Goal: Information Seeking & Learning: Learn about a topic

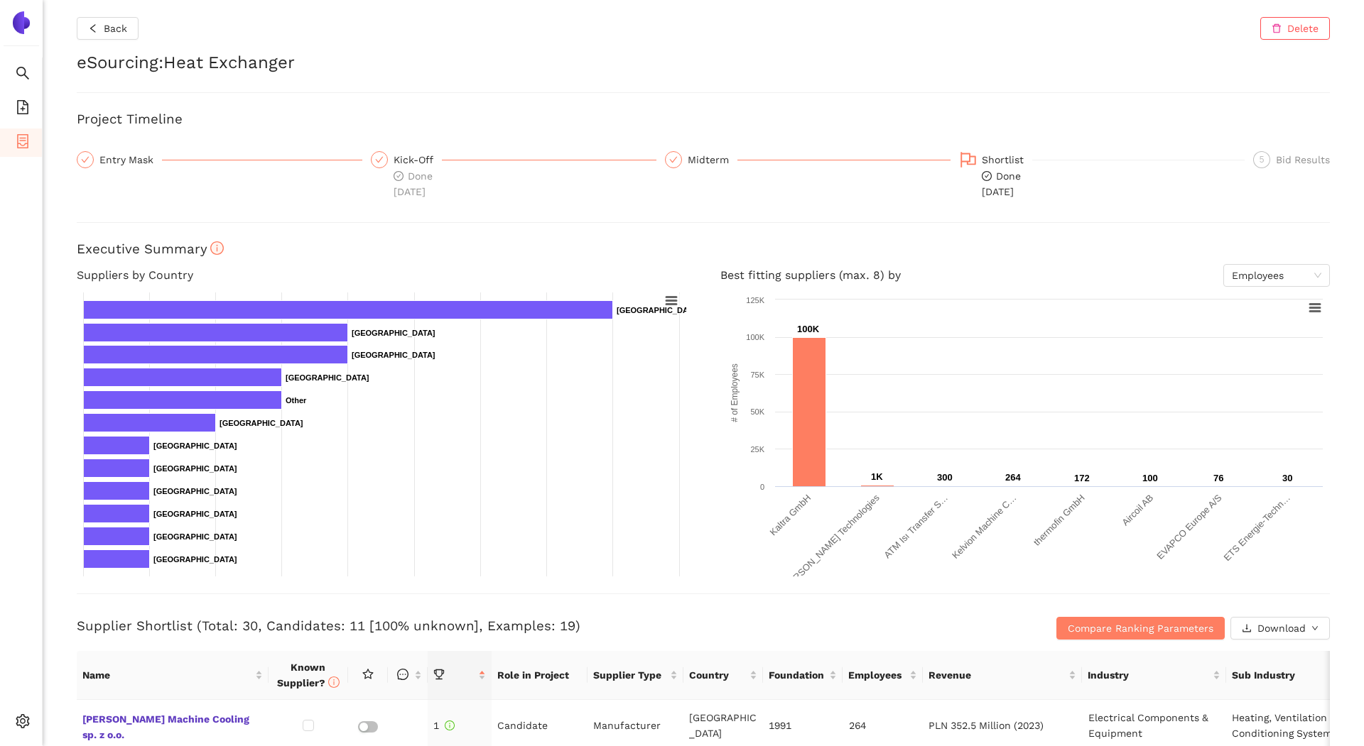
scroll to position [415, 0]
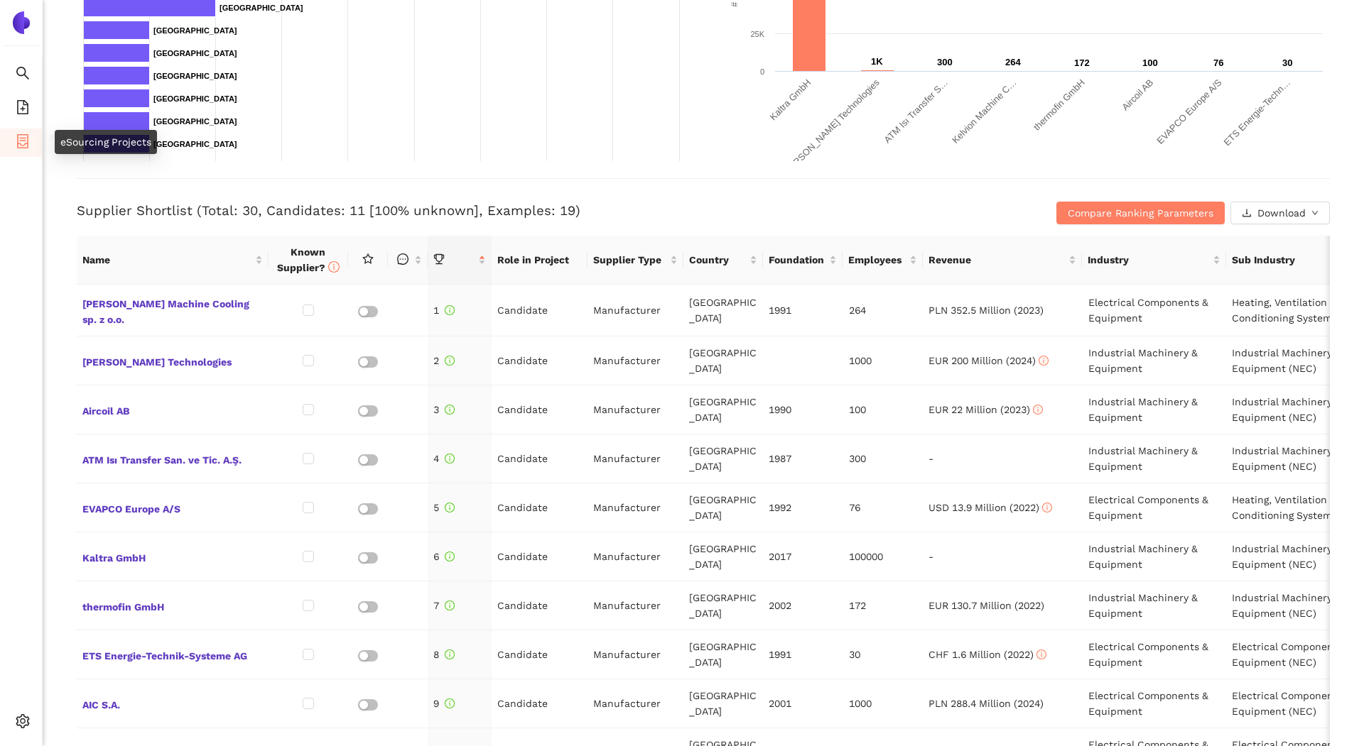
click at [18, 138] on icon "container" at bounding box center [23, 141] width 14 height 14
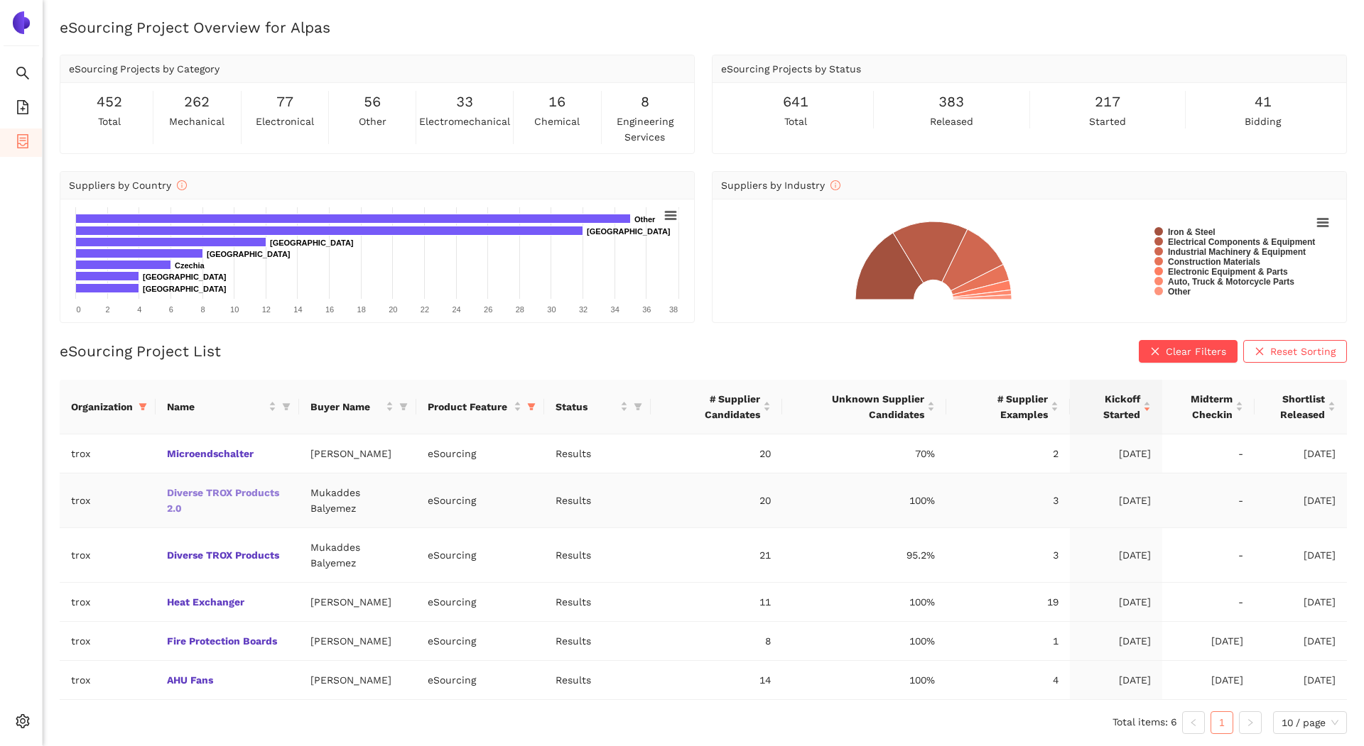
click at [0, 0] on link "Diverse TROX Products 2.0" at bounding box center [0, 0] width 0 height 0
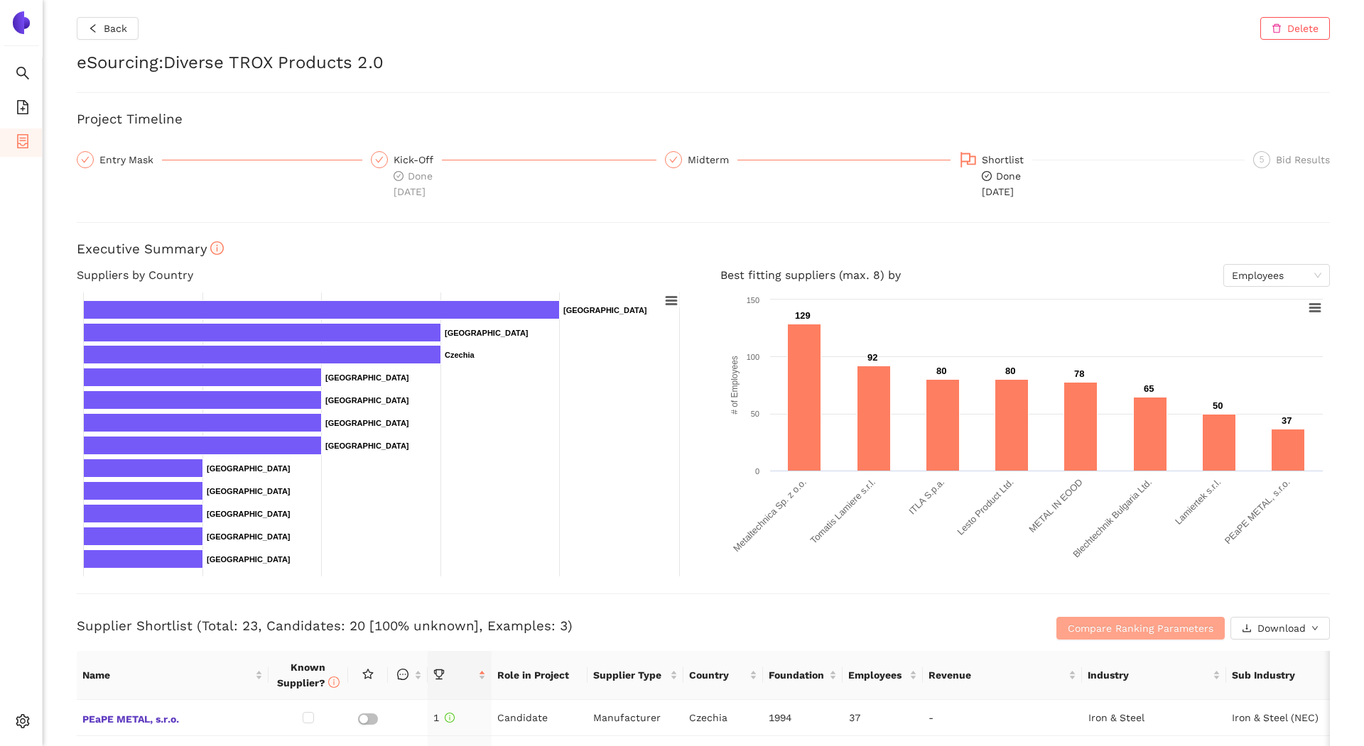
click at [1112, 627] on span "Compare Ranking Parameters" at bounding box center [1140, 629] width 146 height 16
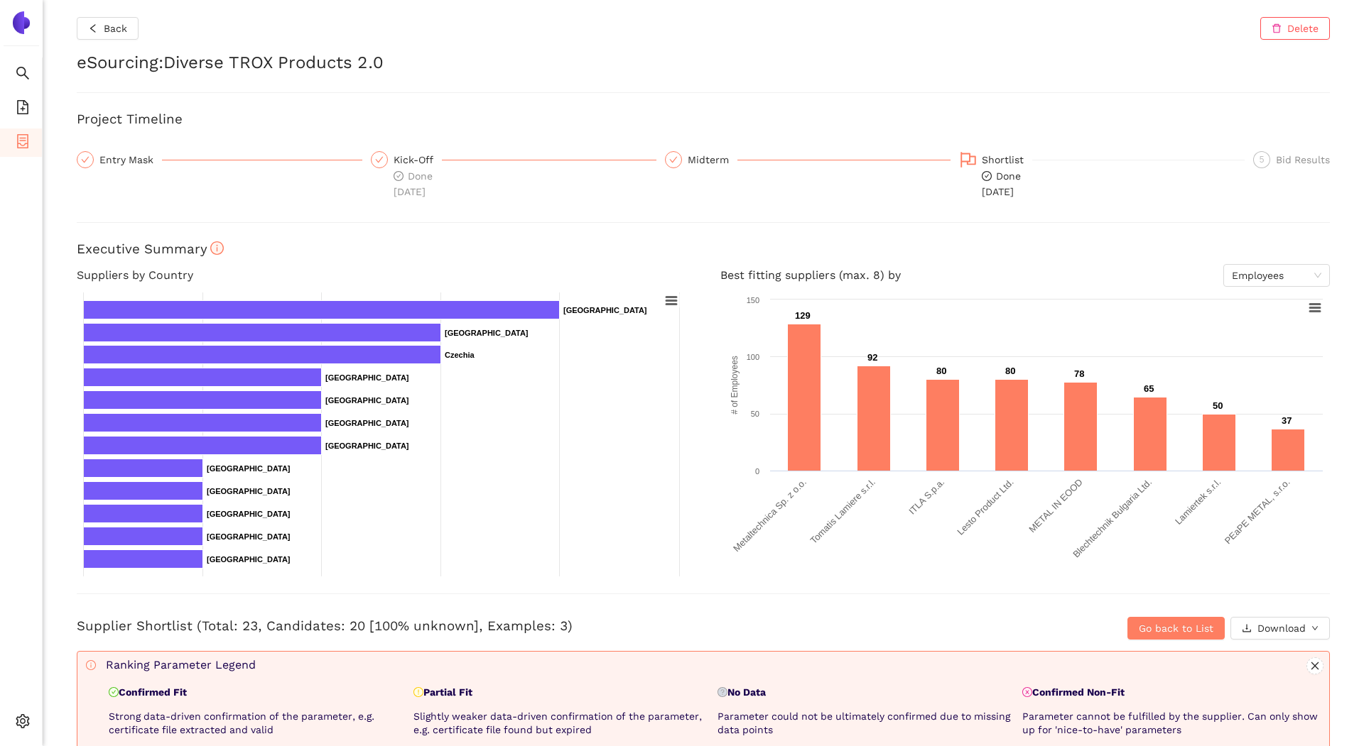
click at [134, 16] on div "Back Delete eSourcing : Diverse TROX Products 2.0 Project Timeline Entry Mask K…" at bounding box center [703, 373] width 1321 height 746
click at [118, 23] on span "Back" at bounding box center [115, 29] width 23 height 16
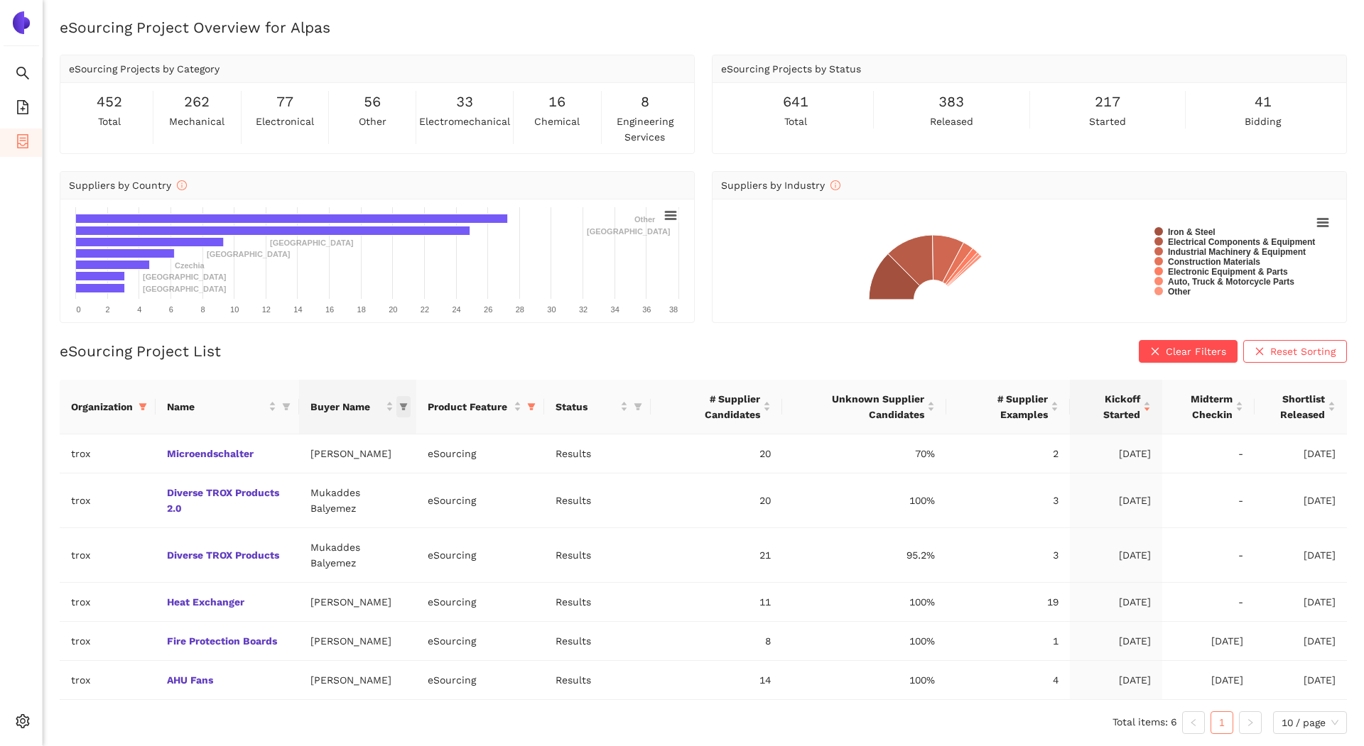
scroll to position [17, 0]
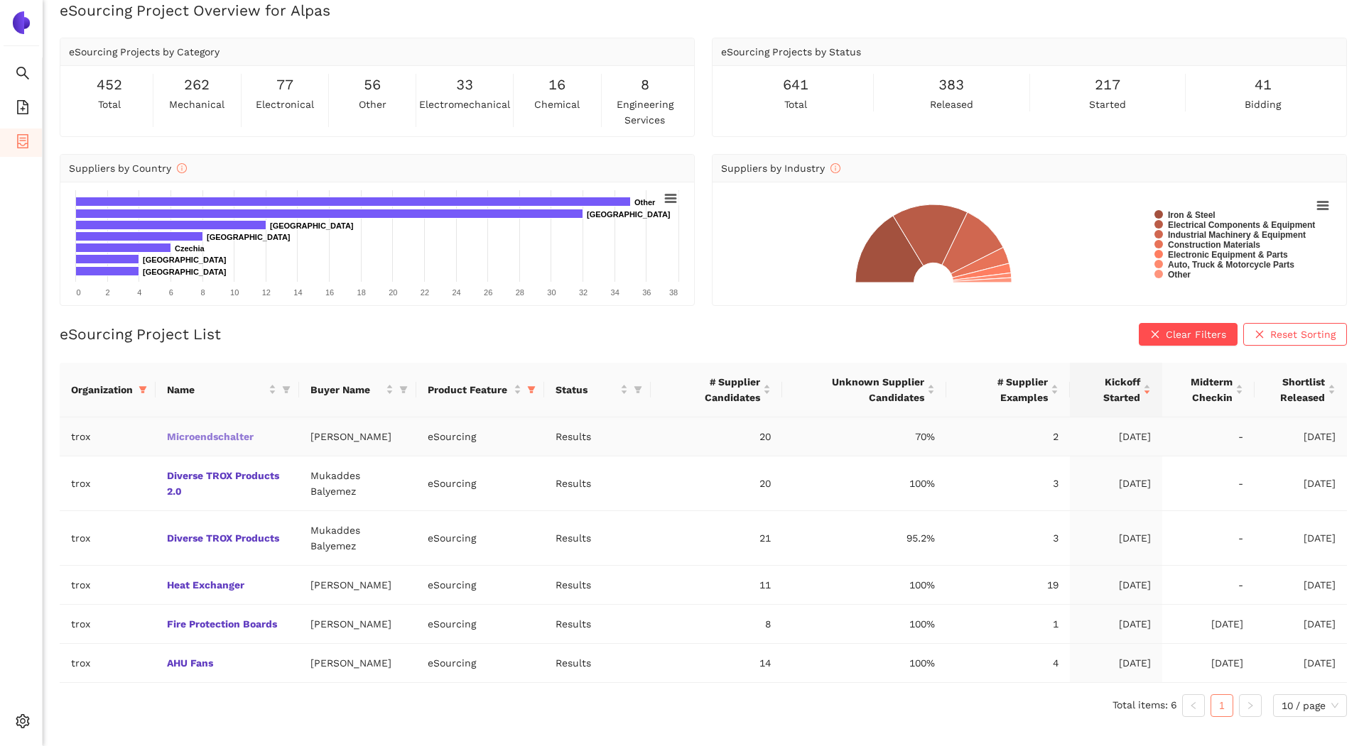
click at [0, 0] on link "Microendschalter" at bounding box center [0, 0] width 0 height 0
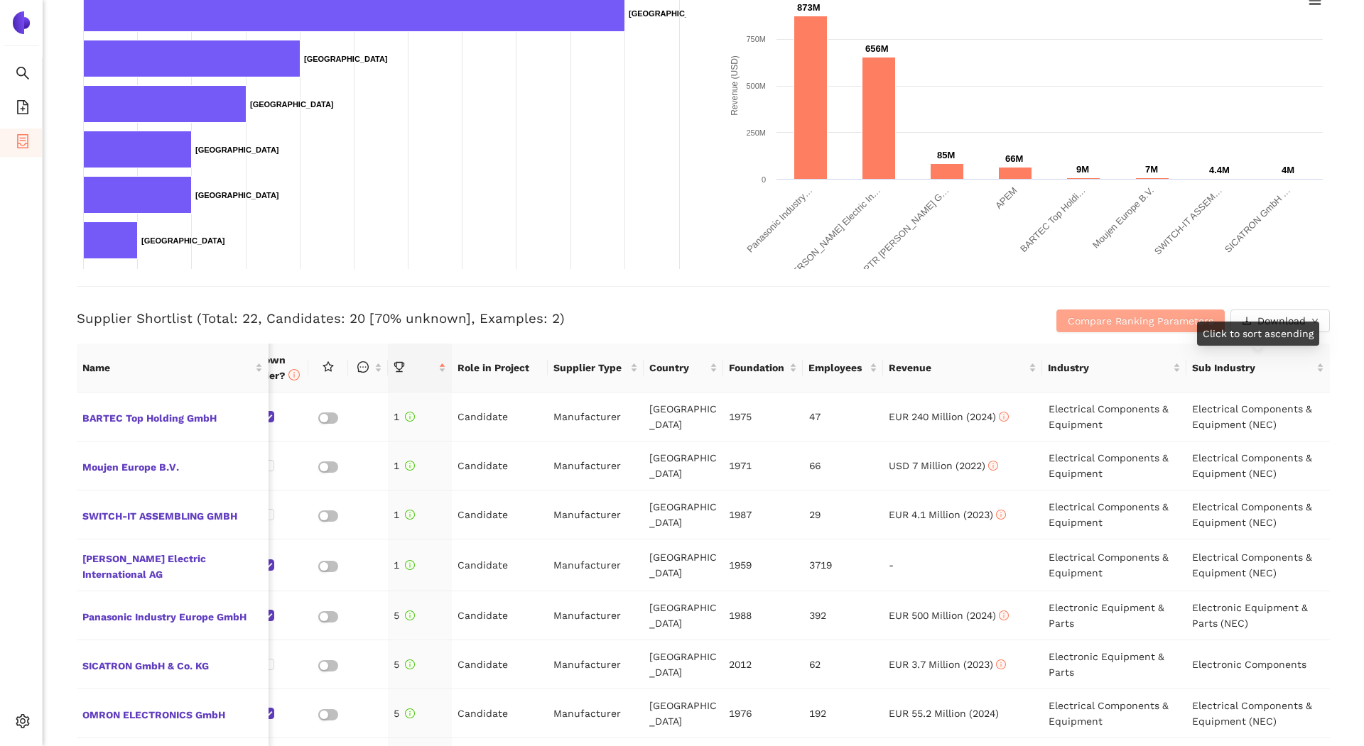
click at [1180, 315] on span "Compare Ranking Parameters" at bounding box center [1140, 321] width 146 height 16
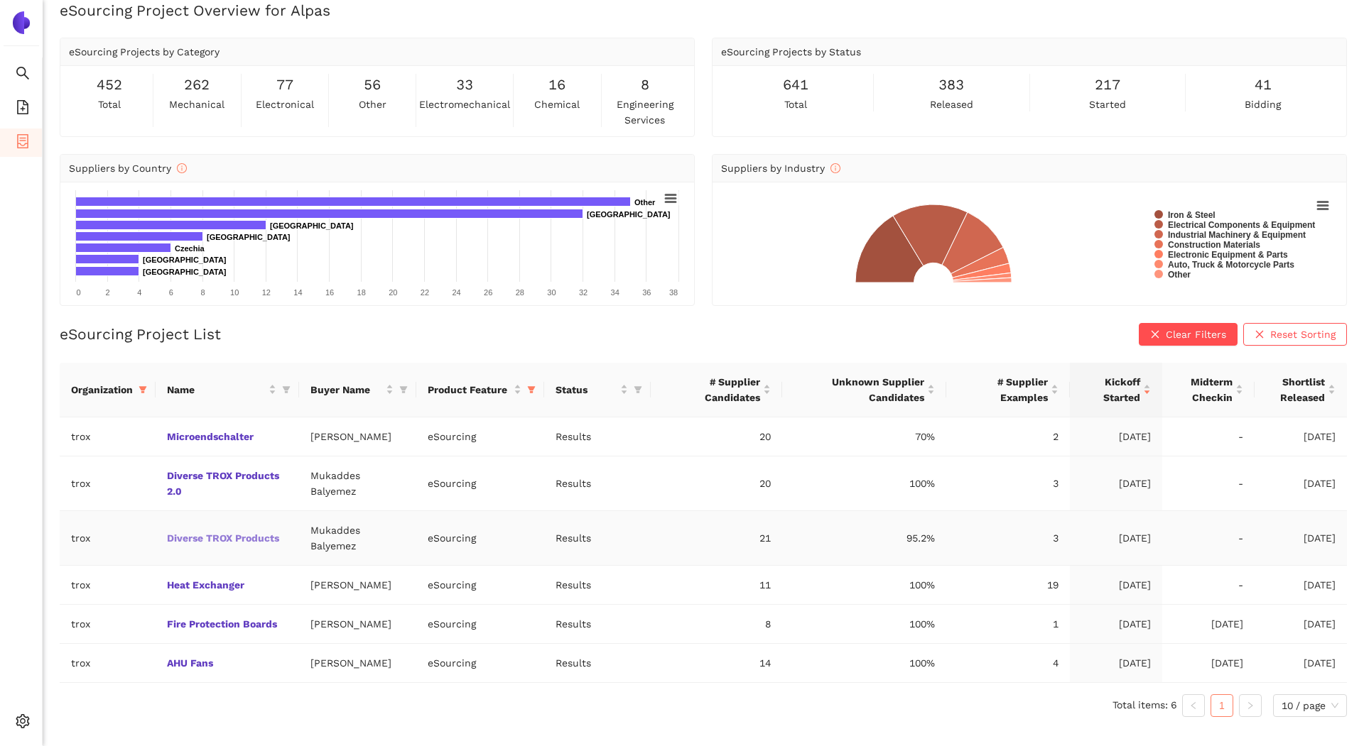
click at [0, 0] on link "Diverse TROX Products" at bounding box center [0, 0] width 0 height 0
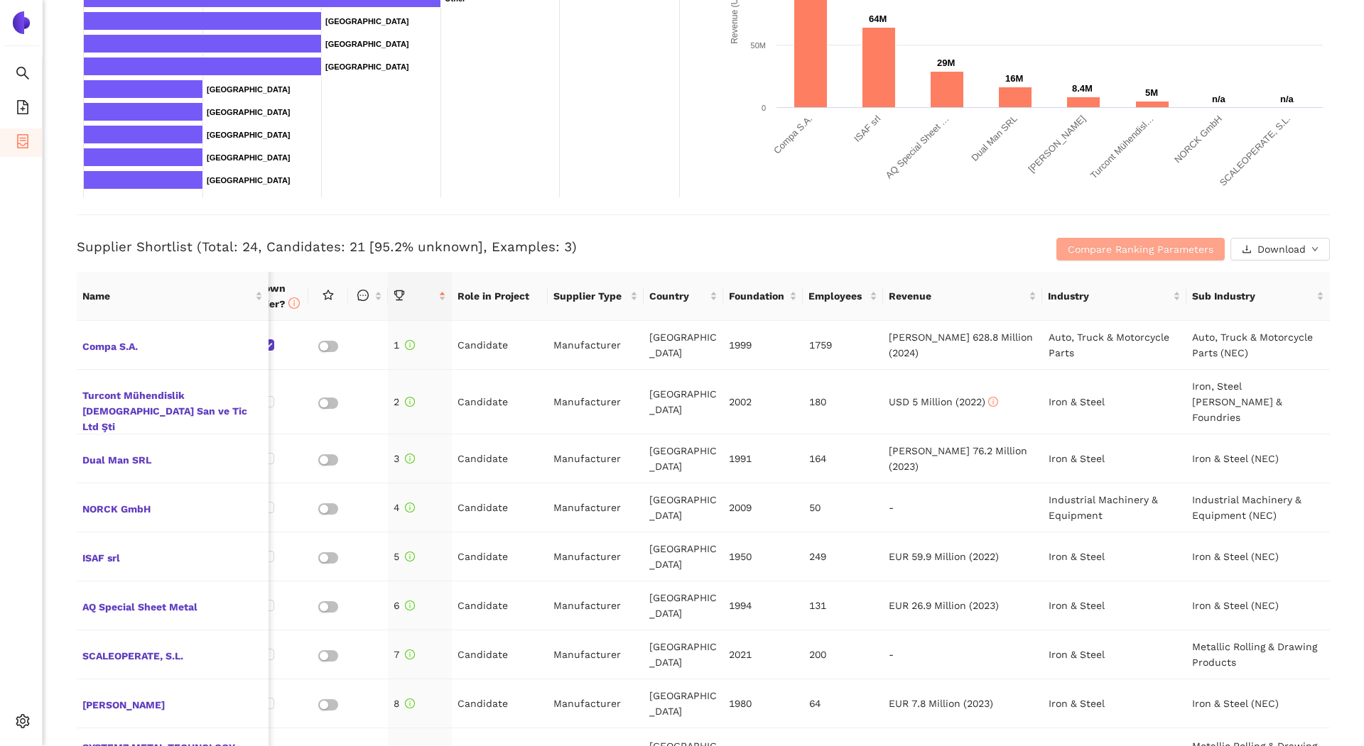
click at [1139, 250] on span "Compare Ranking Parameters" at bounding box center [1140, 249] width 146 height 16
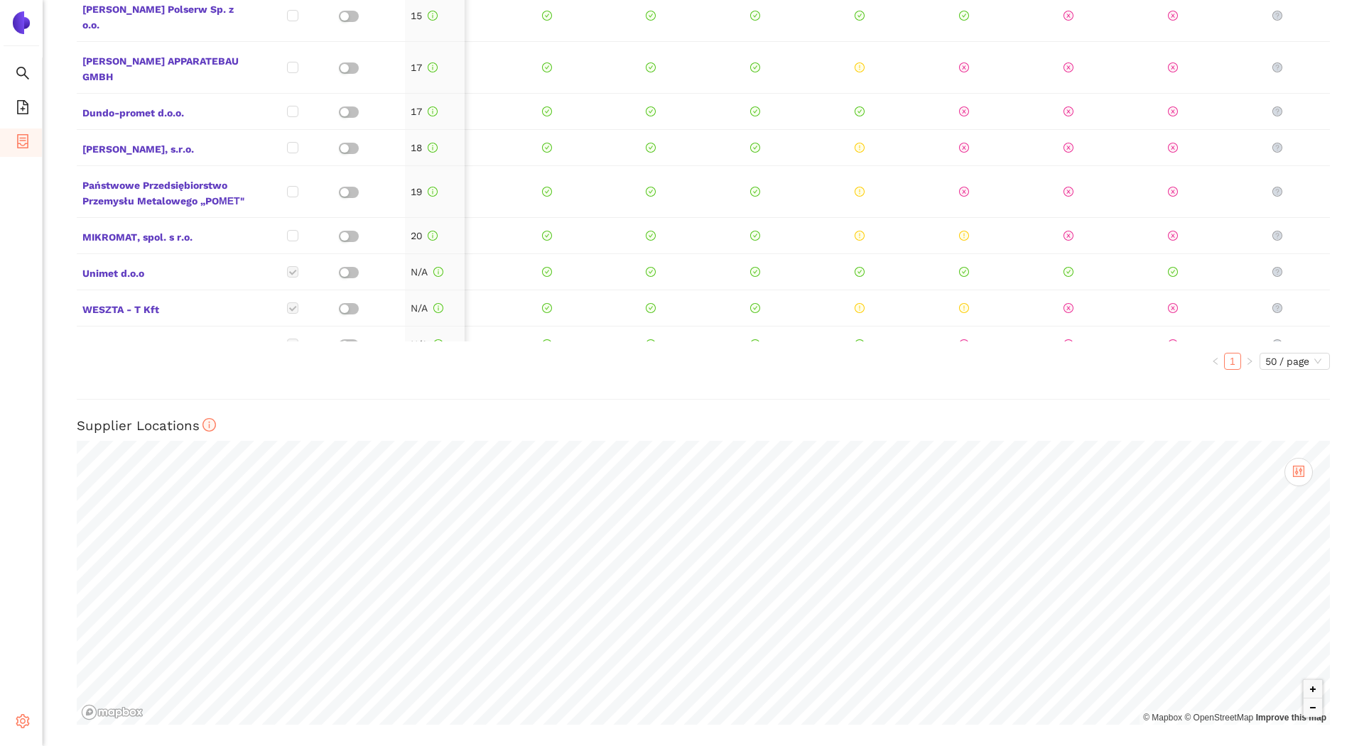
click at [28, 722] on icon "setting" at bounding box center [23, 721] width 14 height 14
click at [80, 629] on li "Internal Area" at bounding box center [101, 619] width 117 height 28
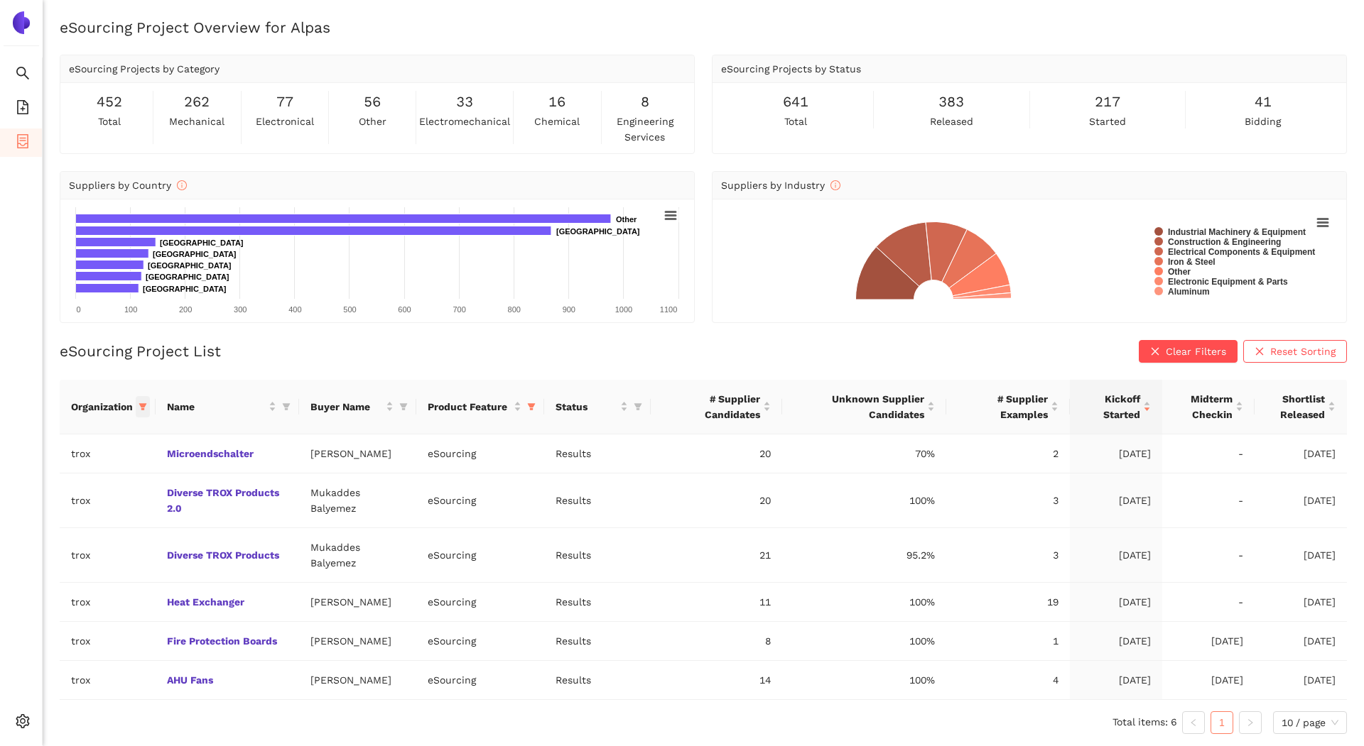
click at [143, 404] on icon "filter" at bounding box center [143, 406] width 8 height 7
click at [33, 649] on span "Reset" at bounding box center [34, 655] width 27 height 16
checkbox input "false"
click at [62, 552] on span "avl-list" at bounding box center [49, 550] width 38 height 11
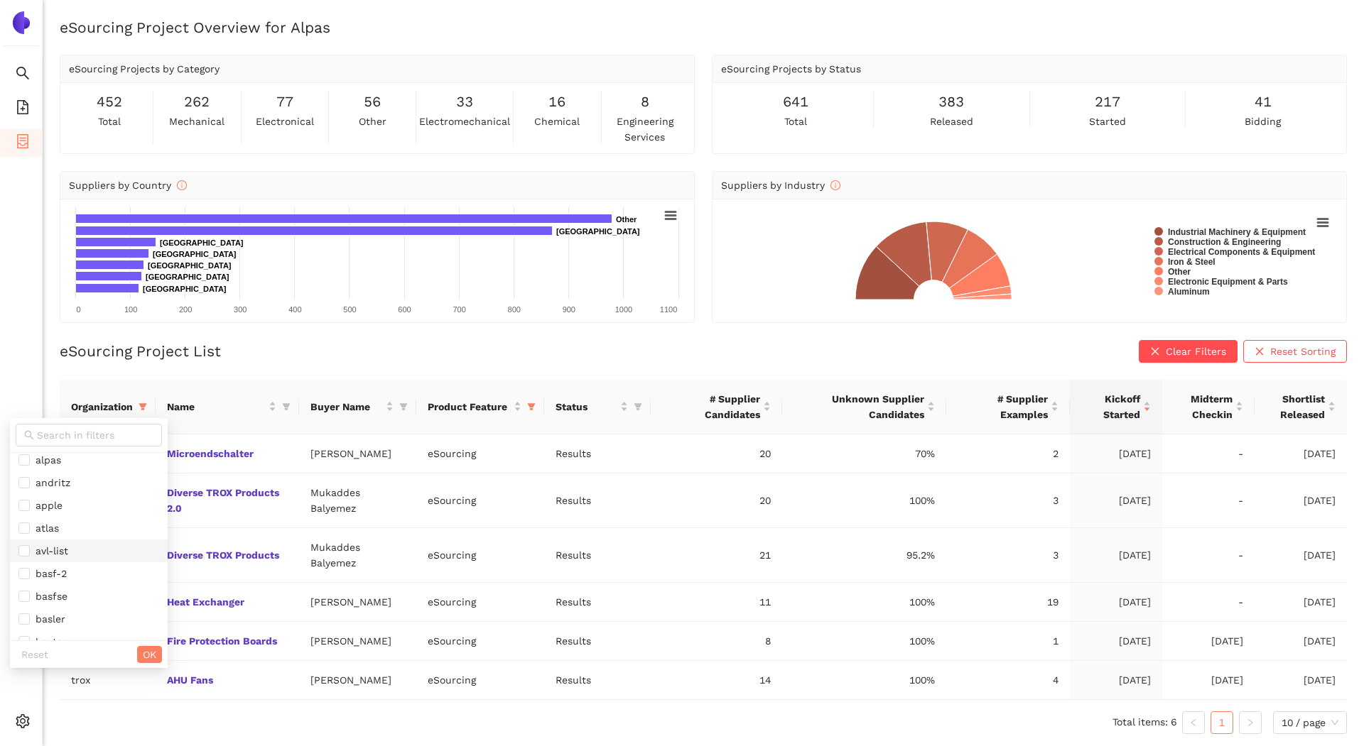
checkbox input "true"
click at [143, 651] on span "OK" at bounding box center [149, 655] width 13 height 16
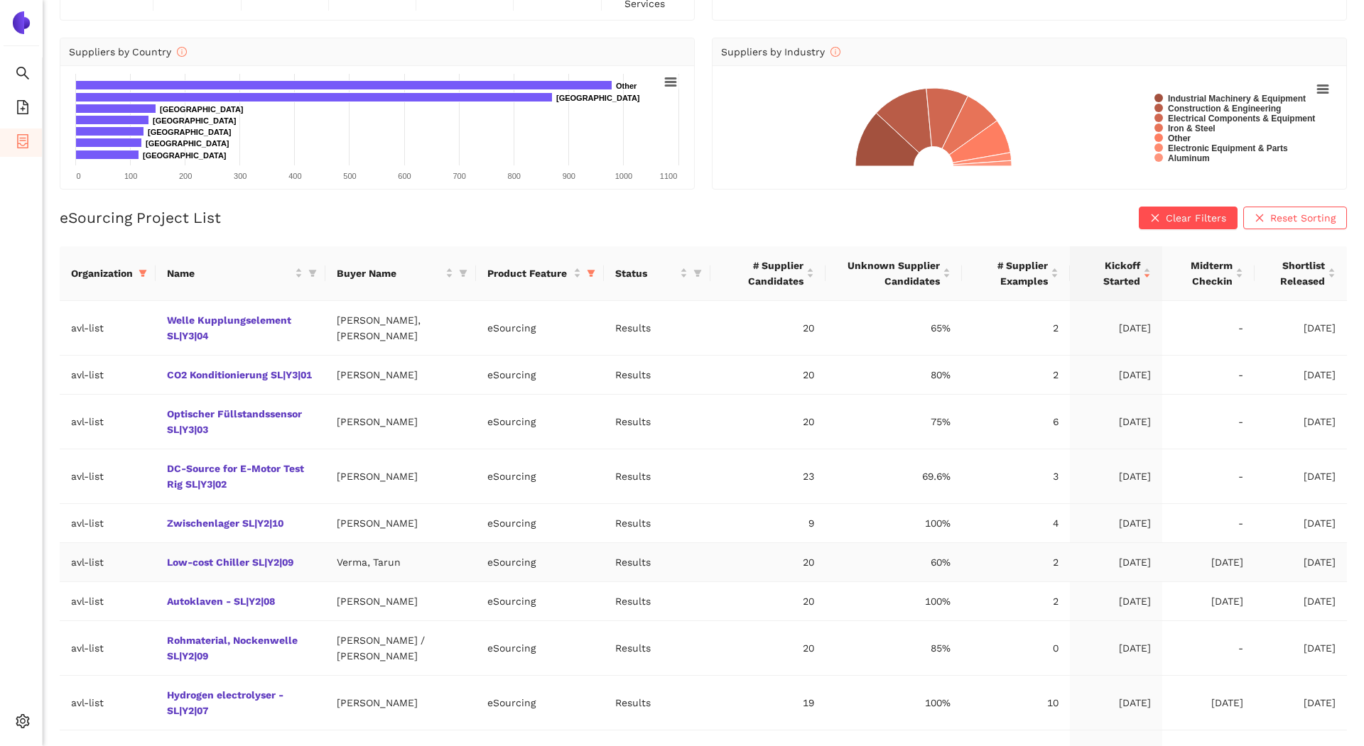
scroll to position [0, 0]
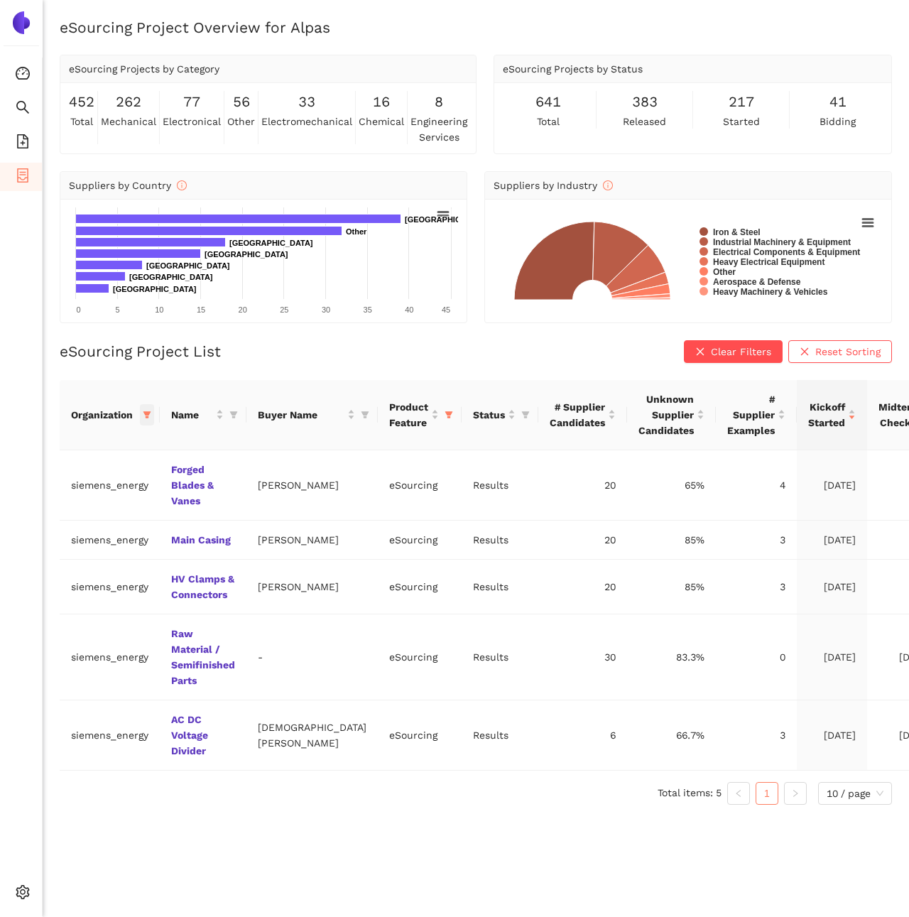
click at [148, 411] on icon "filter" at bounding box center [147, 415] width 9 height 9
click at [36, 655] on span "Reset" at bounding box center [39, 663] width 27 height 16
checkbox input "false"
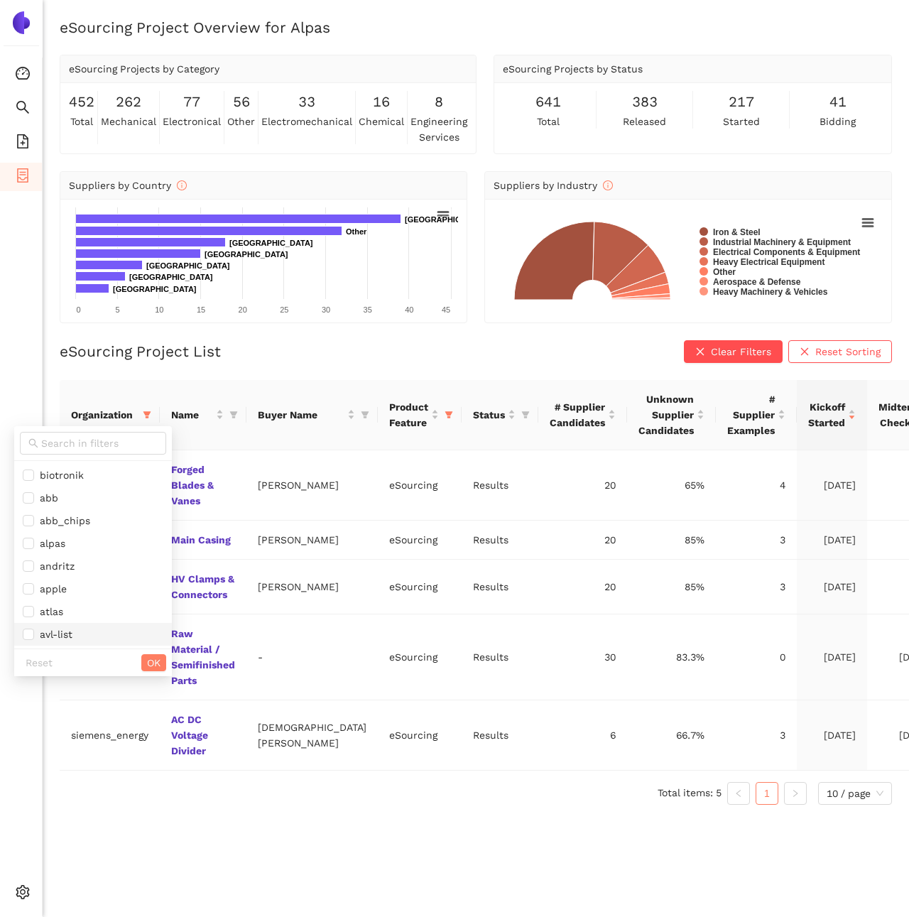
click at [39, 638] on span "avl-list" at bounding box center [53, 634] width 38 height 11
checkbox input "true"
click at [147, 661] on span "OK" at bounding box center [153, 663] width 13 height 16
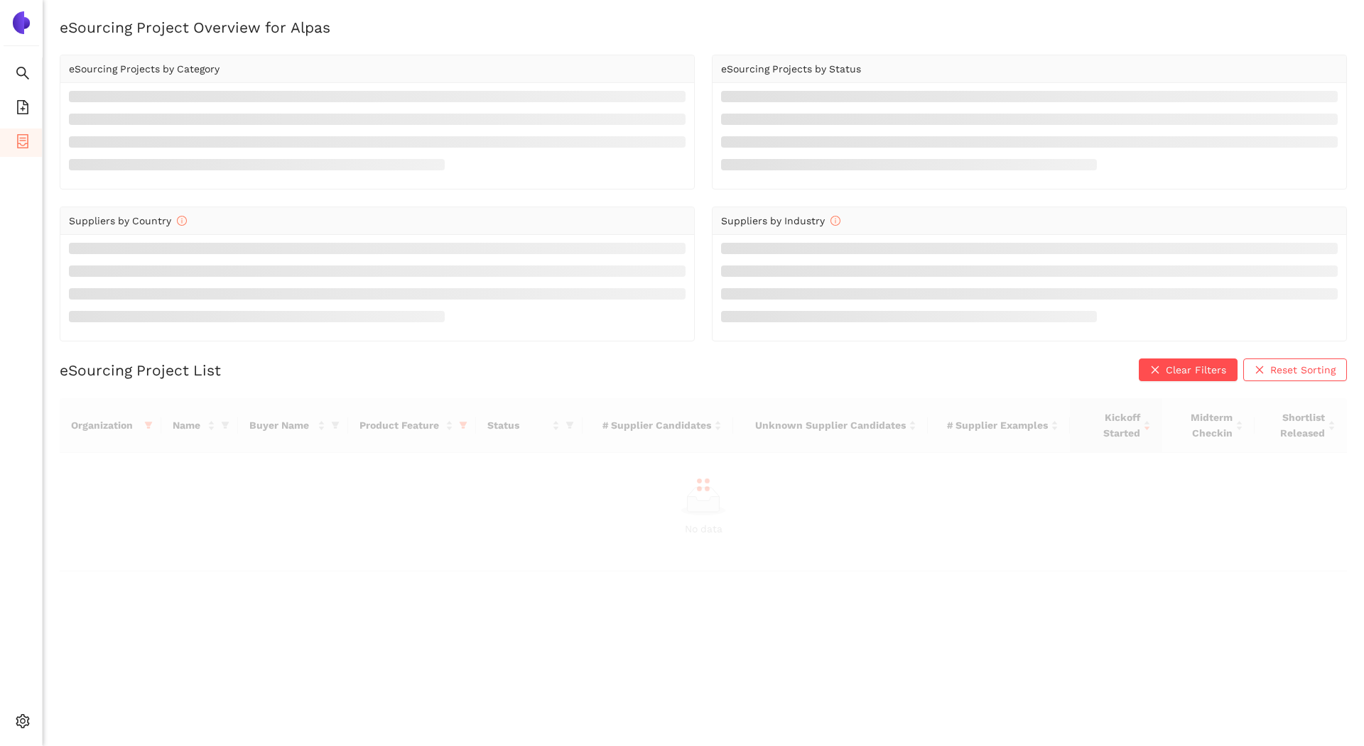
scroll to position [17, 0]
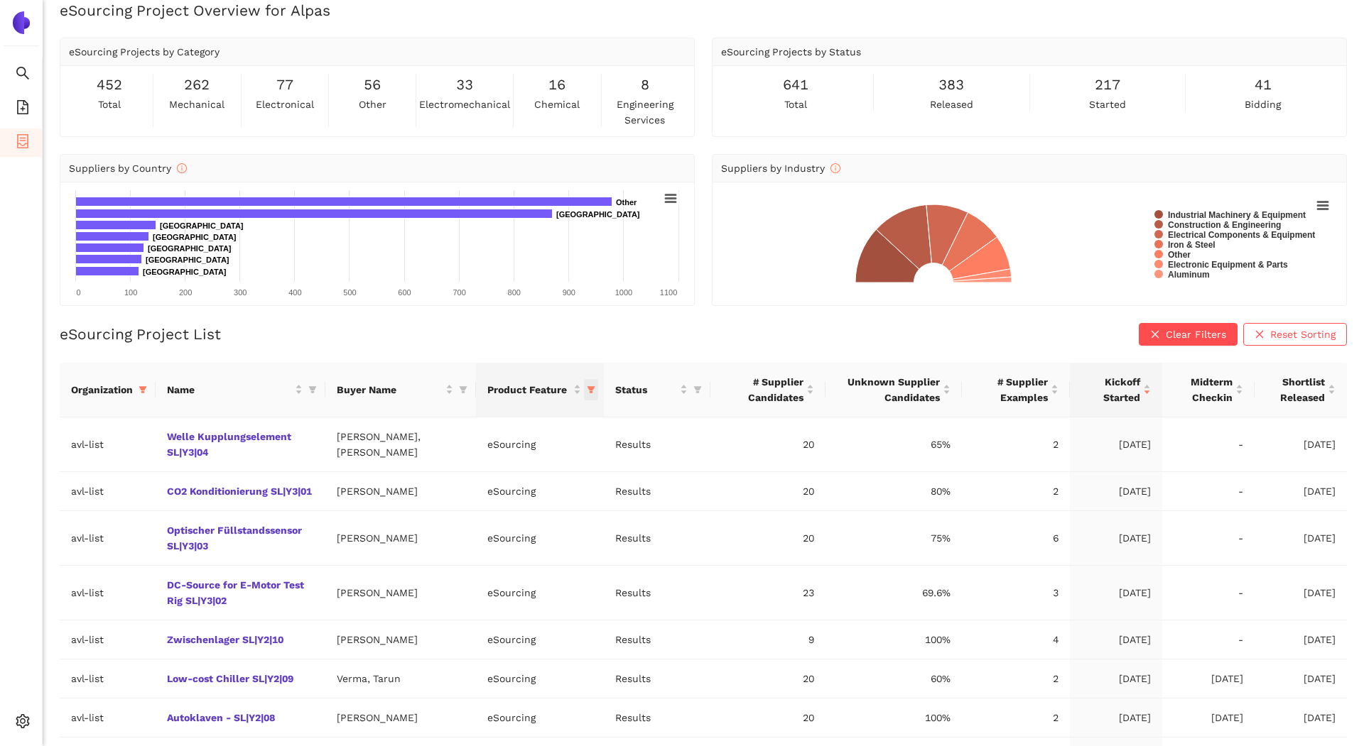
click at [587, 391] on icon "filter" at bounding box center [591, 389] width 8 height 7
click at [482, 516] on span "Reset" at bounding box center [473, 524] width 27 height 16
checkbox input "false"
click at [573, 516] on span "OK" at bounding box center [570, 524] width 13 height 16
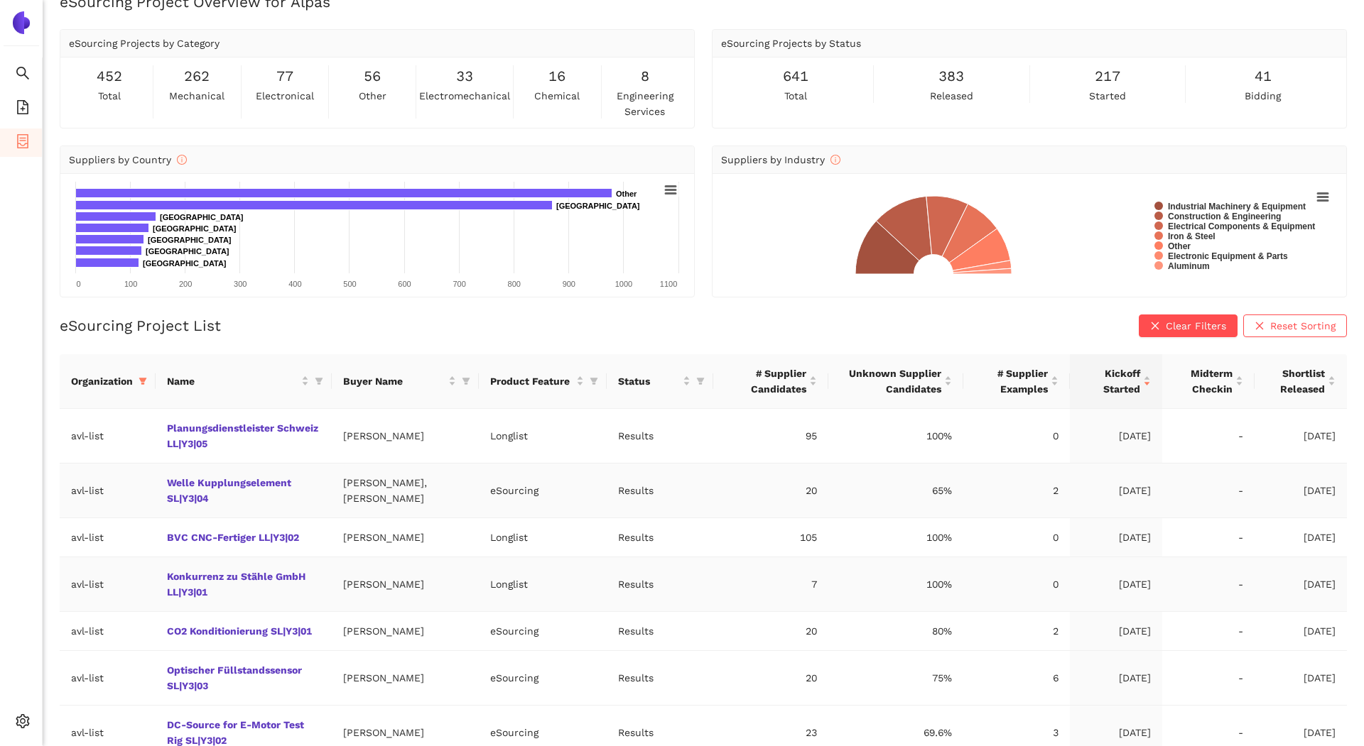
scroll to position [0, 0]
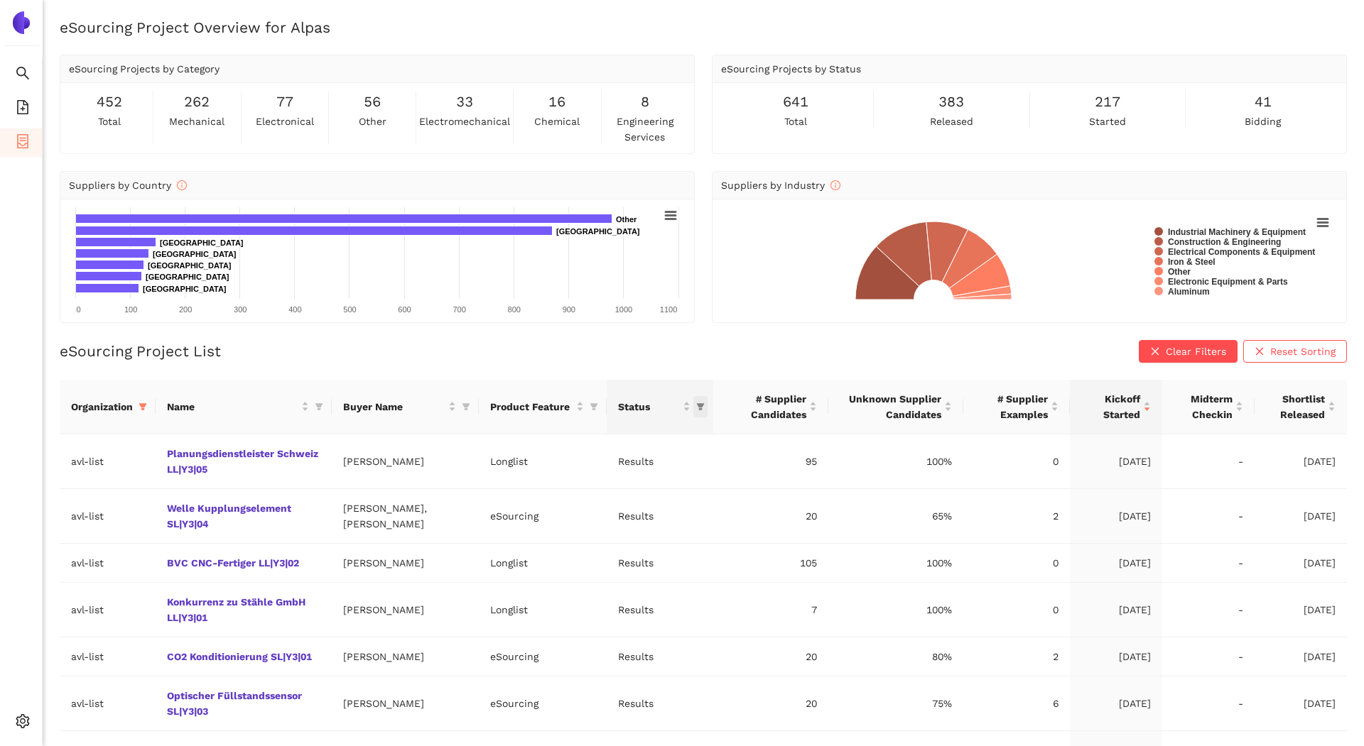
click at [696, 403] on span "this column's title is Status,this column is sortable" at bounding box center [700, 406] width 14 height 21
click at [701, 332] on div "eSourcing Project Overview for Alpas eSourcing Projects by Category 452 total 2…" at bounding box center [703, 390] width 1321 height 746
click at [28, 95] on span "file-add" at bounding box center [23, 109] width 14 height 28
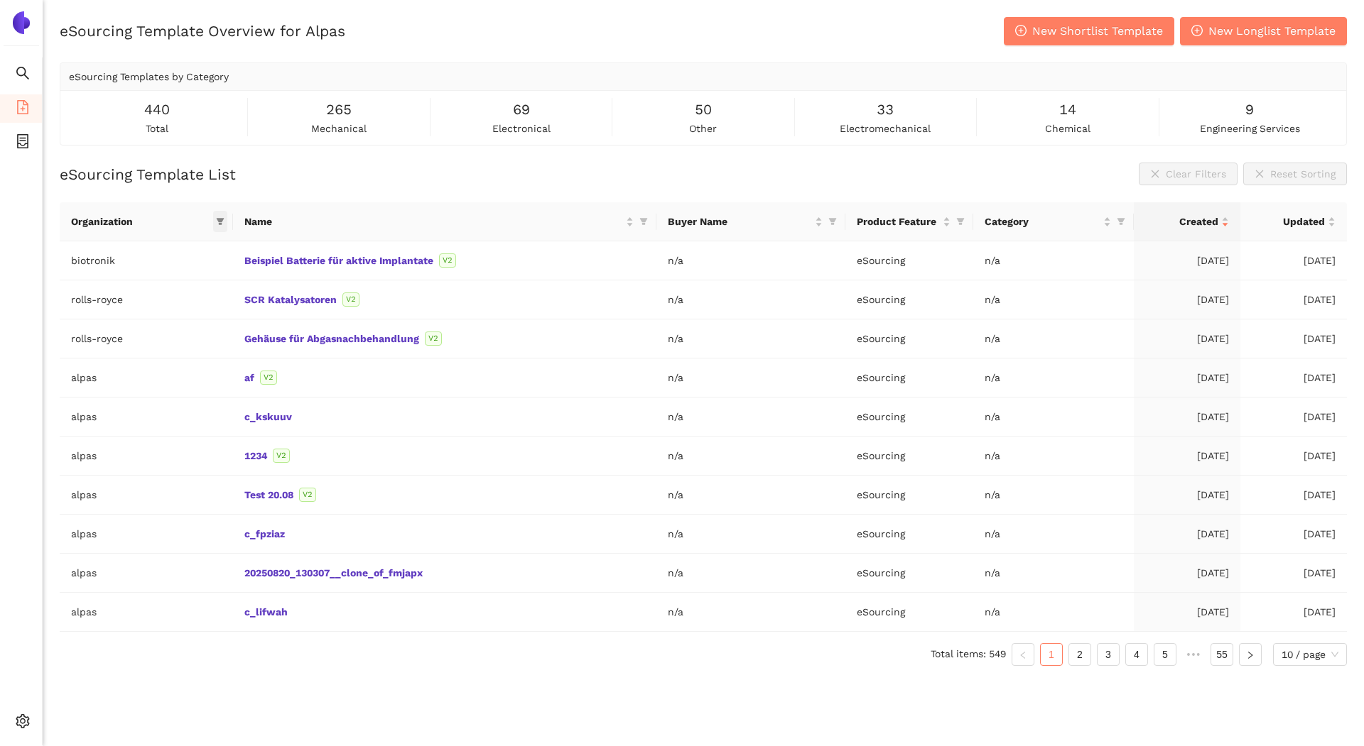
click at [222, 223] on icon "filter" at bounding box center [220, 221] width 9 height 9
click at [143, 415] on span "avl-list" at bounding box center [126, 419] width 38 height 11
checkbox input "true"
click at [204, 458] on div "Reset OK" at bounding box center [166, 471] width 158 height 28
click at [220, 467] on span "OK" at bounding box center [226, 471] width 13 height 16
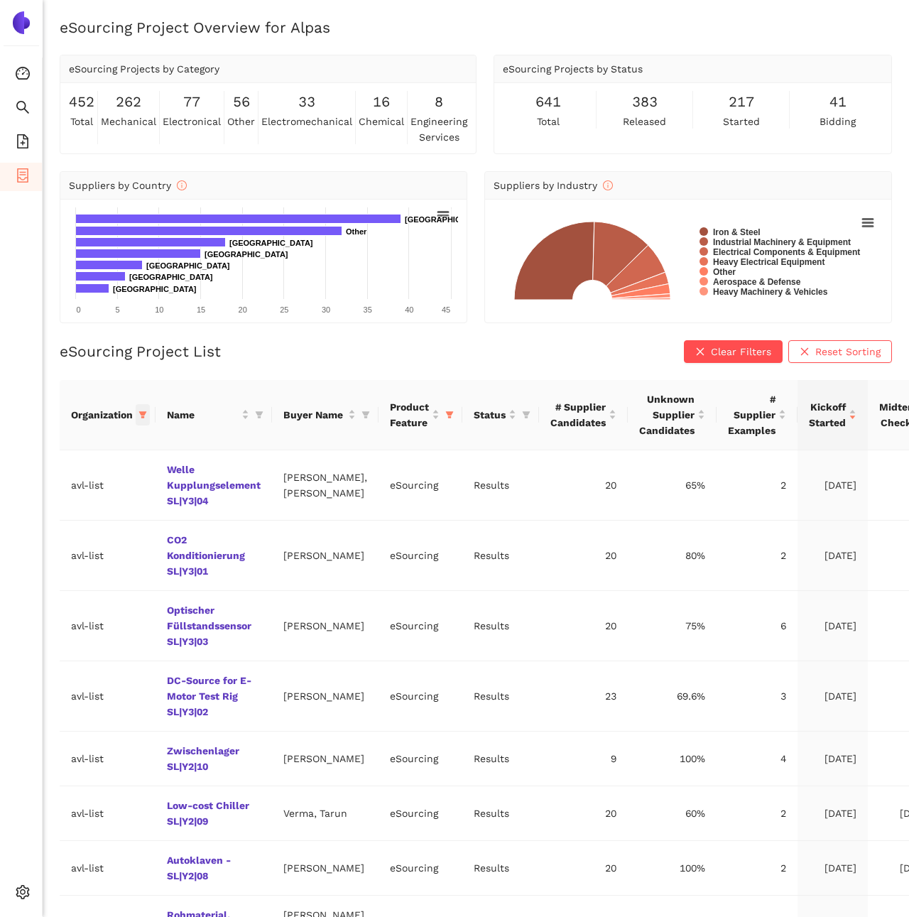
click at [146, 413] on icon "filter" at bounding box center [142, 415] width 9 height 9
click at [33, 648] on div "Reset OK" at bounding box center [89, 662] width 158 height 28
click at [34, 657] on span "Reset" at bounding box center [34, 663] width 27 height 16
checkbox input "false"
click at [80, 443] on input "text" at bounding box center [95, 443] width 116 height 16
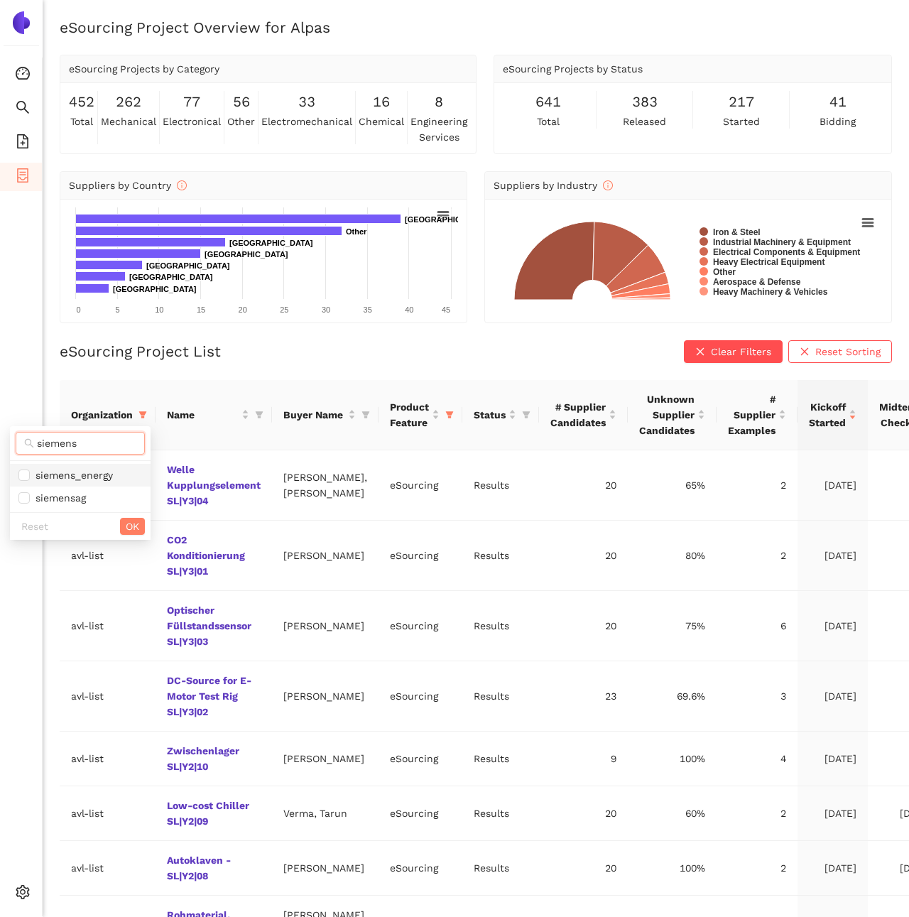
type input "siemens"
click at [70, 474] on span "siemens_energy" at bounding box center [71, 474] width 83 height 11
checkbox input "true"
click at [130, 537] on div "Reset OK" at bounding box center [80, 526] width 141 height 28
click at [134, 528] on span "OK" at bounding box center [132, 526] width 13 height 16
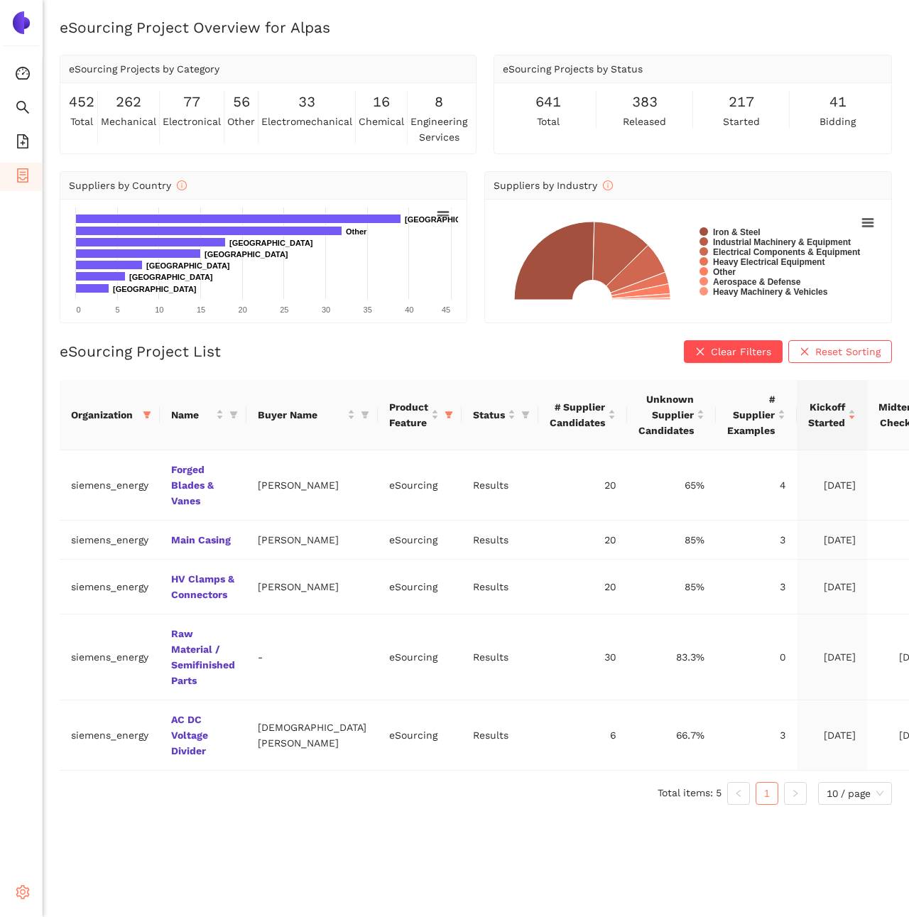
click at [33, 886] on div "Settings" at bounding box center [21, 894] width 43 height 28
click at [0, 0] on link "Main Casing" at bounding box center [0, 0] width 0 height 0
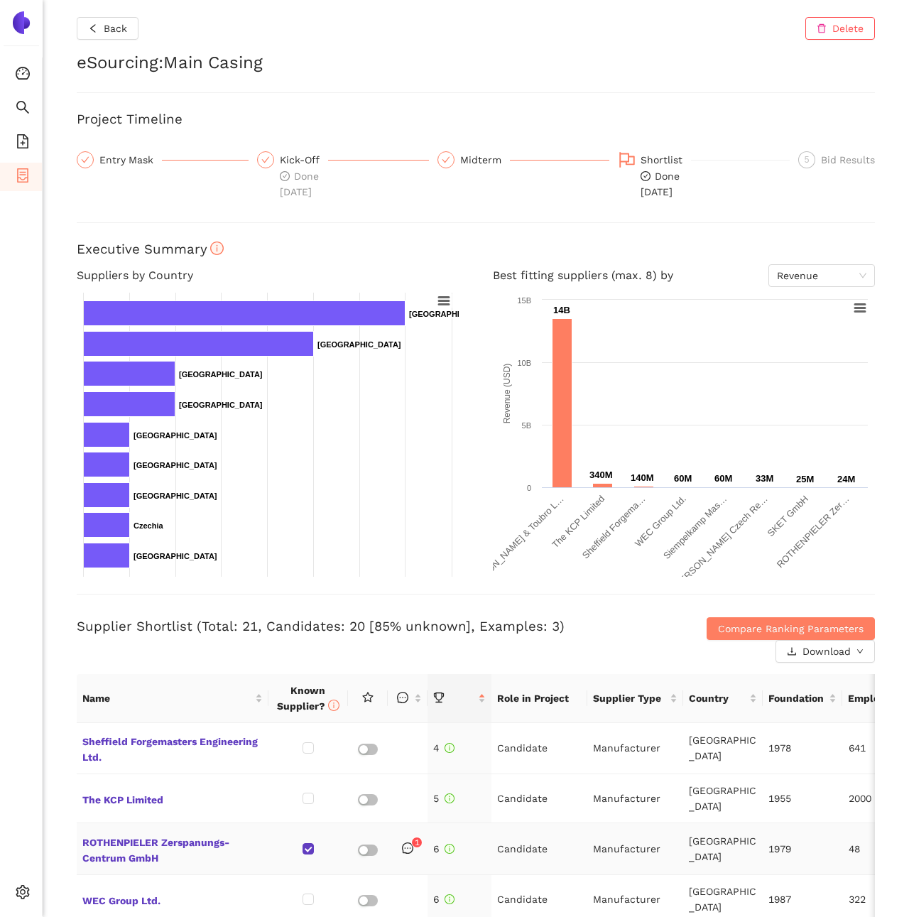
scroll to position [156, 0]
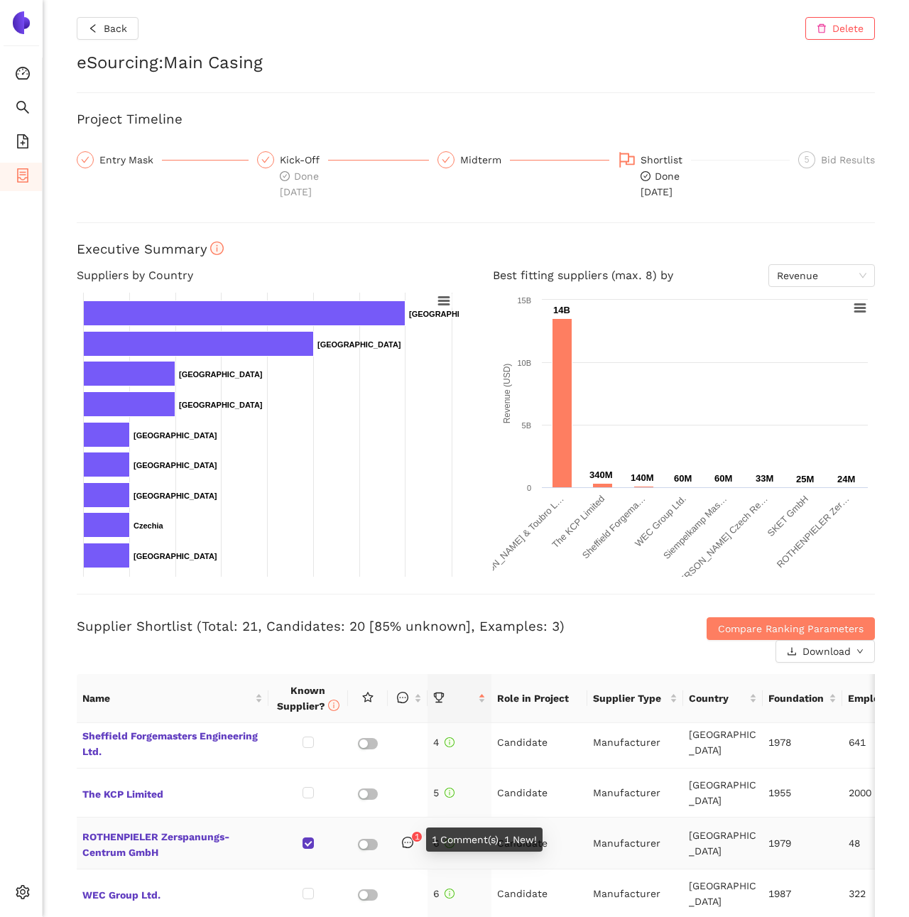
click at [400, 852] on td "1" at bounding box center [408, 843] width 40 height 52
click at [406, 842] on icon "message" at bounding box center [407, 842] width 11 height 11
click at [413, 841] on icon "message" at bounding box center [407, 842] width 11 height 11
click at [442, 841] on div "1 Comment(s), 1 New!" at bounding box center [484, 839] width 116 height 24
click at [415, 835] on body "Consolidation Search eSourcing Templates eSourcing Projects Settings Back Delet…" at bounding box center [454, 458] width 909 height 917
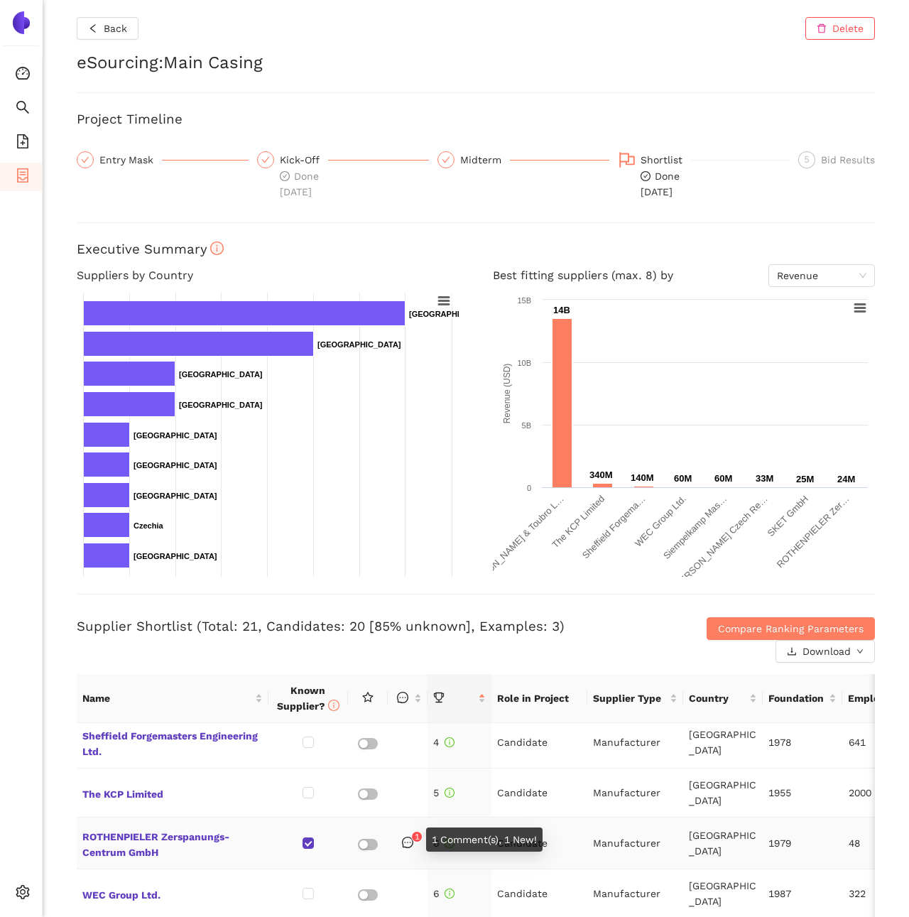
click at [196, 817] on td "ROTHENPIELER Zerspanungs-Centrum GmbH" at bounding box center [173, 843] width 192 height 52
click at [196, 834] on span "ROTHENPIELER Zerspanungs-Centrum GmbH" at bounding box center [172, 843] width 180 height 34
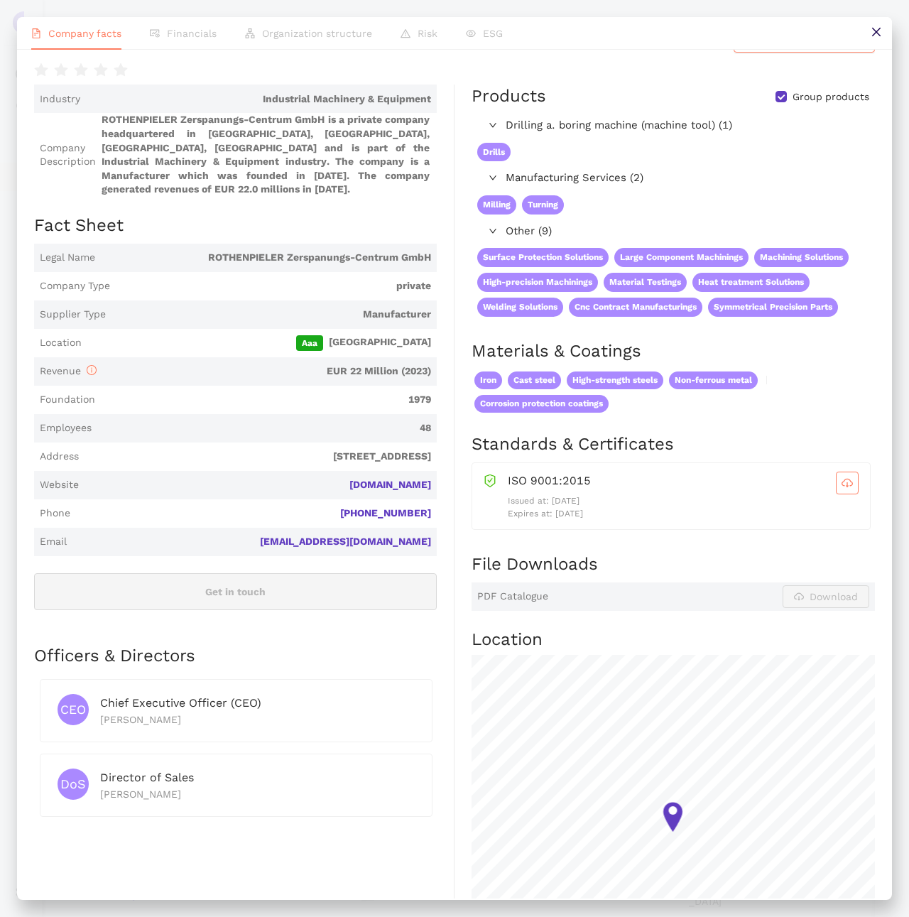
scroll to position [0, 0]
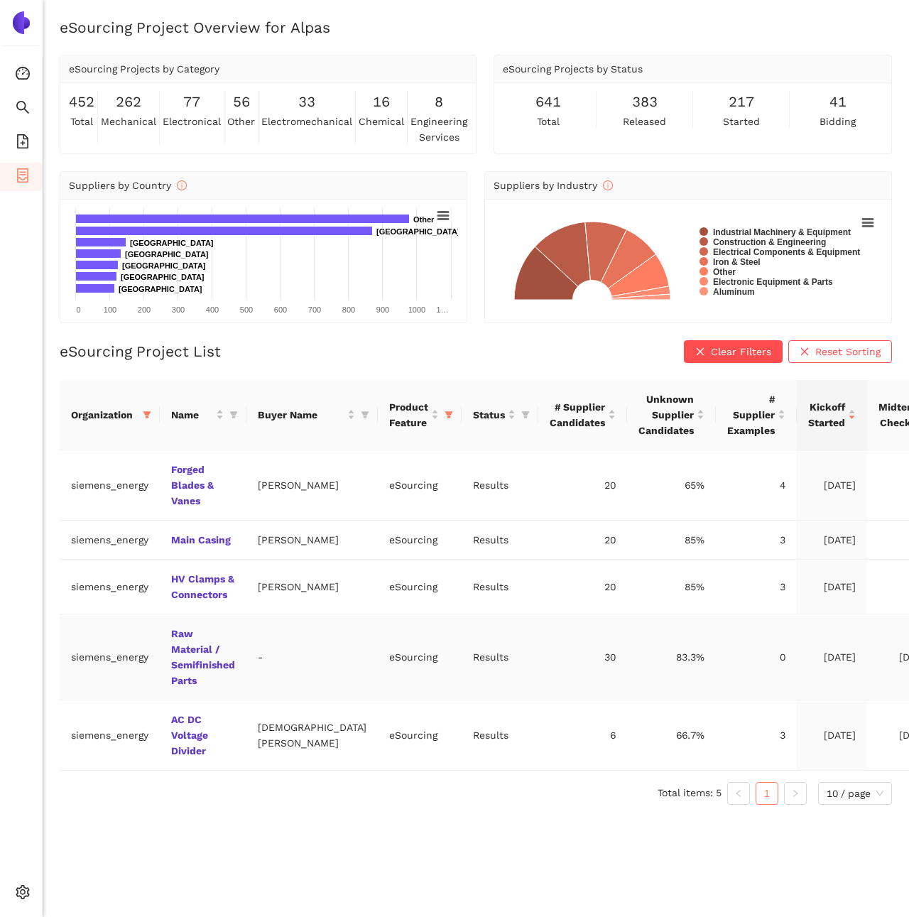
scroll to position [17, 0]
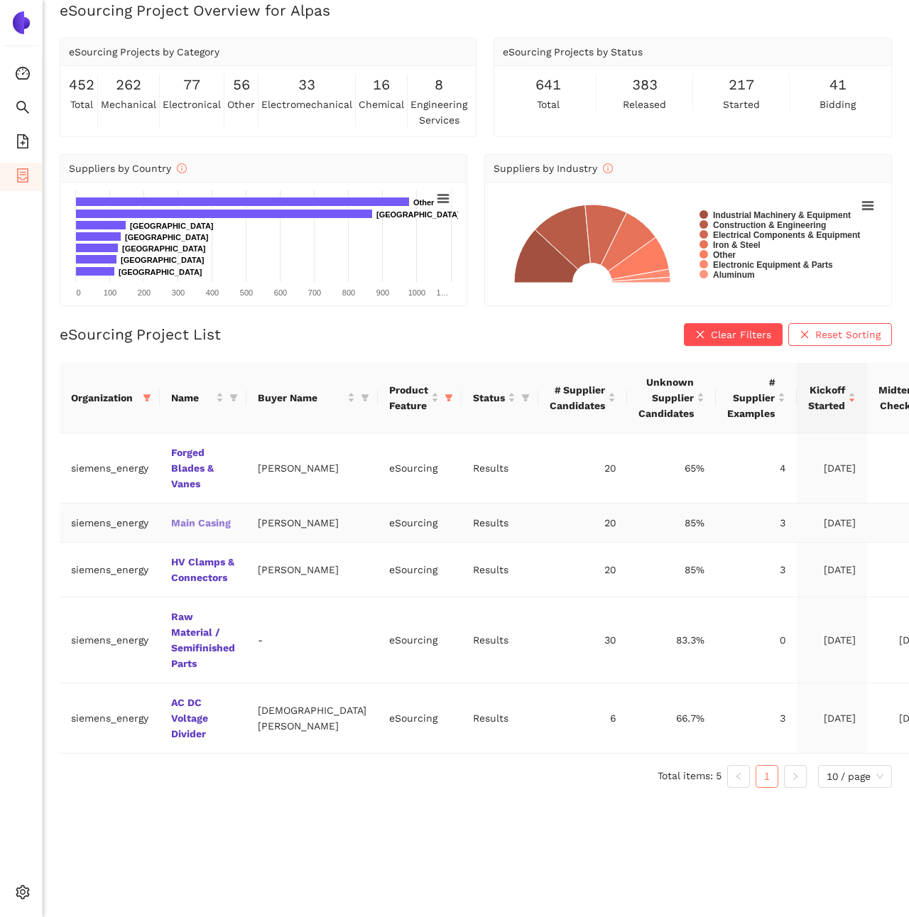
click at [0, 0] on link "Main Casing" at bounding box center [0, 0] width 0 height 0
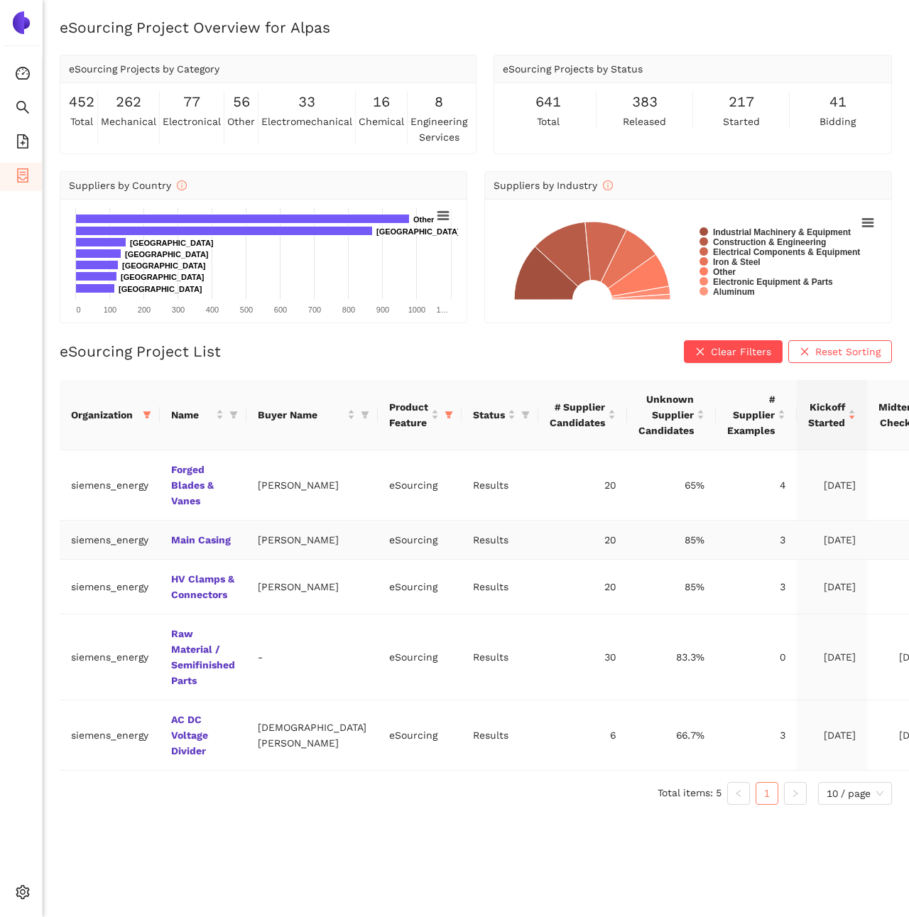
drag, startPoint x: 161, startPoint y: 562, endPoint x: 237, endPoint y: 548, distance: 77.4
click at [237, 548] on td "Main Casing" at bounding box center [203, 540] width 87 height 39
drag, startPoint x: 236, startPoint y: 548, endPoint x: 171, endPoint y: 548, distance: 64.6
click at [171, 548] on td "Main Casing" at bounding box center [203, 540] width 87 height 39
copy link "Main Casing"
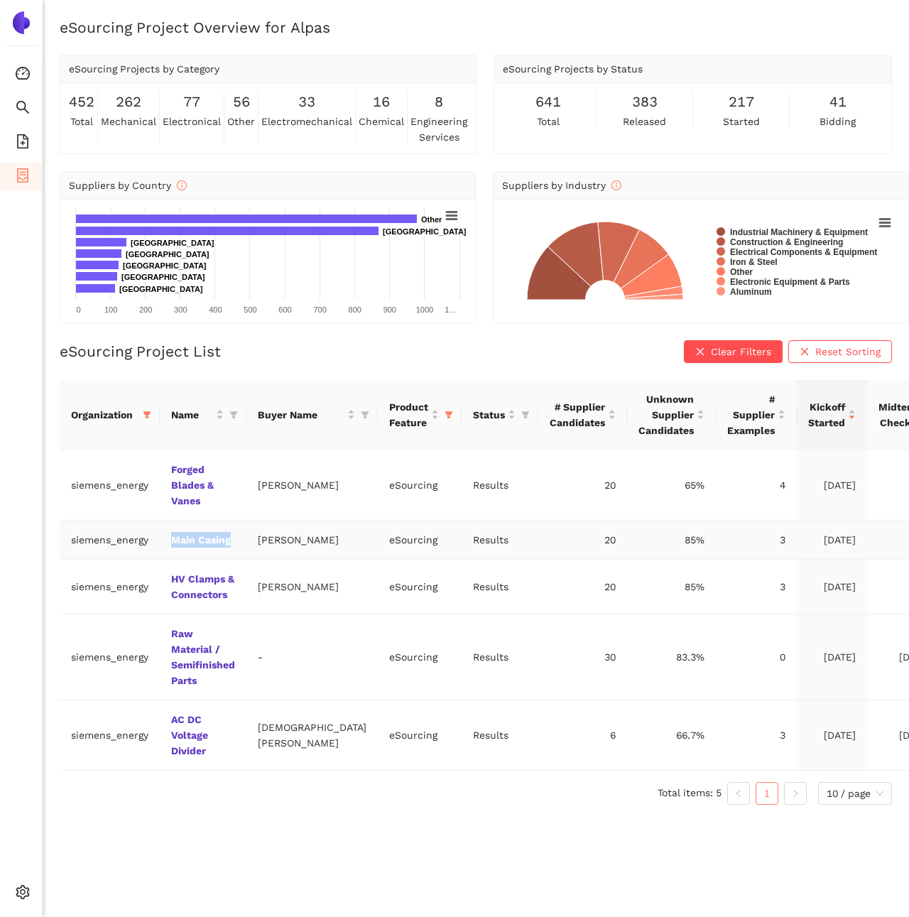
click at [0, 0] on link "Main Casing" at bounding box center [0, 0] width 0 height 0
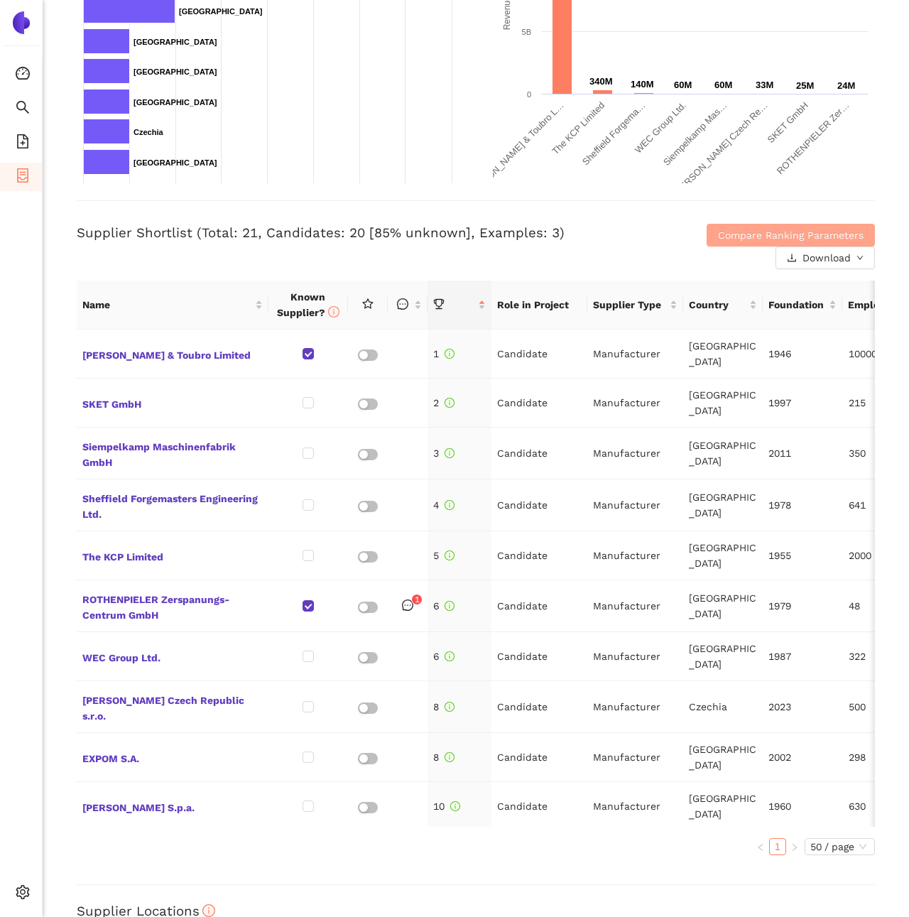
click at [759, 229] on span "Compare Ranking Parameters" at bounding box center [791, 235] width 146 height 16
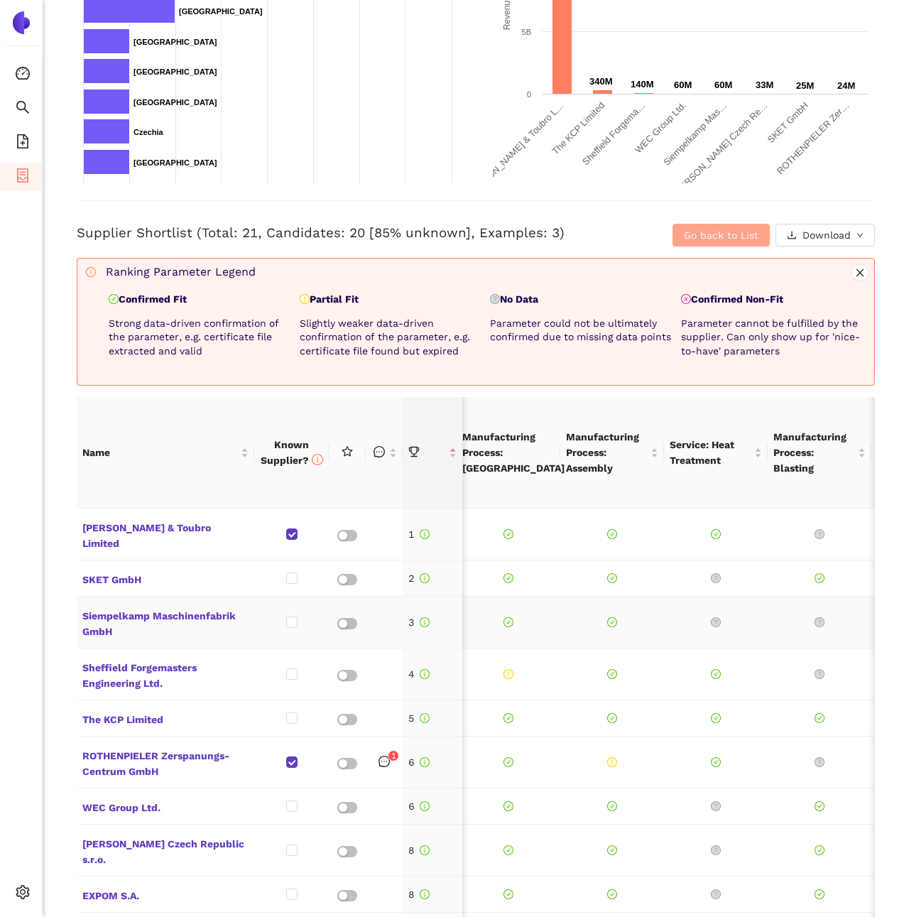
scroll to position [0, 1359]
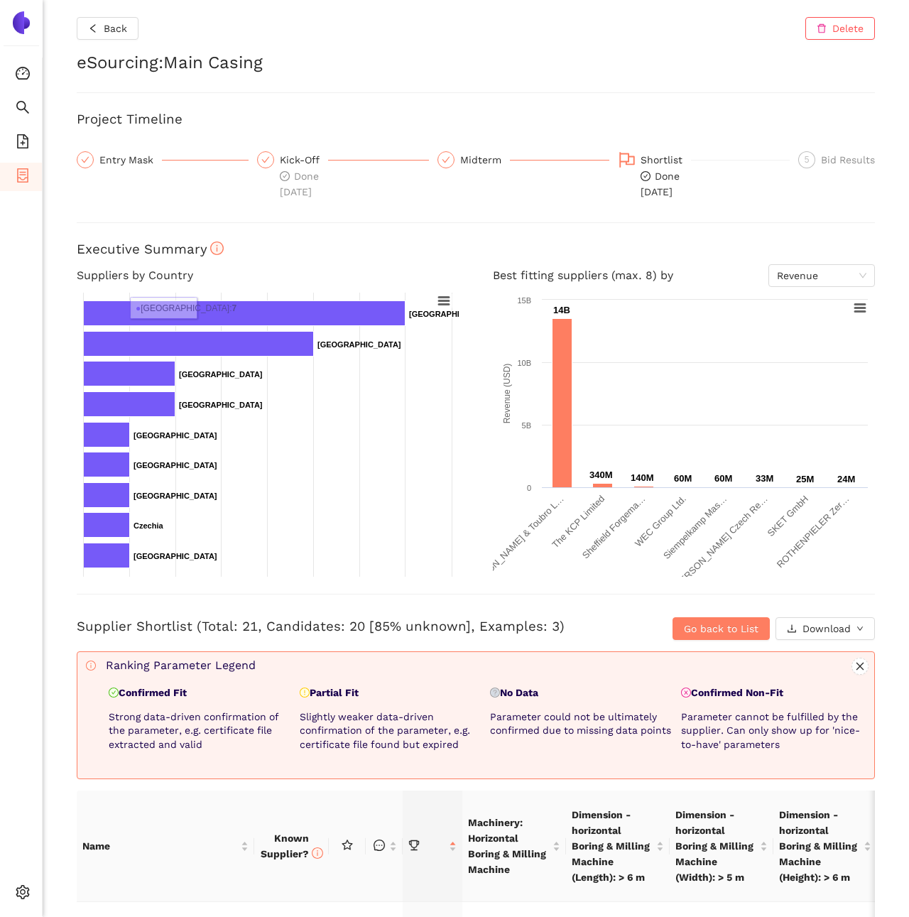
click at [175, 47] on div "Back Delete eSourcing : Main Casing Project Timeline Entry Mask Kick-Off Done 2…" at bounding box center [476, 458] width 866 height 917
drag, startPoint x: 175, startPoint y: 47, endPoint x: 240, endPoint y: 51, distance: 64.8
click at [240, 51] on div "Back Delete eSourcing : Main Casing Project Timeline Entry Mask Kick-Off Done 2…" at bounding box center [476, 458] width 866 height 917
click at [240, 54] on h2 "eSourcing : Main Casing" at bounding box center [476, 63] width 798 height 24
drag, startPoint x: 240, startPoint y: 53, endPoint x: 182, endPoint y: 49, distance: 58.4
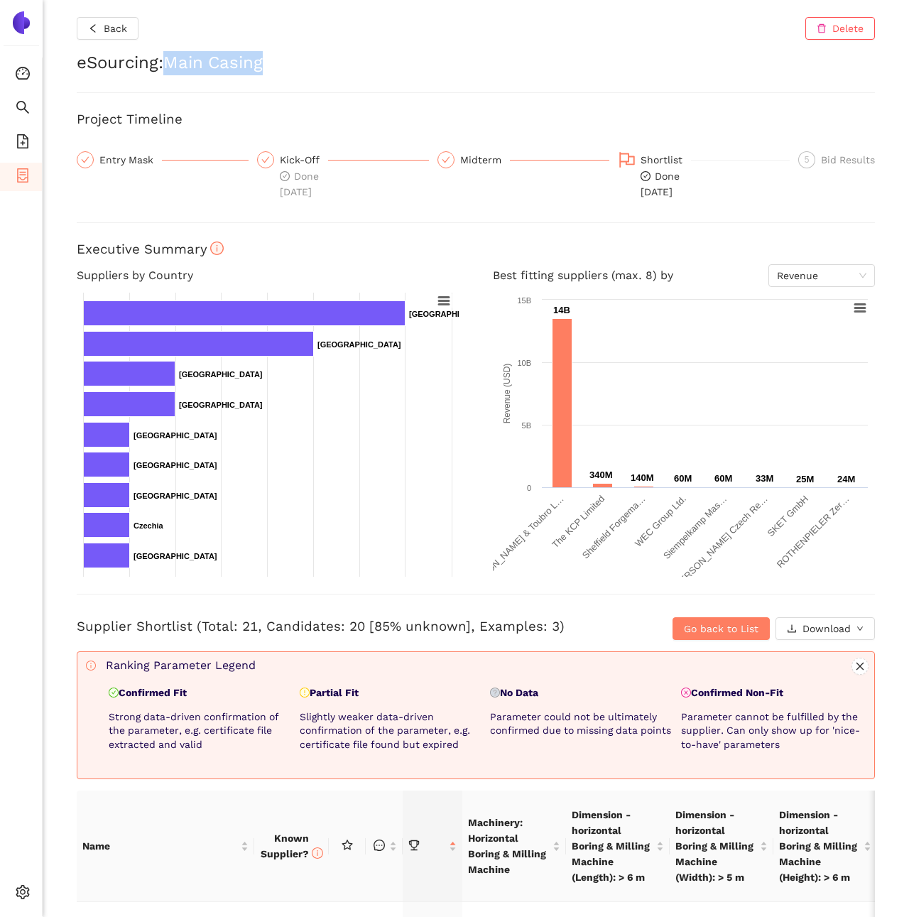
click at [182, 51] on h2 "eSourcing : Main Casing" at bounding box center [476, 63] width 798 height 24
copy h2 "Main Casing"
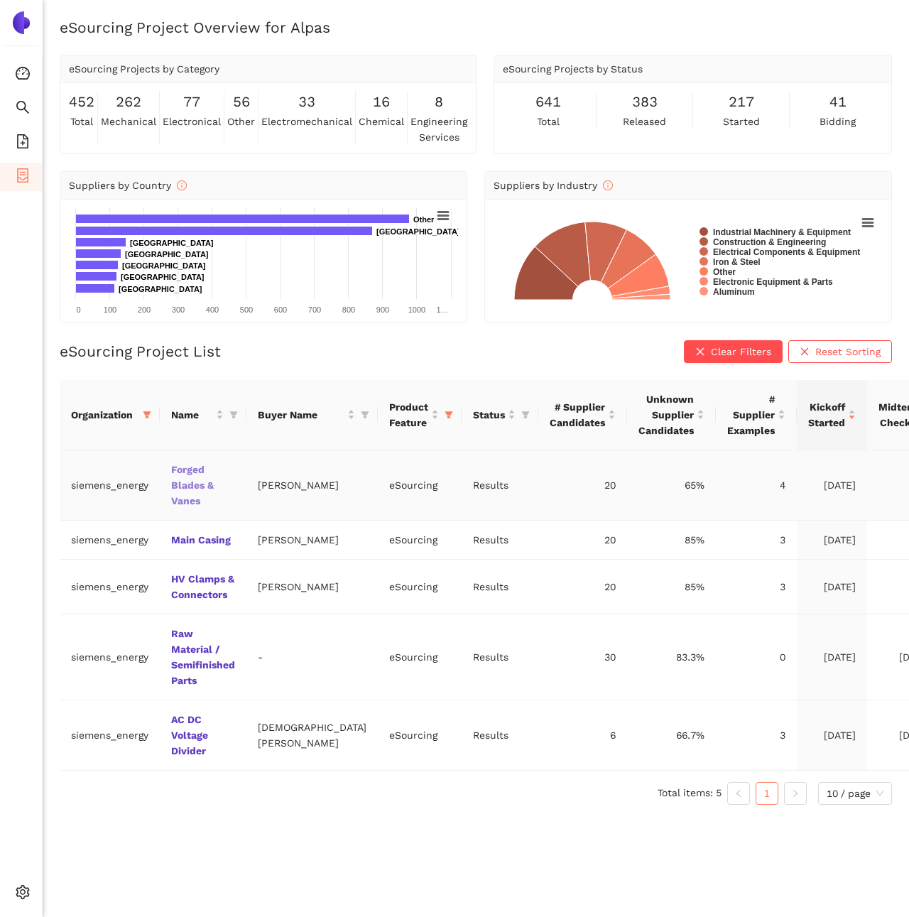
click at [0, 0] on link "Forged Blades & Vanes" at bounding box center [0, 0] width 0 height 0
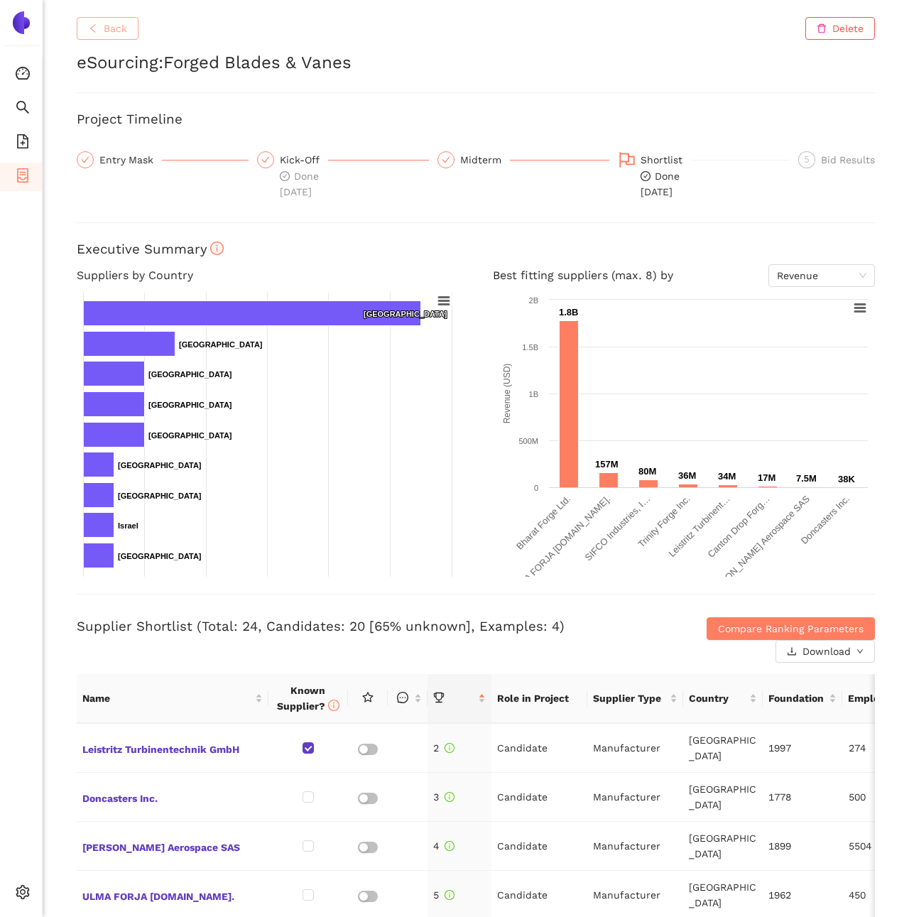
click at [88, 30] on icon "left" at bounding box center [93, 28] width 10 height 10
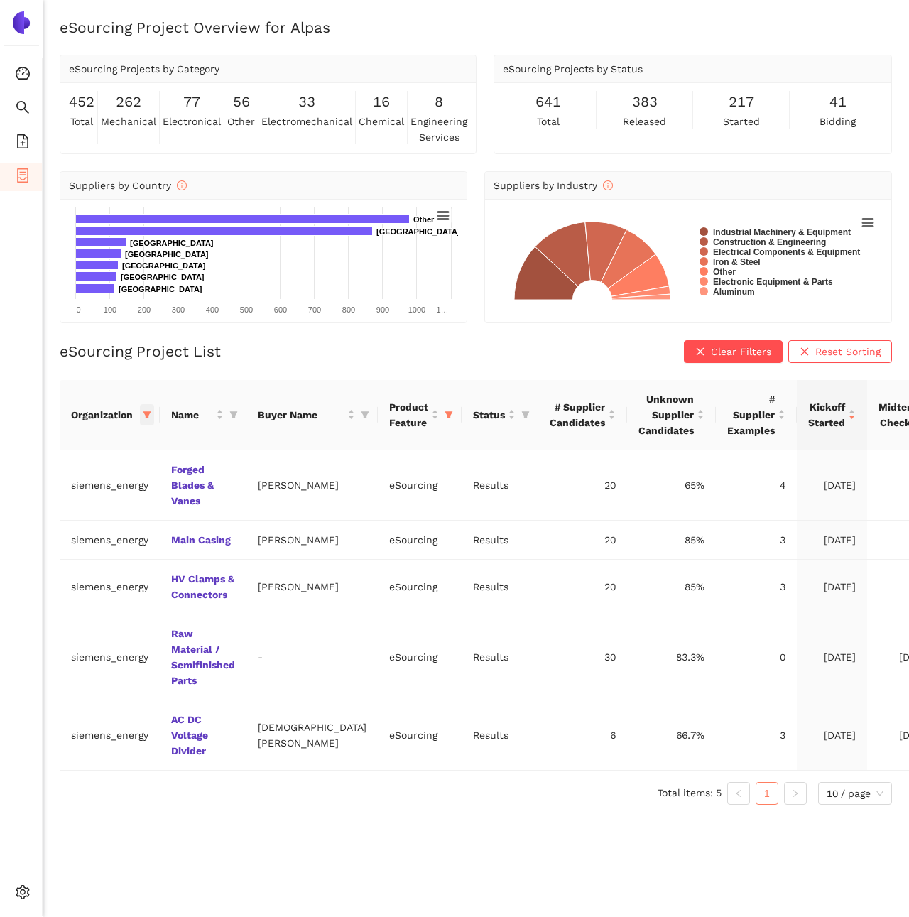
click at [146, 415] on icon "filter" at bounding box center [147, 414] width 8 height 7
click at [55, 652] on div "Reset OK" at bounding box center [93, 662] width 158 height 28
click at [42, 669] on button "Reset" at bounding box center [39, 662] width 38 height 17
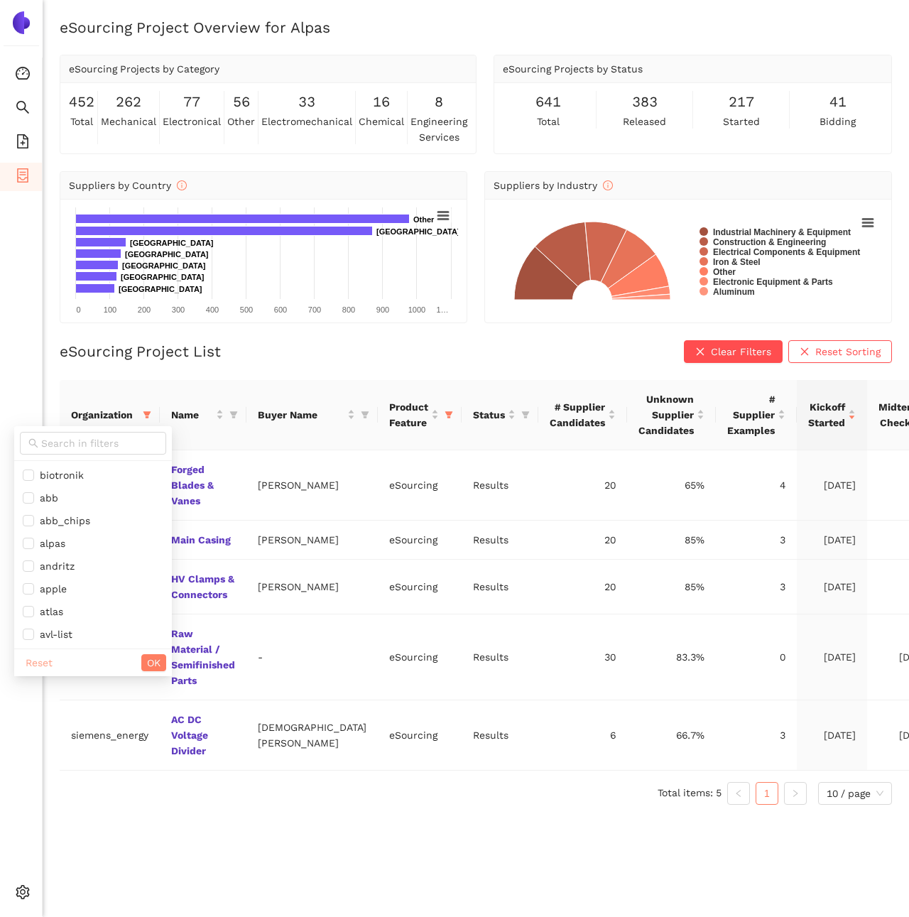
checkbox input "false"
click at [72, 619] on li "atlas" at bounding box center [93, 611] width 158 height 23
click at [60, 611] on span "atlas" at bounding box center [48, 611] width 29 height 11
checkbox input "false"
click at [60, 629] on span "avl-list" at bounding box center [53, 634] width 38 height 11
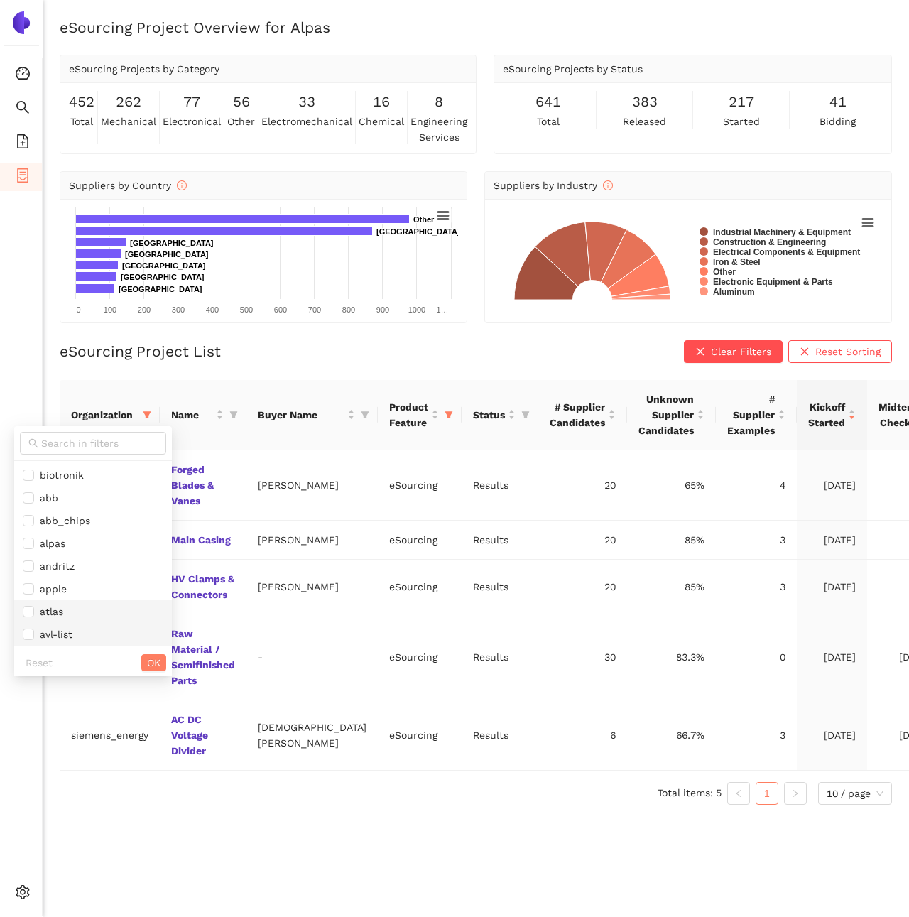
checkbox input "true"
click at [147, 668] on span "OK" at bounding box center [153, 663] width 13 height 16
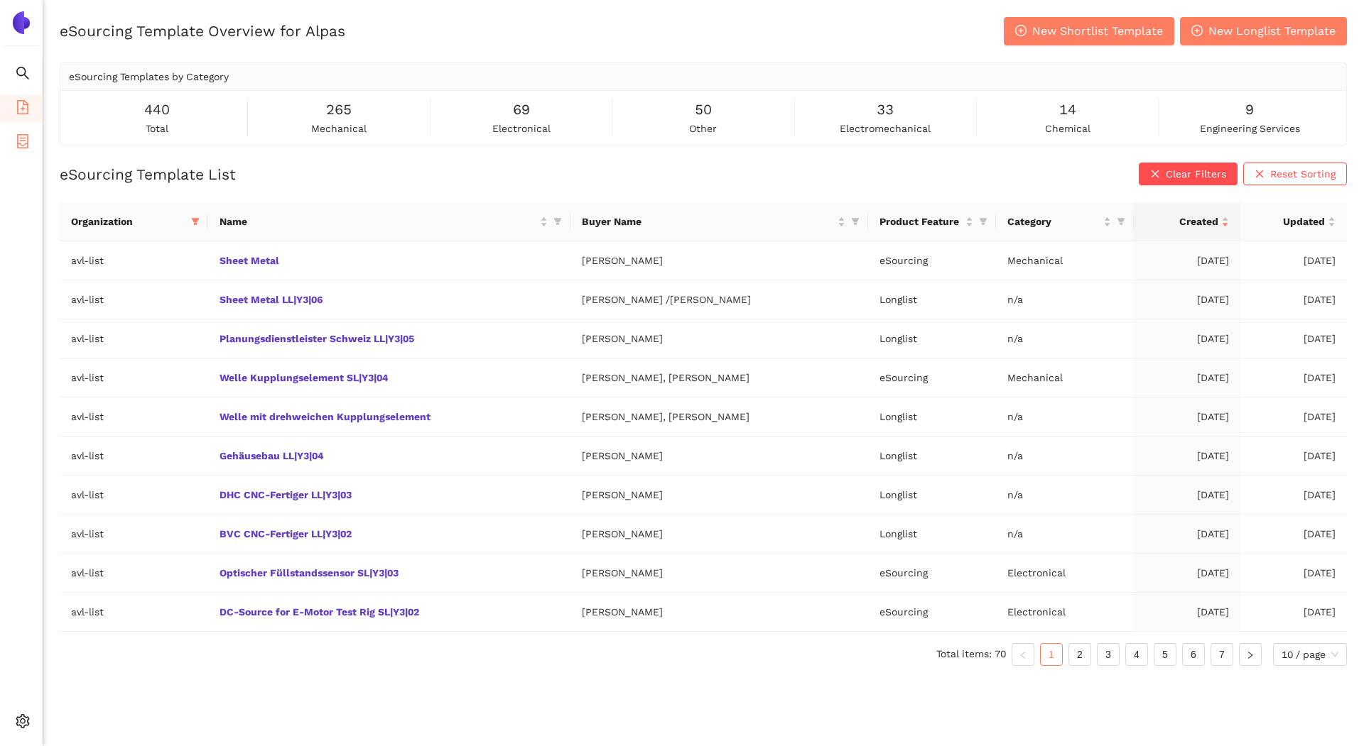
click at [21, 139] on icon "container" at bounding box center [23, 141] width 14 height 14
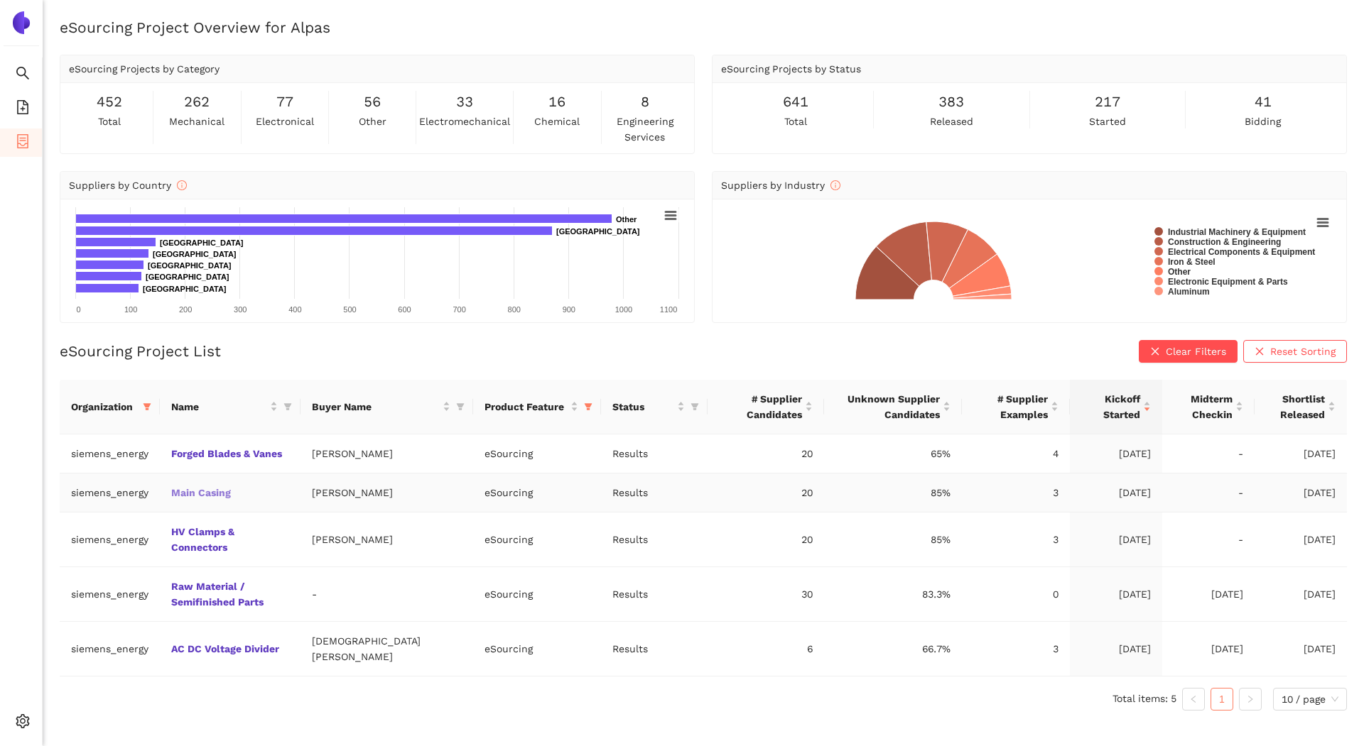
click at [0, 0] on link "Main Casing" at bounding box center [0, 0] width 0 height 0
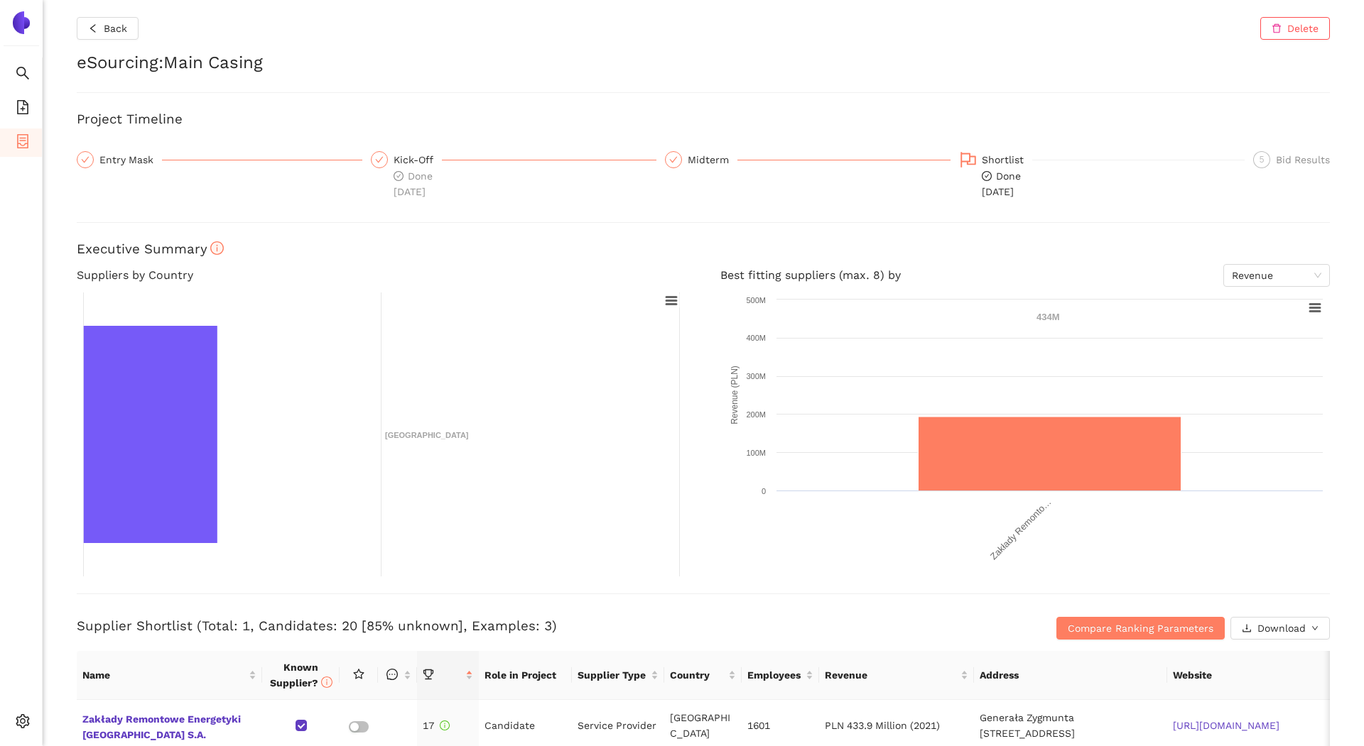
click at [187, 59] on h2 "eSourcing : Main Casing" at bounding box center [703, 63] width 1253 height 24
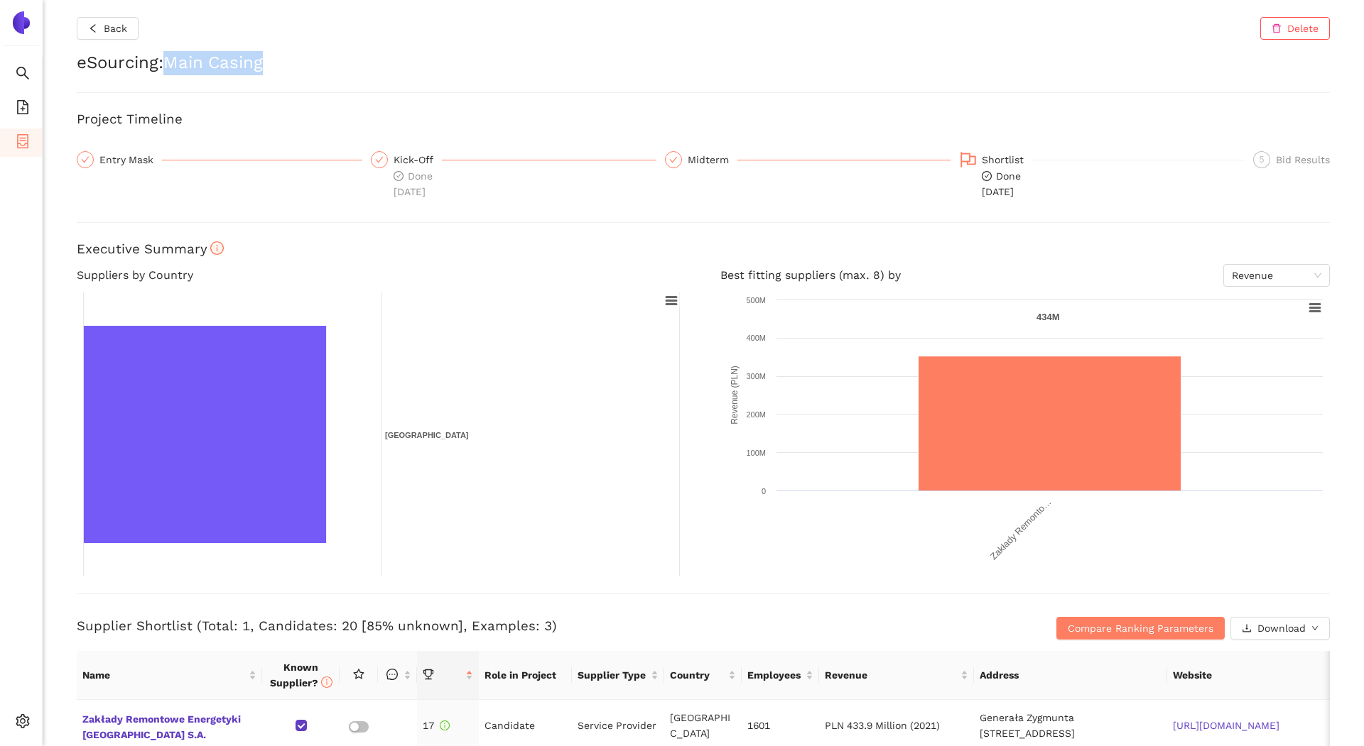
drag, startPoint x: 187, startPoint y: 59, endPoint x: 232, endPoint y: 58, distance: 44.0
click at [232, 59] on h2 "eSourcing : Main Casing" at bounding box center [703, 63] width 1253 height 24
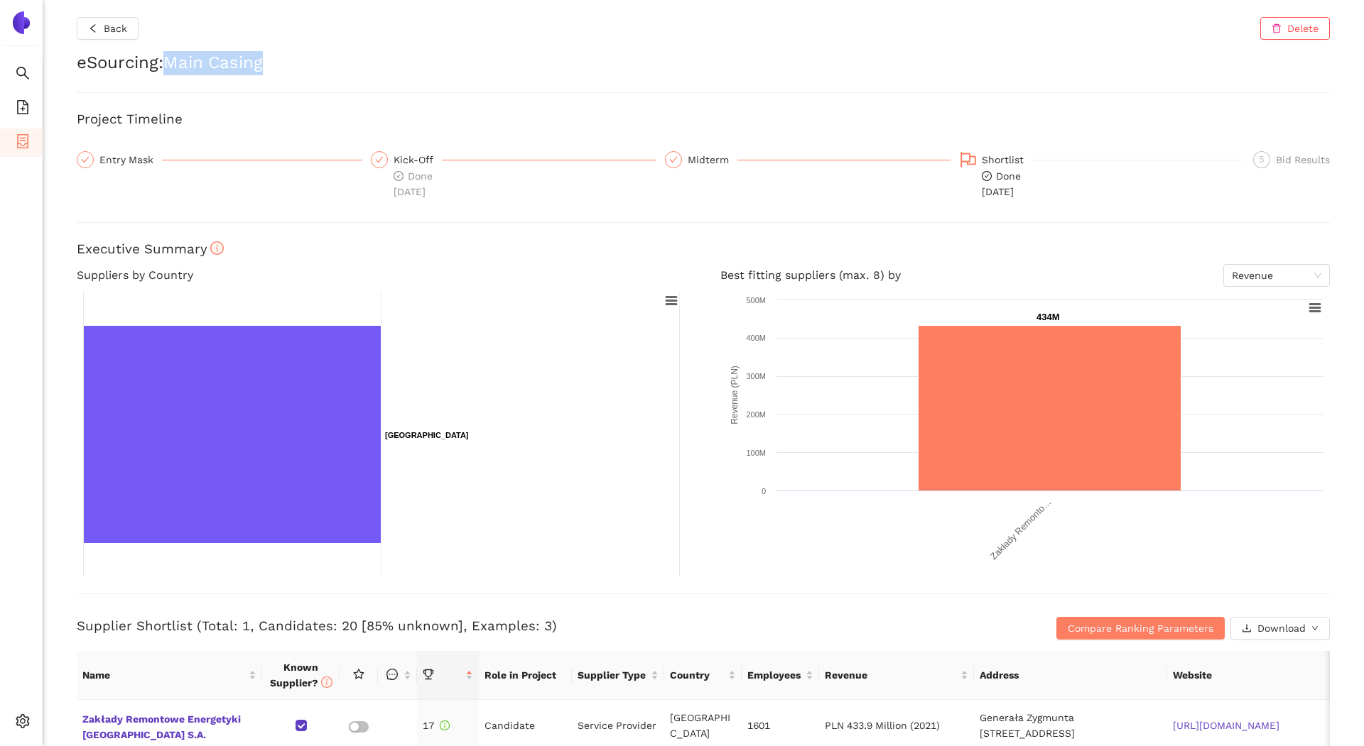
copy h2 "Main Casing"
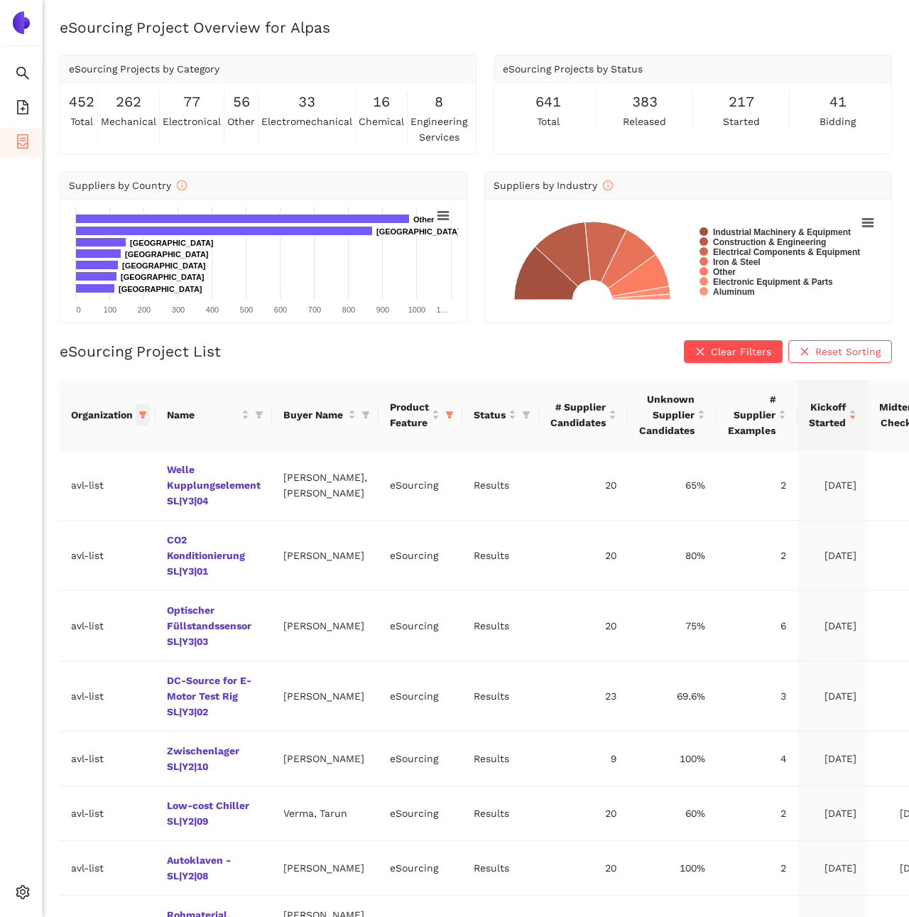
click at [147, 411] on icon "filter" at bounding box center [142, 415] width 9 height 9
click at [23, 665] on span "Reset" at bounding box center [34, 663] width 27 height 16
checkbox input "false"
click at [65, 442] on input "text" at bounding box center [95, 443] width 116 height 16
type input "sie"
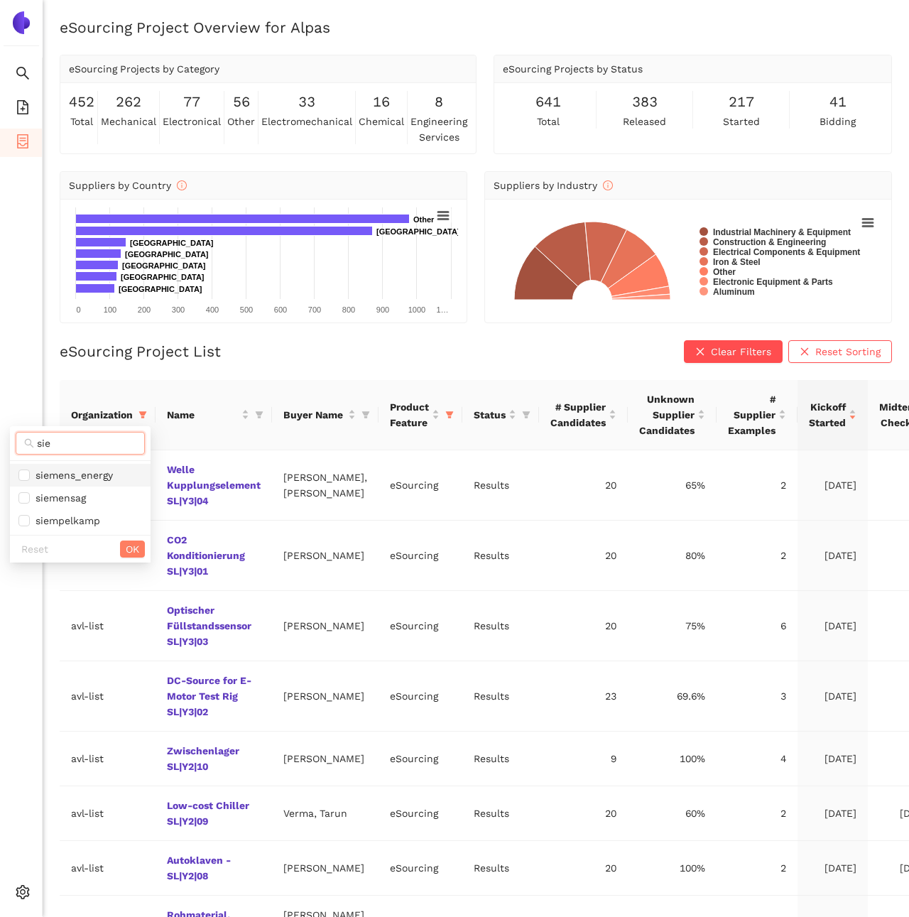
click at [68, 469] on span "siemens_energy" at bounding box center [71, 474] width 83 height 11
checkbox input "true"
click at [141, 548] on button "OK" at bounding box center [132, 548] width 25 height 17
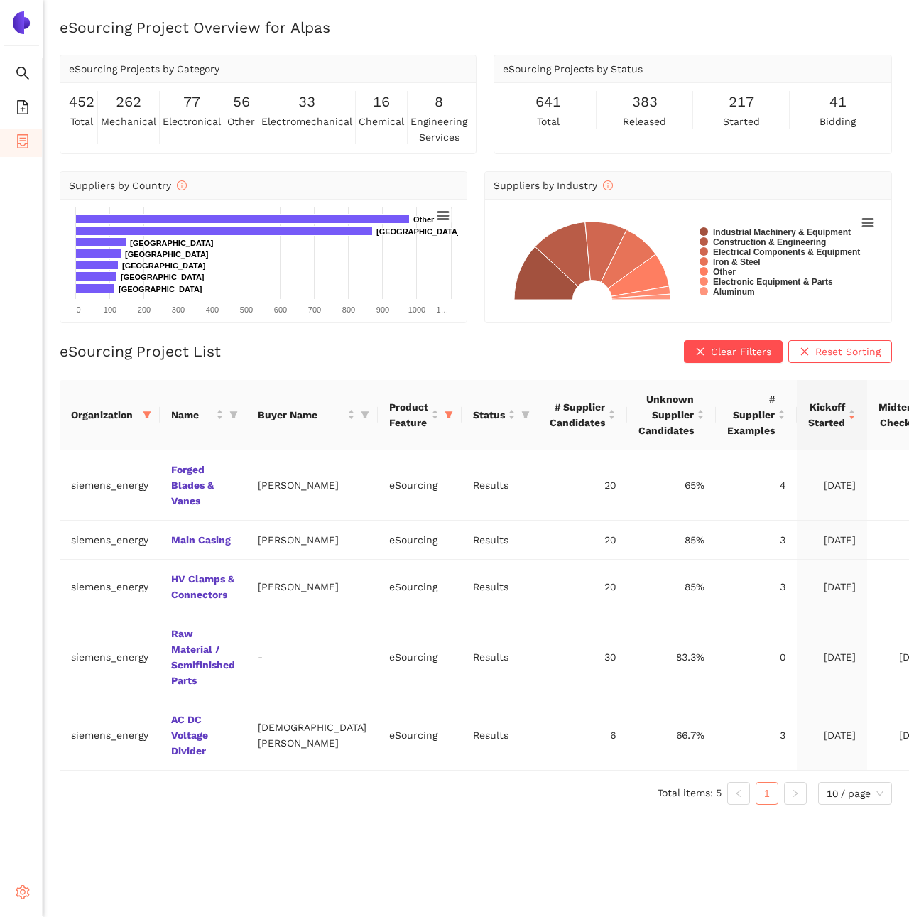
click at [23, 887] on icon "setting" at bounding box center [22, 892] width 13 height 14
click at [75, 797] on li "Internal Area" at bounding box center [101, 790] width 117 height 28
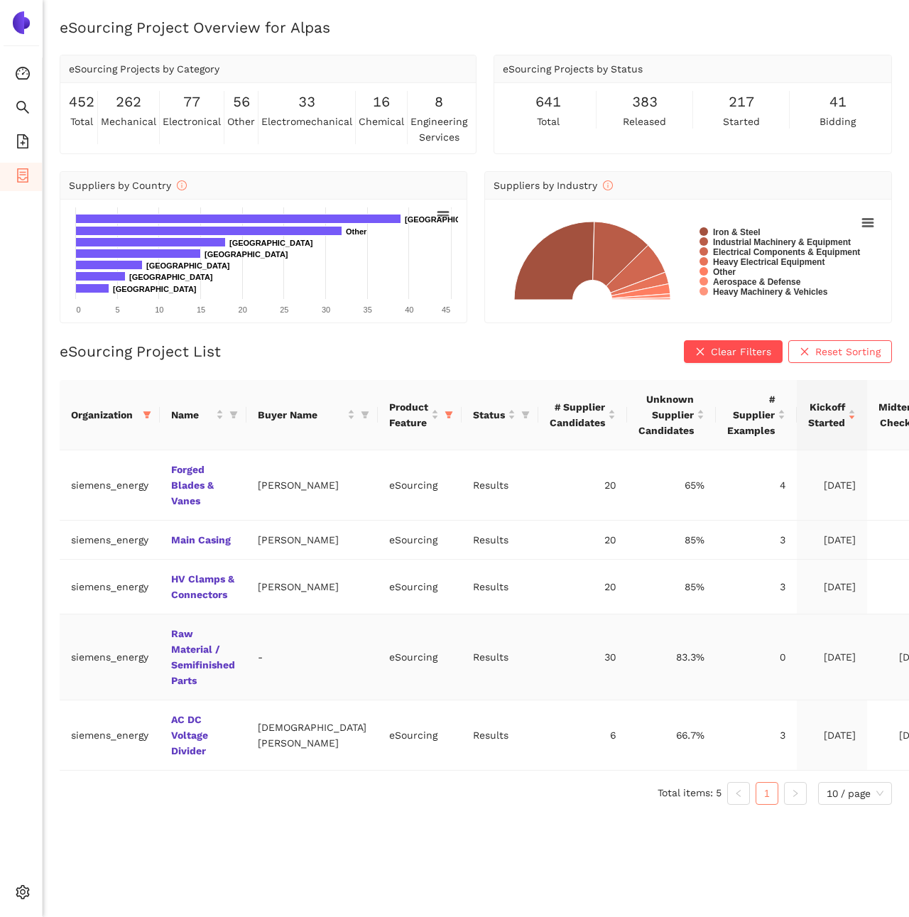
scroll to position [1, 0]
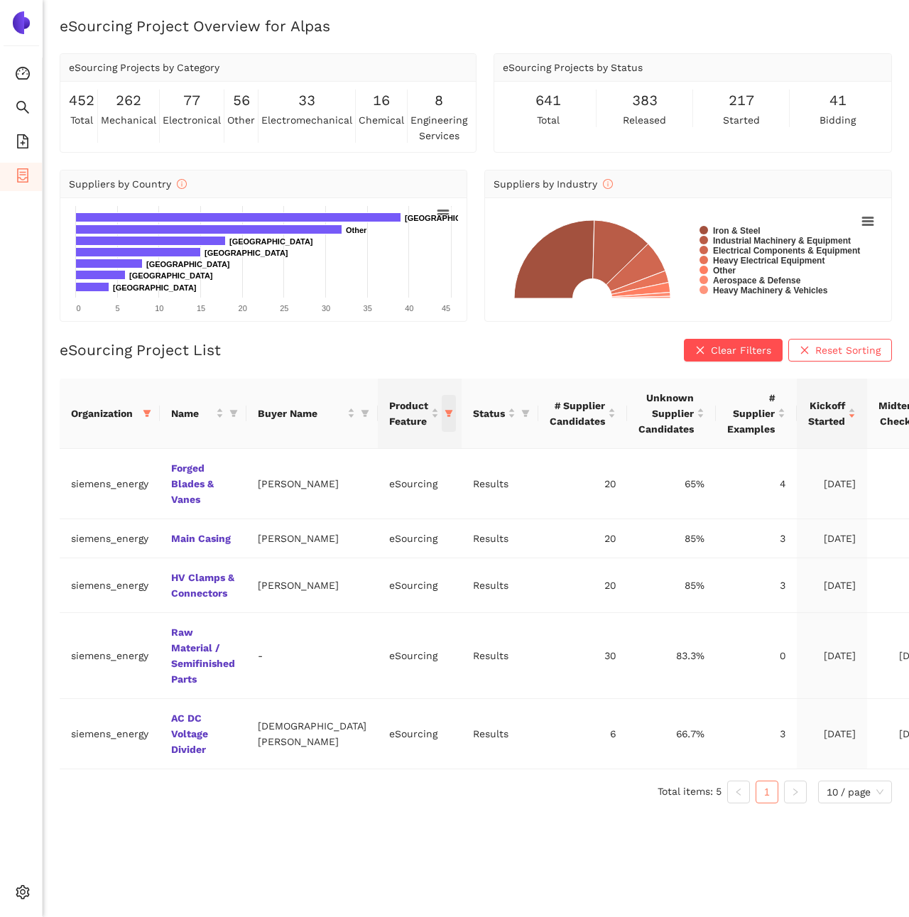
click at [445, 410] on icon "filter" at bounding box center [449, 413] width 8 height 7
click at [331, 485] on span "Longlist" at bounding box center [328, 482] width 124 height 16
checkbox input "true"
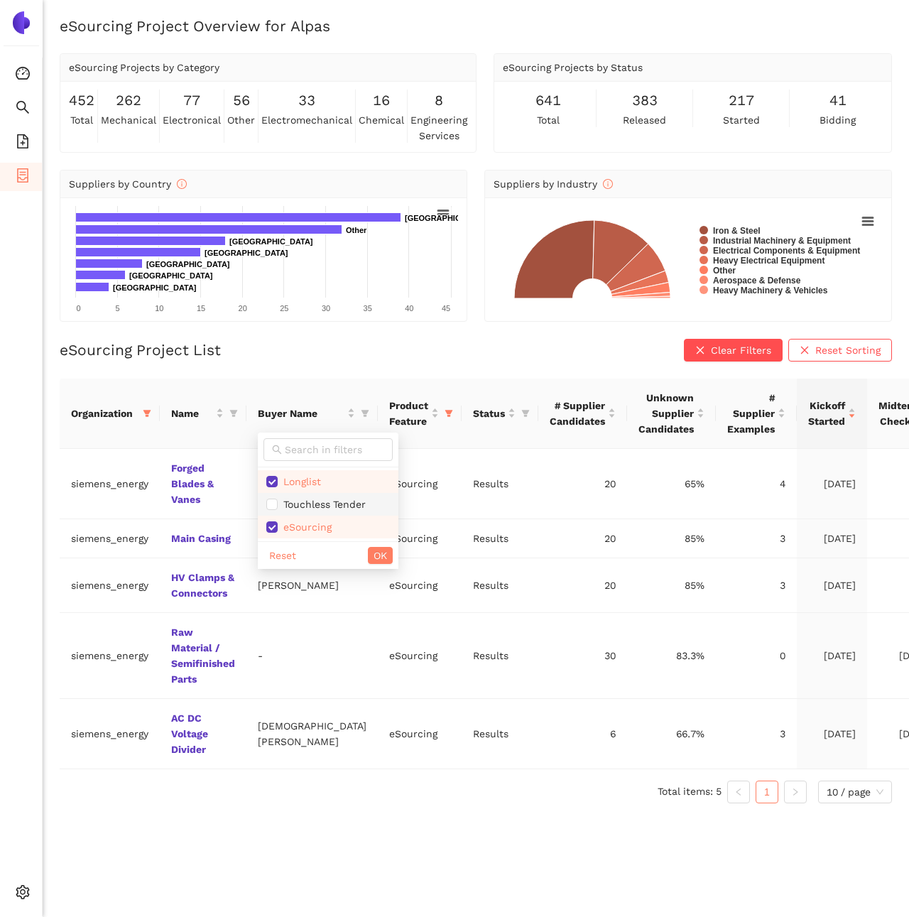
click at [332, 507] on span "Touchless Tender" at bounding box center [322, 504] width 88 height 11
checkbox input "true"
click at [376, 558] on span "OK" at bounding box center [380, 556] width 13 height 16
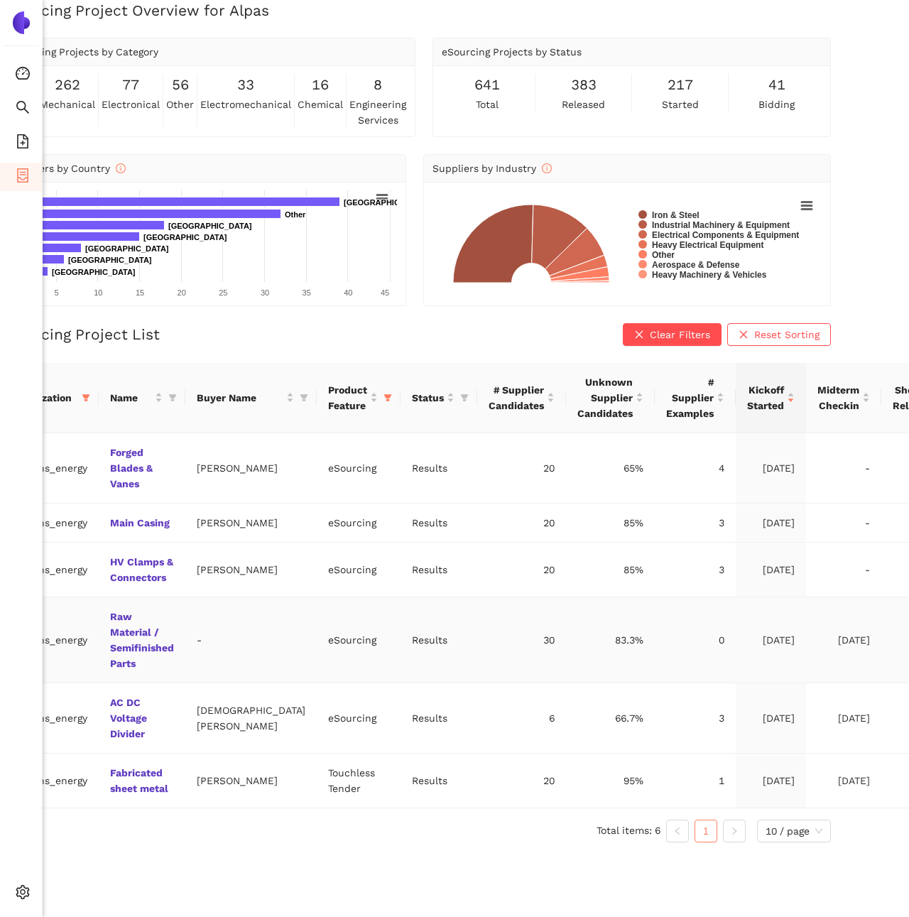
scroll to position [17, 0]
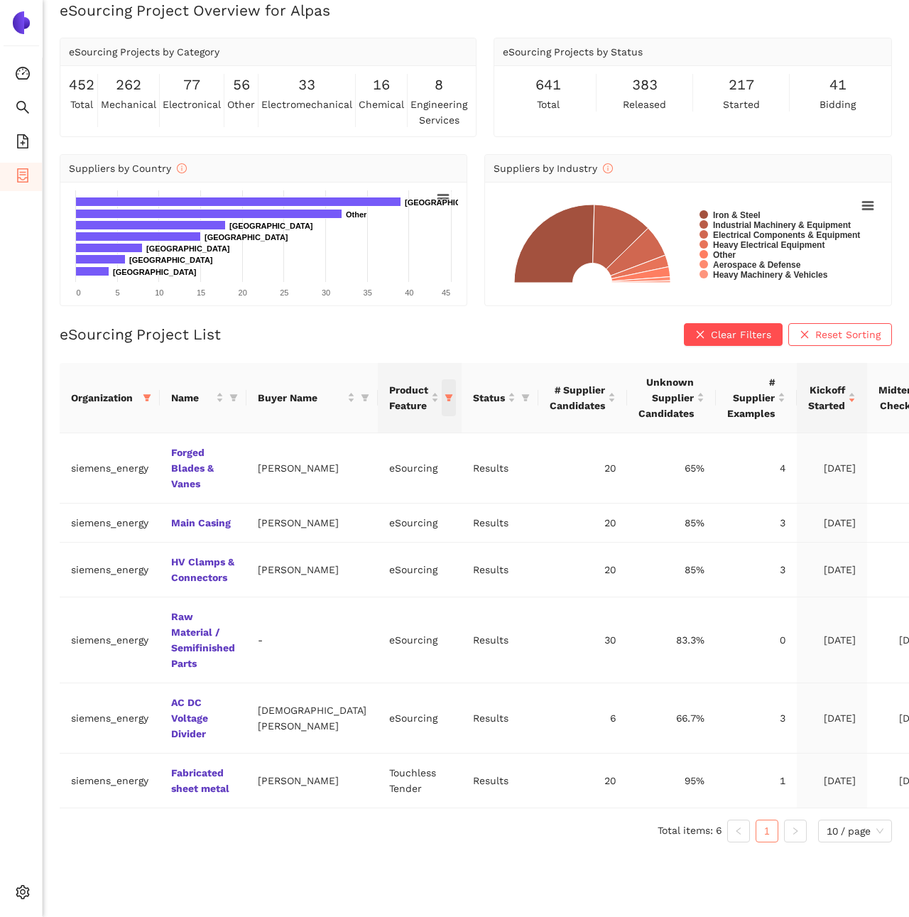
click at [442, 393] on span "this column's title is Product Feature,this column is sortable" at bounding box center [449, 397] width 14 height 37
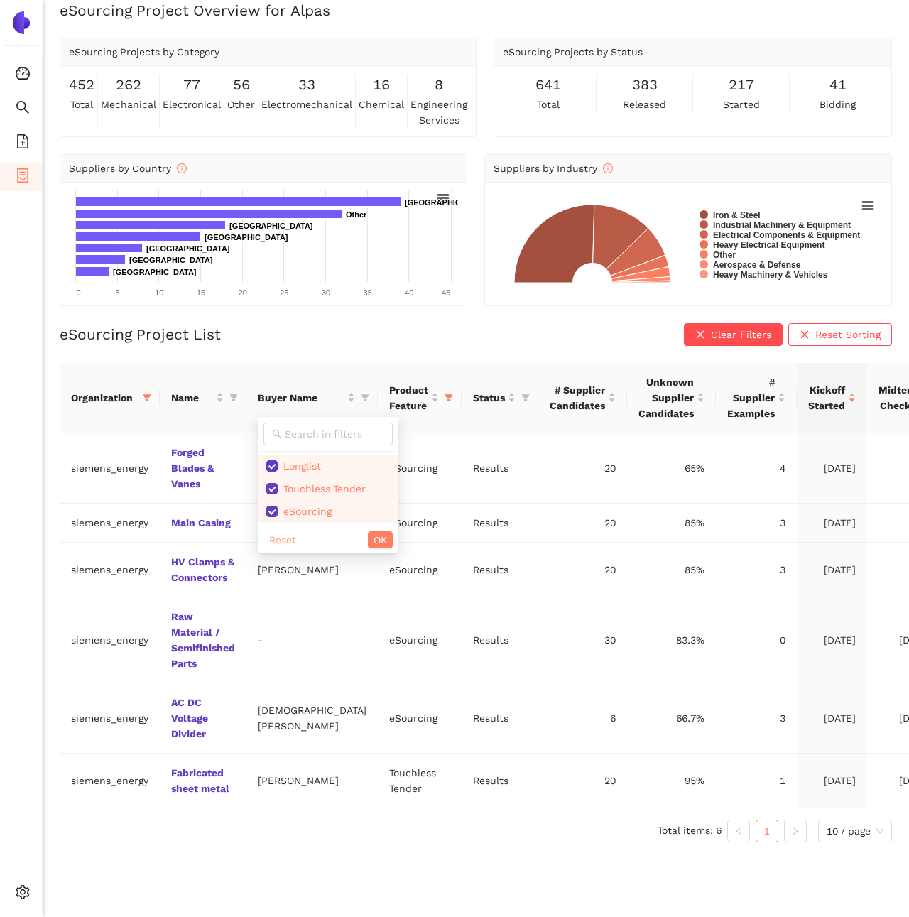
click at [292, 536] on span "Reset" at bounding box center [282, 540] width 27 height 16
checkbox input "false"
click at [382, 540] on span "OK" at bounding box center [380, 540] width 13 height 16
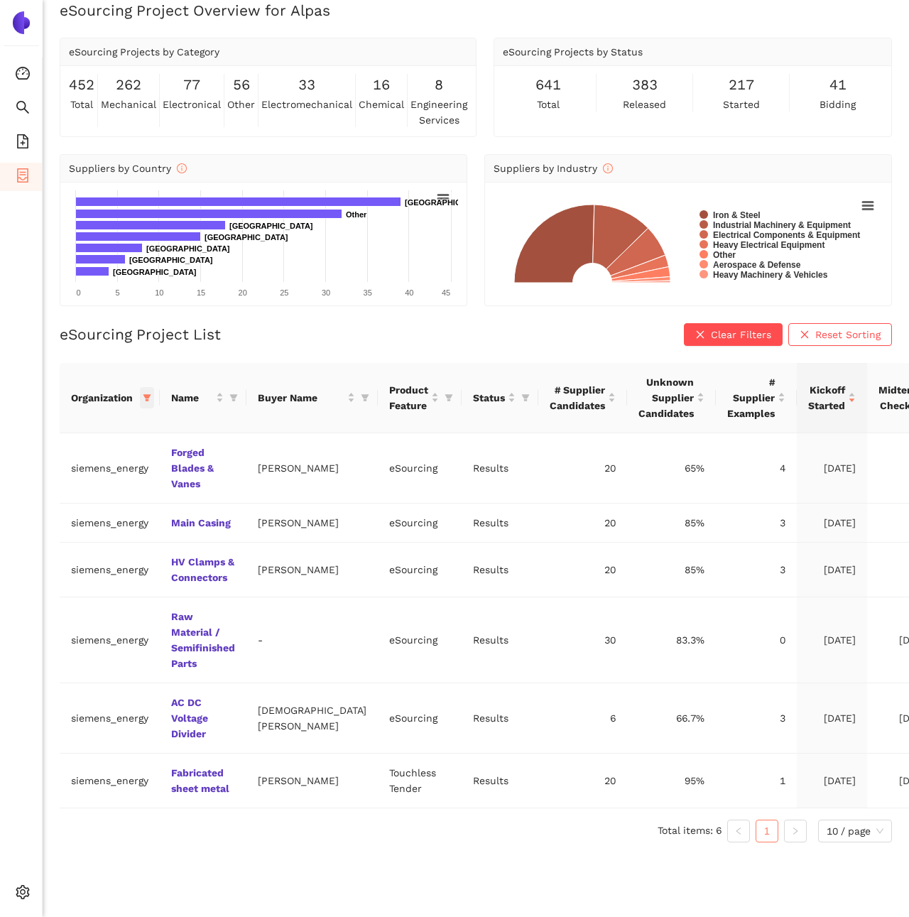
click at [150, 398] on icon "filter" at bounding box center [147, 397] width 9 height 9
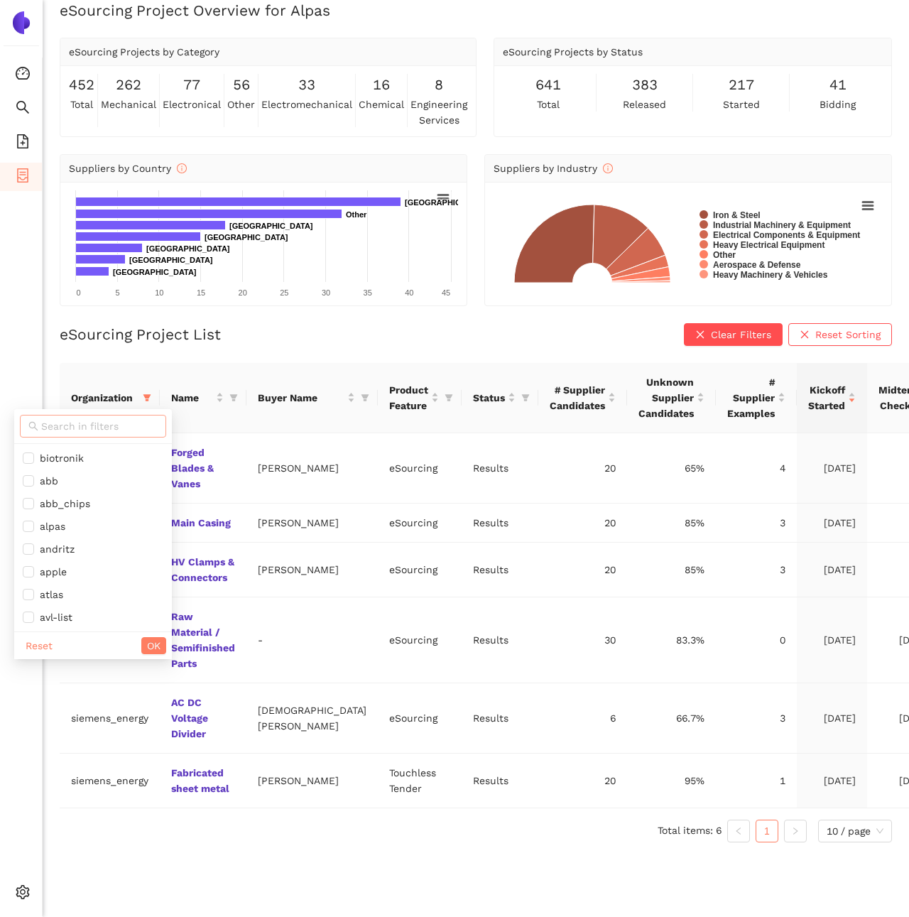
click at [121, 415] on span at bounding box center [93, 426] width 146 height 23
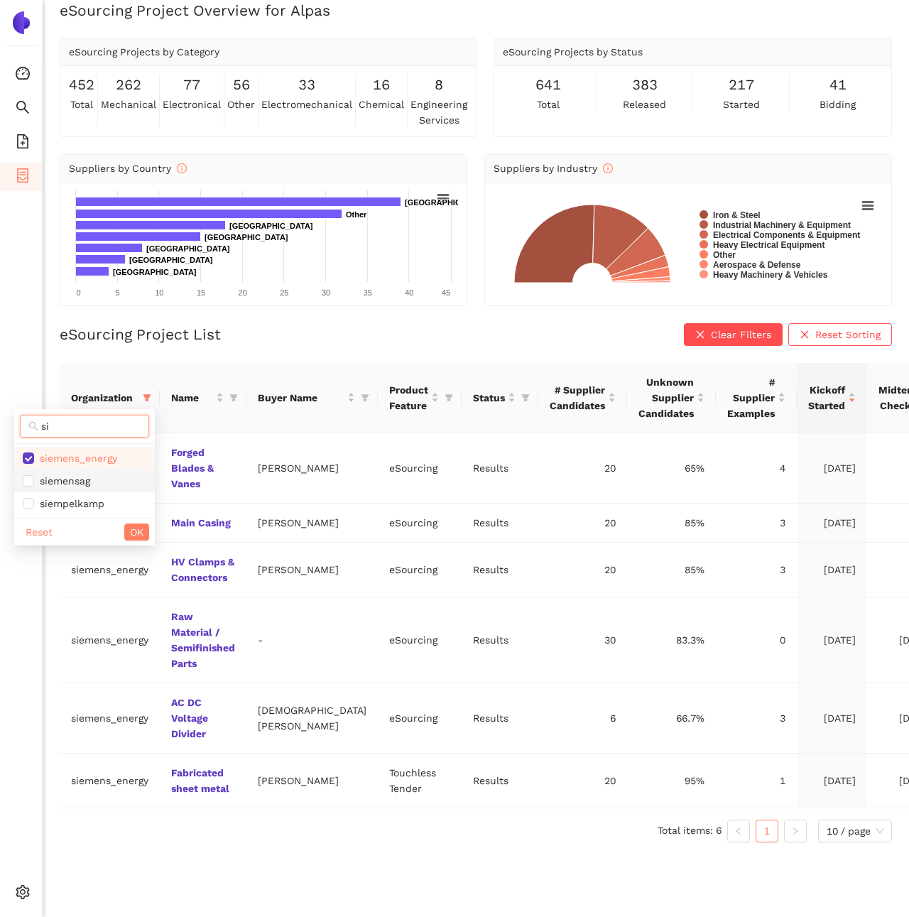
type input "si"
click at [113, 476] on span "siemensag" at bounding box center [85, 481] width 124 height 16
checkbox input "true"
click at [141, 539] on button "OK" at bounding box center [136, 531] width 25 height 17
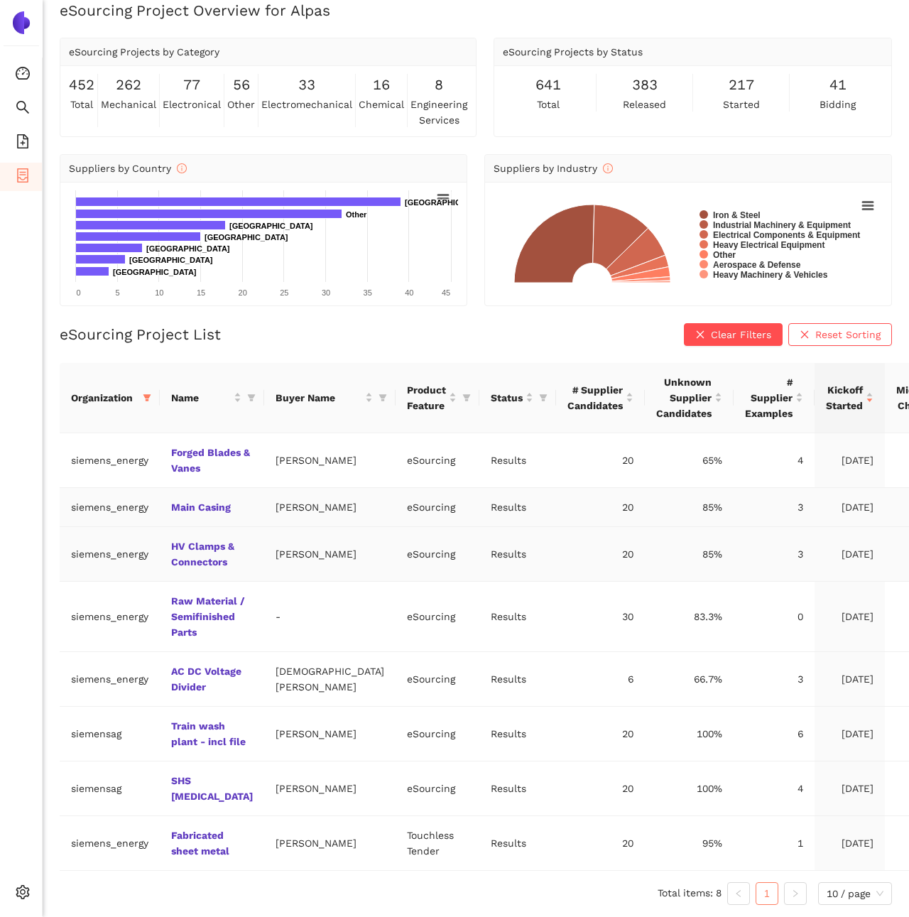
scroll to position [122, 0]
drag, startPoint x: 776, startPoint y: 656, endPoint x: 601, endPoint y: 657, distance: 174.7
click at [601, 657] on tr "siemens_energy AC DC Voltage Divider Christian Weiss eSourcing Results 6 66.7% …" at bounding box center [549, 679] width 979 height 55
click at [645, 656] on td "66.7%" at bounding box center [689, 679] width 89 height 55
click at [148, 387] on span at bounding box center [147, 397] width 14 height 21
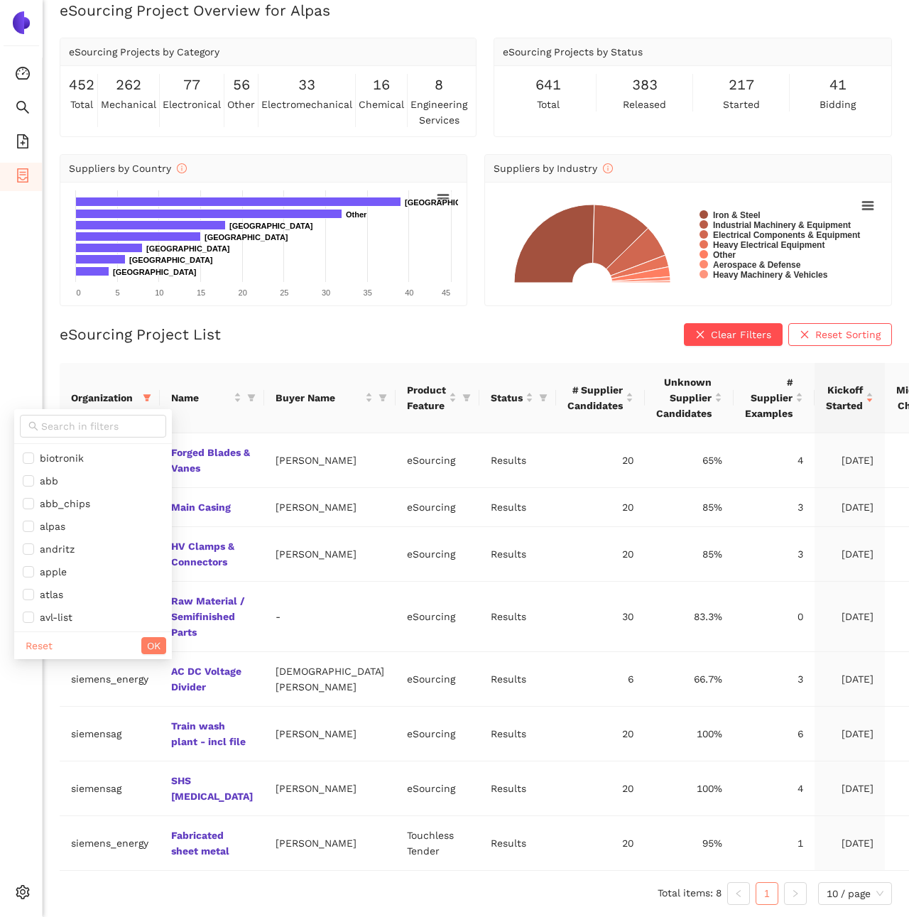
click at [60, 631] on div "Reset OK" at bounding box center [93, 645] width 158 height 28
click at [47, 638] on span "Reset" at bounding box center [39, 646] width 27 height 16
checkbox input "false"
click at [53, 612] on span "avl-list" at bounding box center [53, 617] width 38 height 11
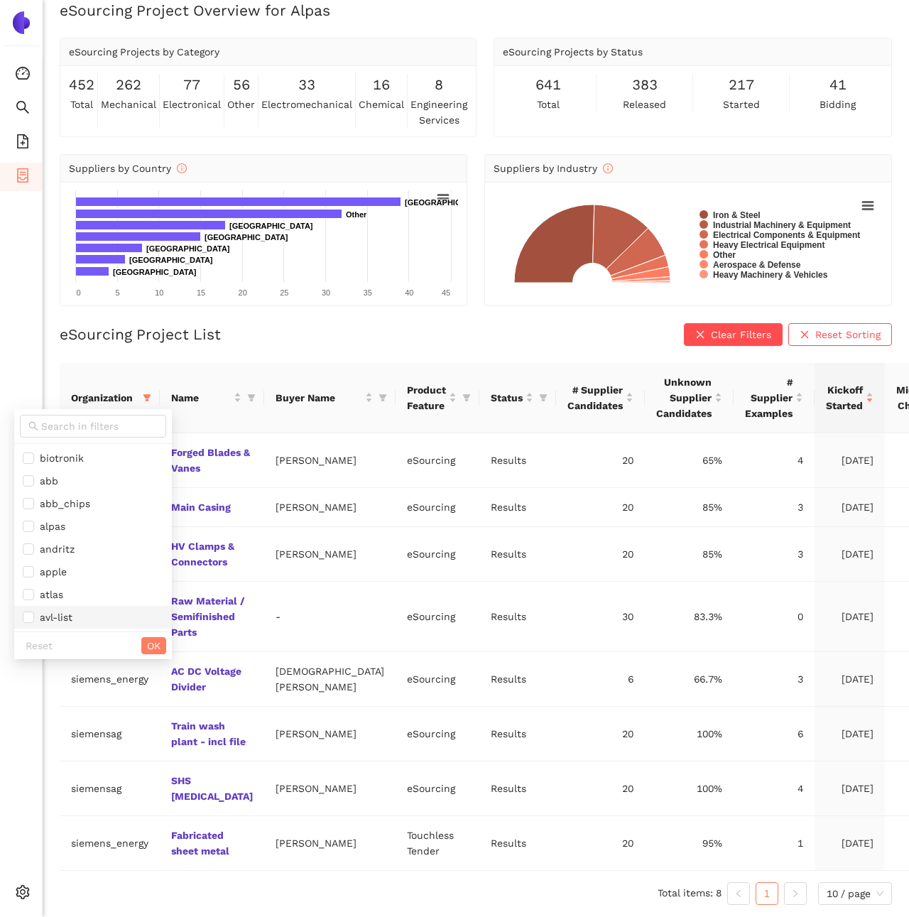
checkbox input "true"
click at [145, 637] on button "OK" at bounding box center [153, 645] width 25 height 17
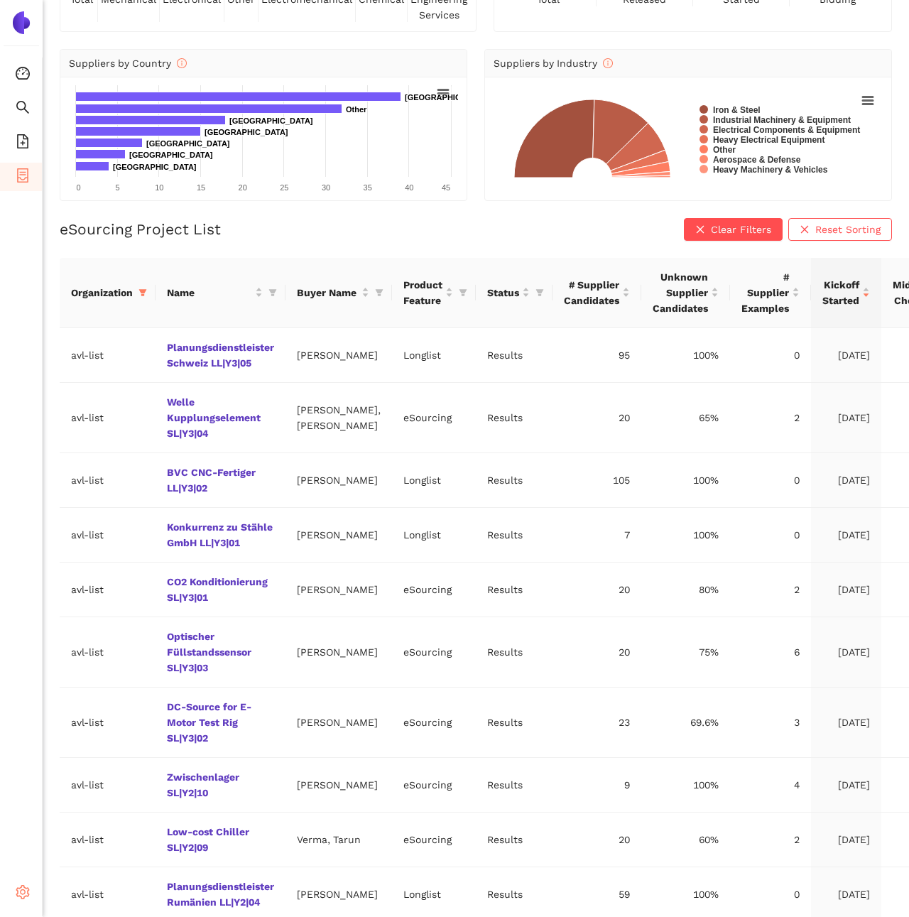
click at [26, 885] on icon "setting" at bounding box center [23, 892] width 14 height 14
click at [392, 504] on td "Longlist" at bounding box center [434, 480] width 84 height 55
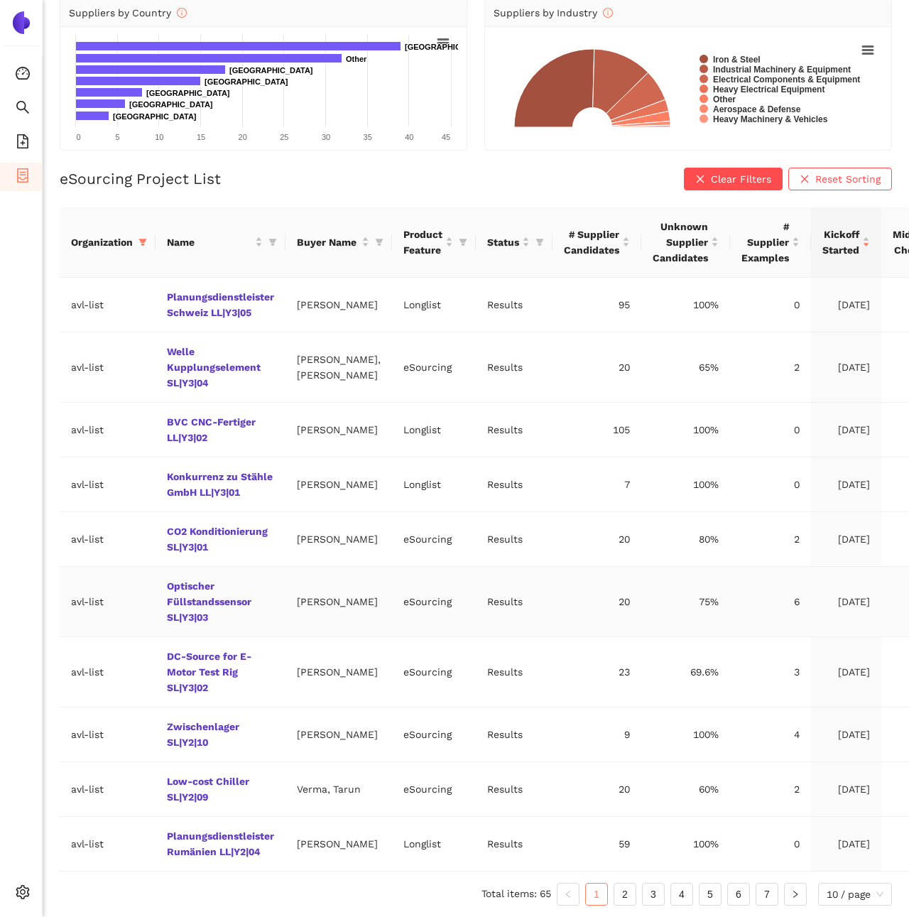
scroll to position [184, 0]
click at [633, 880] on div "Organization Name Buyer Name Product Feature Status # Supplier Candidates Unkno…" at bounding box center [476, 556] width 832 height 698
click at [631, 892] on link "2" at bounding box center [624, 894] width 21 height 21
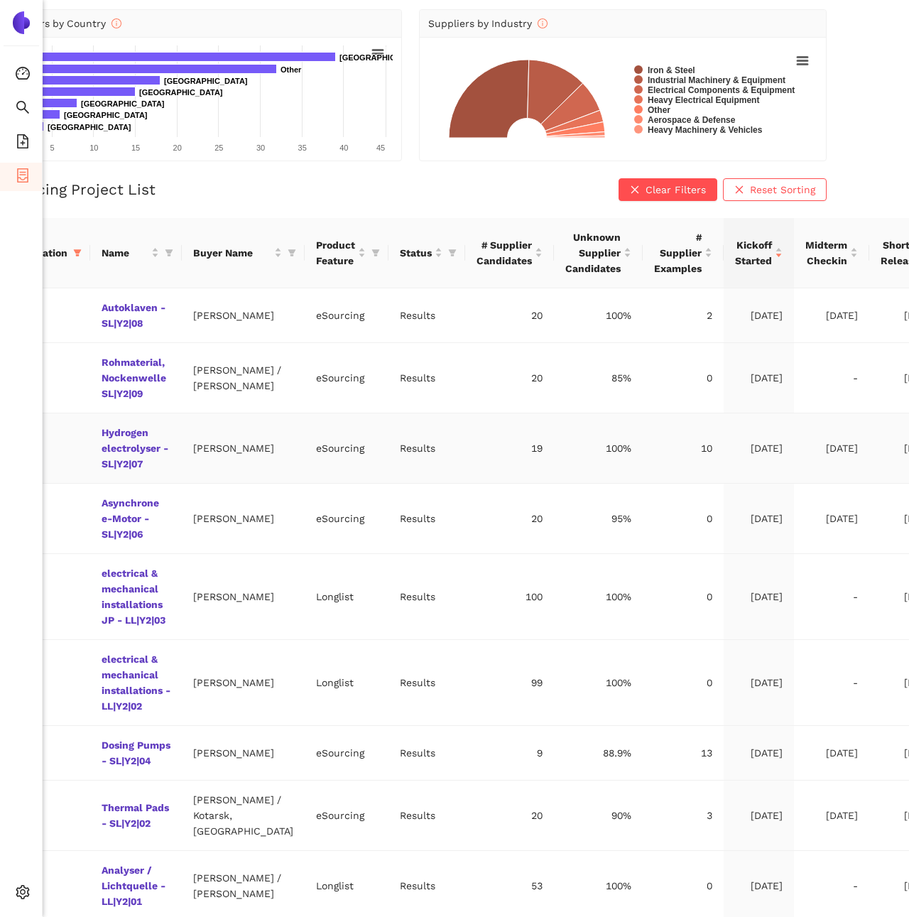
scroll to position [161, 65]
click at [0, 0] on link "Autoklaven - SL|Y2|08" at bounding box center [0, 0] width 0 height 0
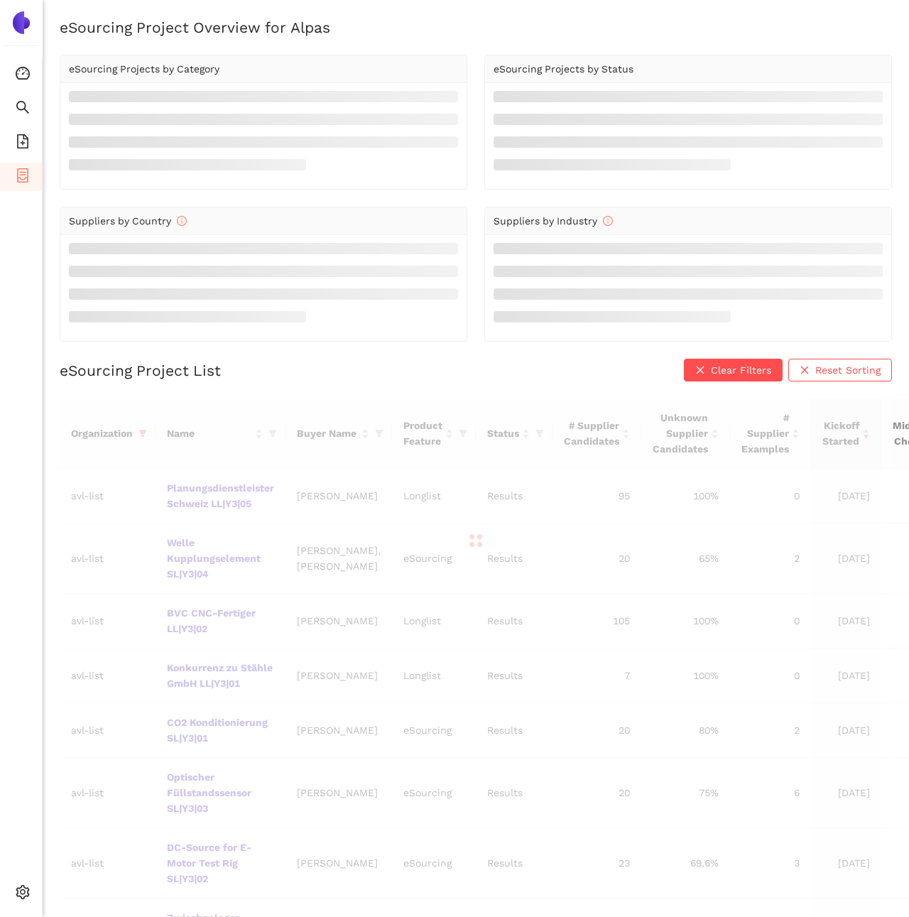
scroll to position [161, 65]
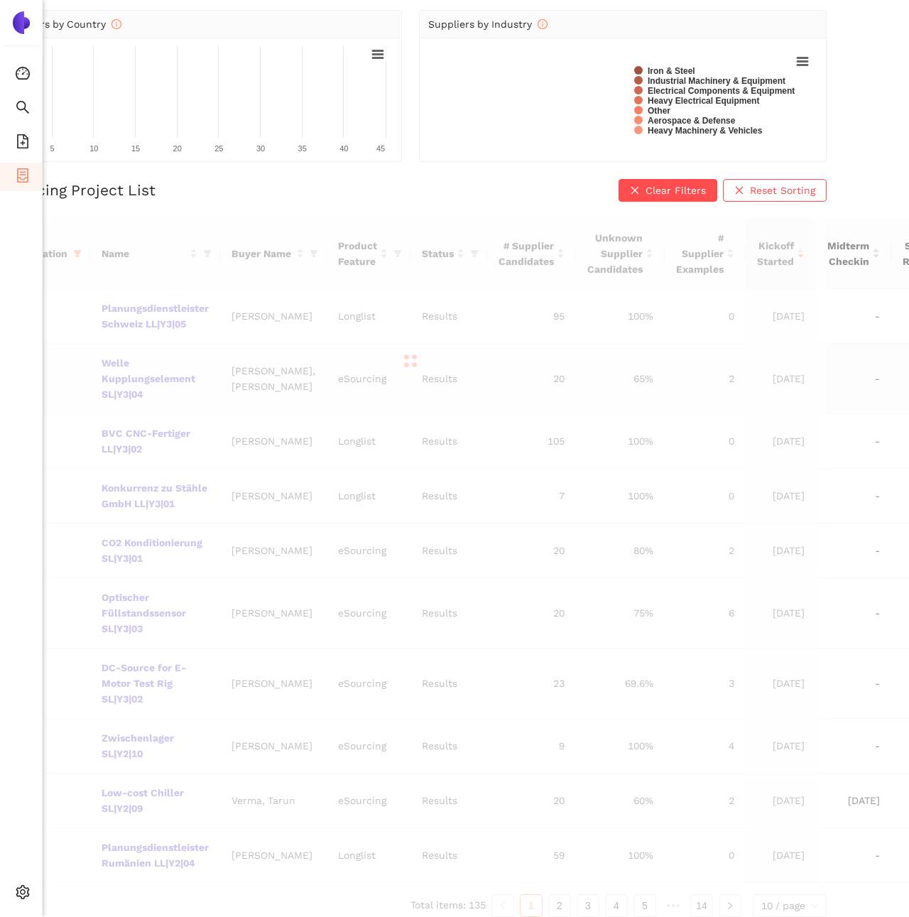
click at [134, 410] on td "Welle Kupplungselement SL|Y3|04" at bounding box center [155, 379] width 130 height 70
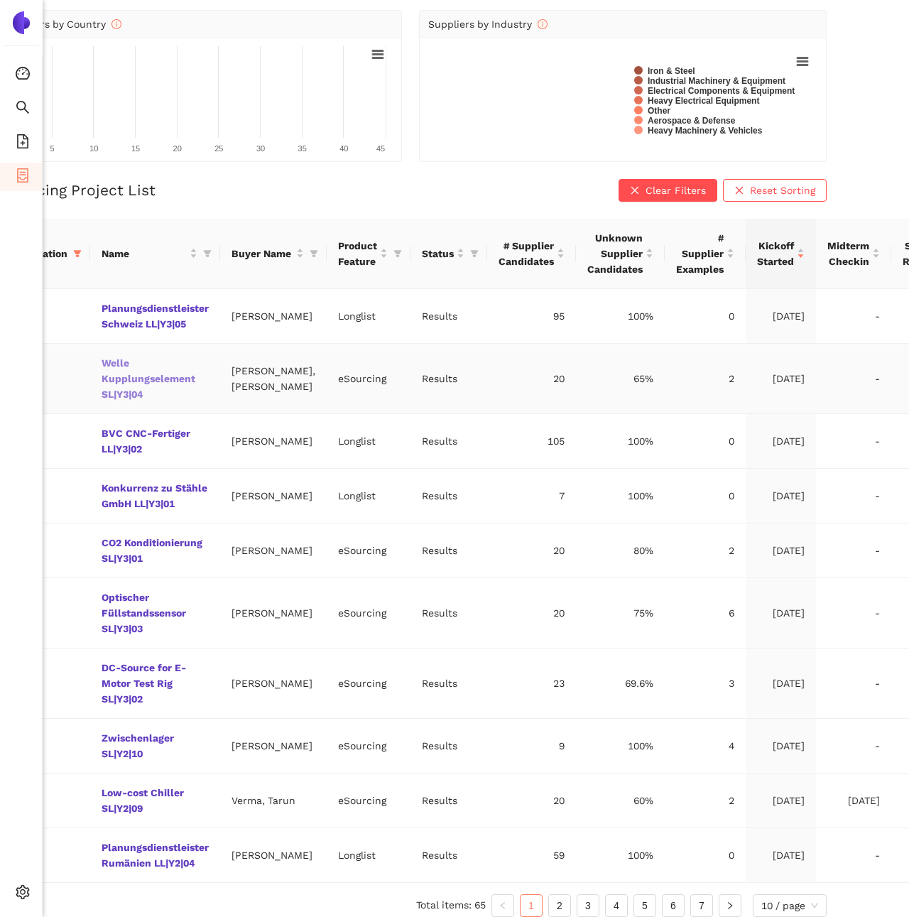
click at [0, 0] on link "Welle Kupplungselement SL|Y3|04" at bounding box center [0, 0] width 0 height 0
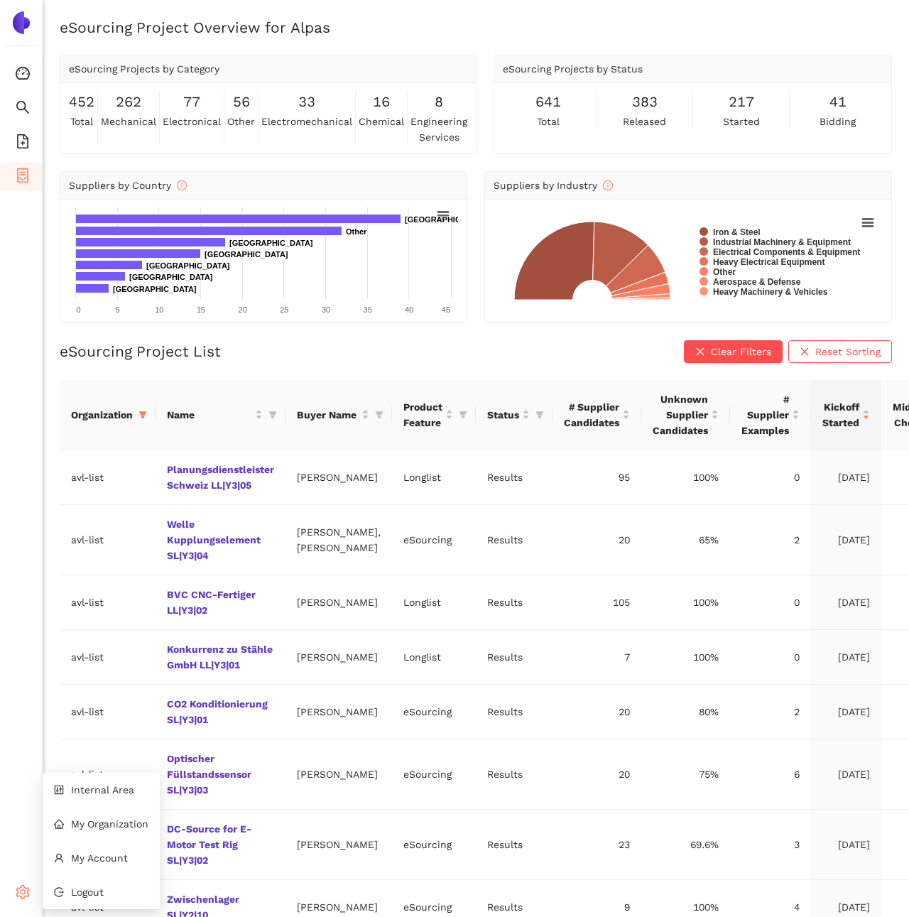
click at [12, 891] on div "Settings" at bounding box center [21, 894] width 43 height 28
click at [97, 793] on span "Internal Area" at bounding box center [102, 789] width 63 height 11
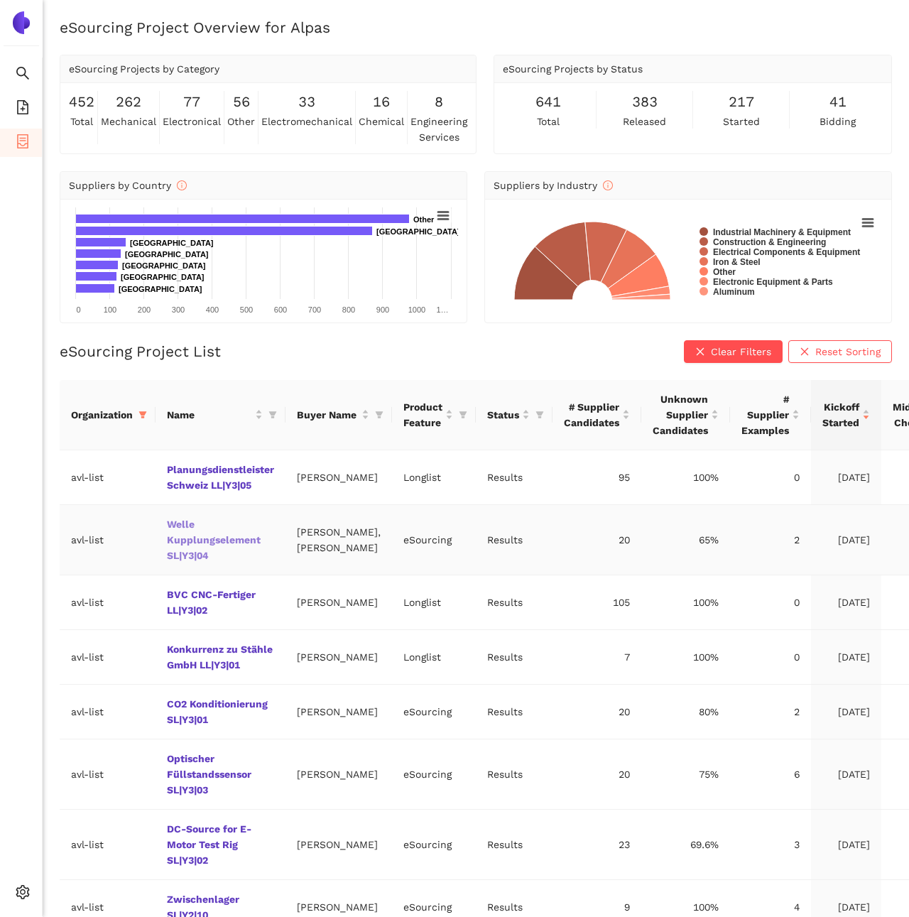
click at [0, 0] on link "Welle Kupplungselement SL|Y3|04" at bounding box center [0, 0] width 0 height 0
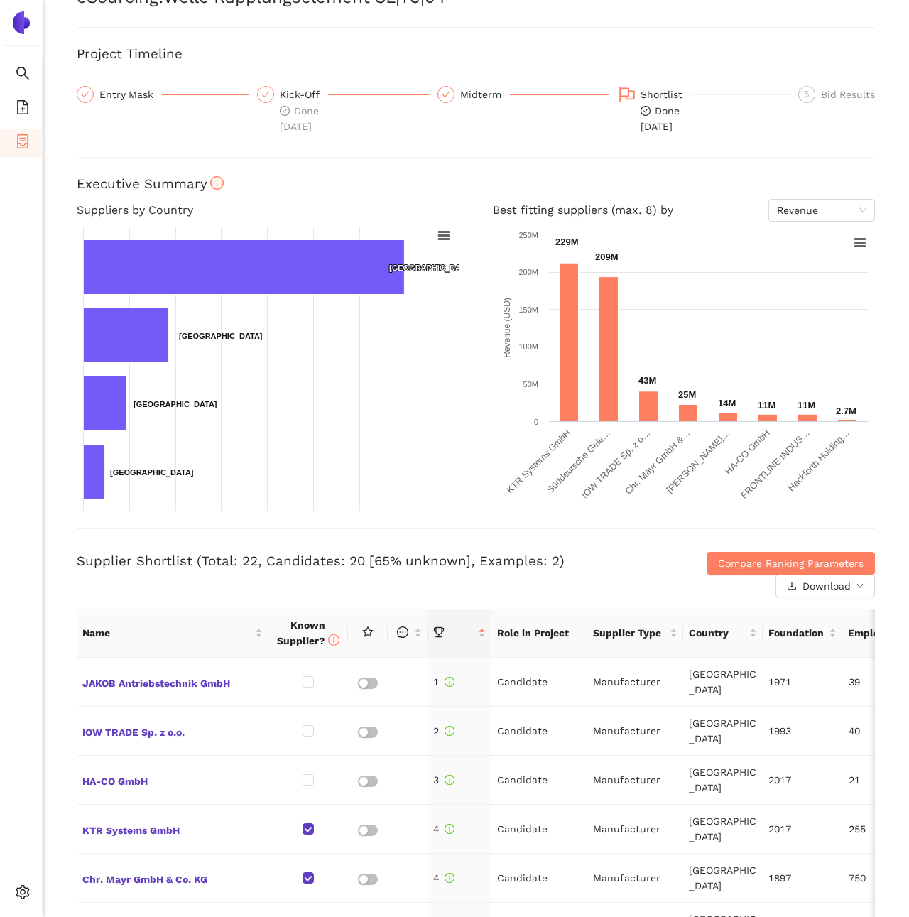
scroll to position [81, 0]
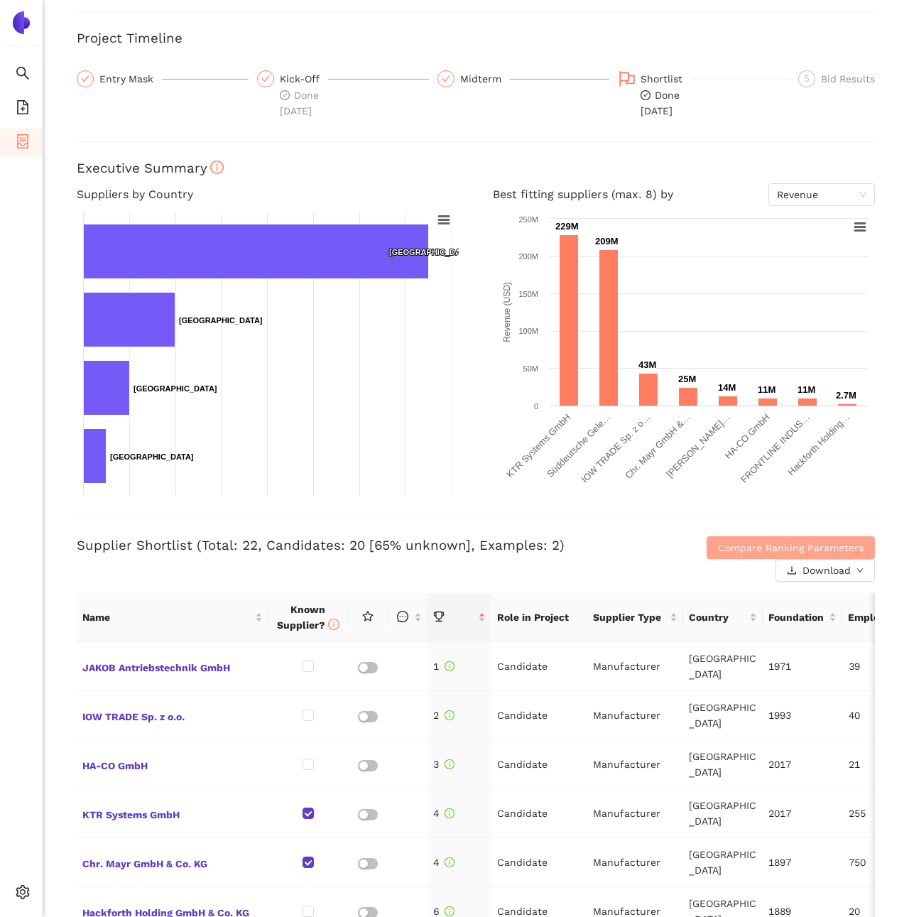
click at [724, 547] on span "Compare Ranking Parameters" at bounding box center [791, 548] width 146 height 16
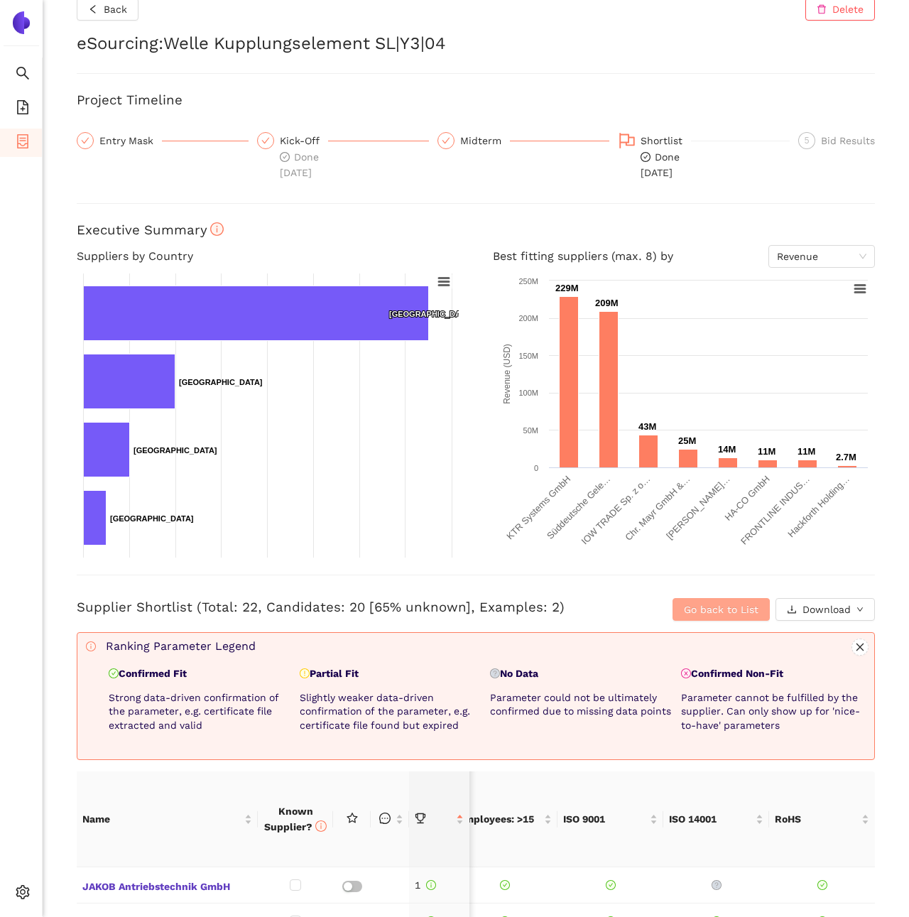
scroll to position [0, 0]
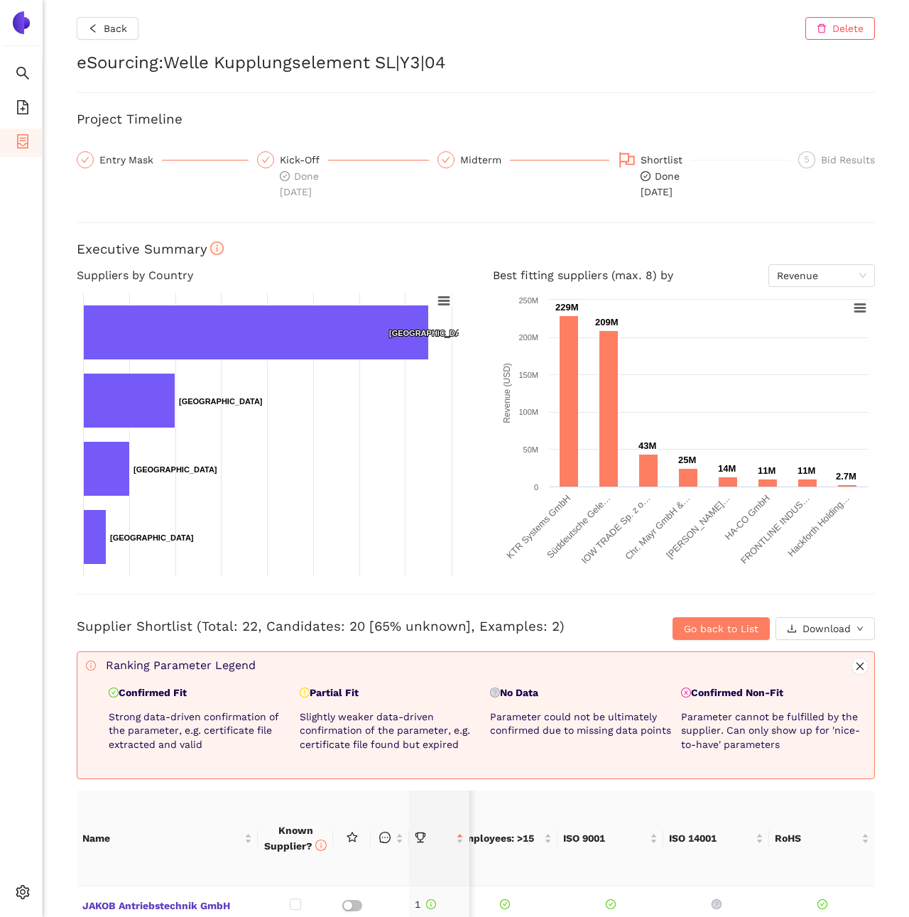
click at [819, 161] on div "5 Bid Results" at bounding box center [836, 159] width 77 height 17
click at [805, 159] on span "5" at bounding box center [807, 160] width 5 height 10
click at [123, 30] on span "Back" at bounding box center [115, 29] width 23 height 16
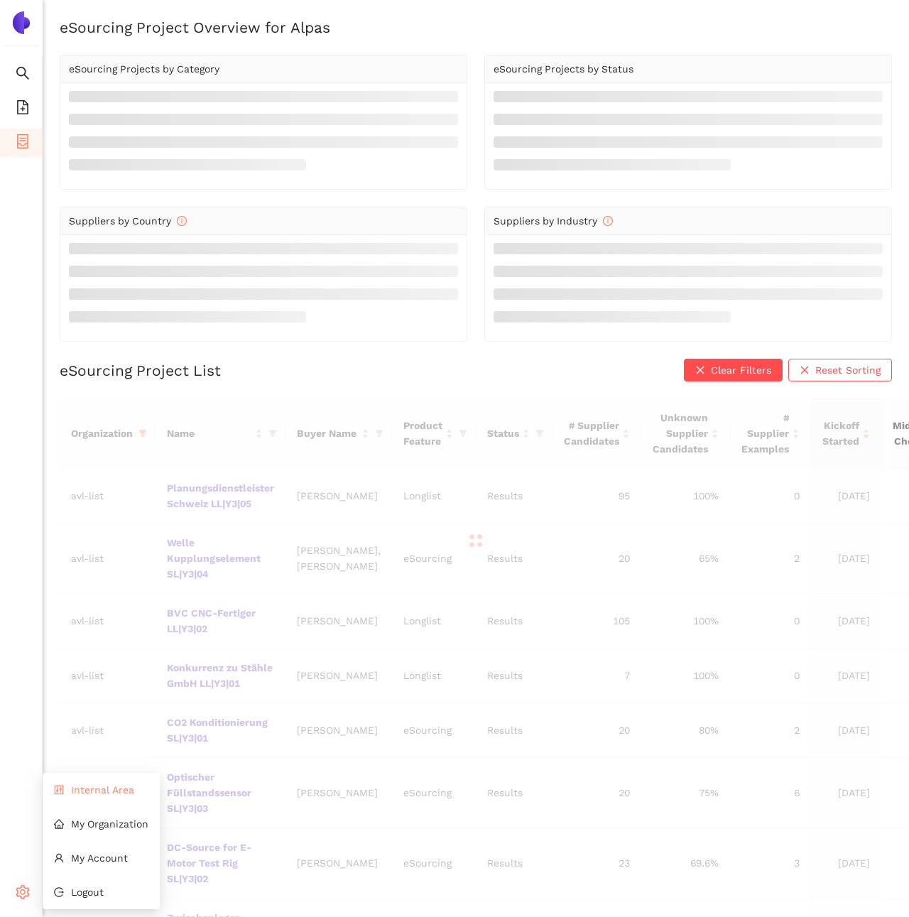
click at [85, 788] on span "Internal Area" at bounding box center [102, 789] width 63 height 11
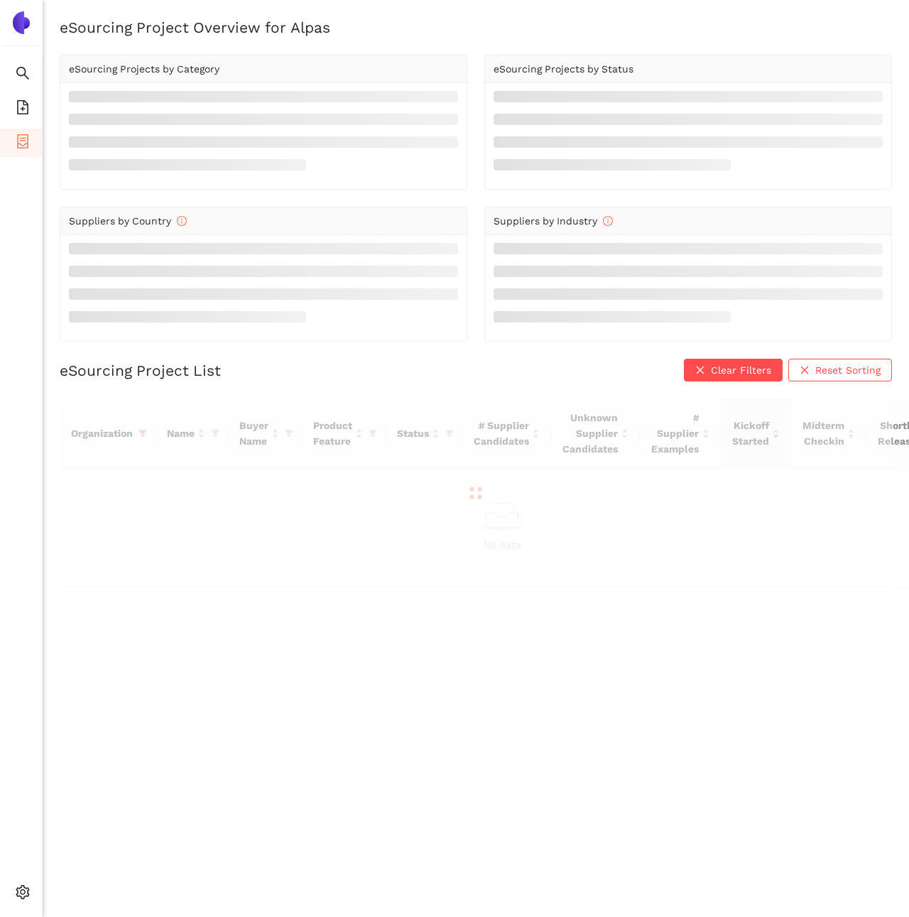
click at [142, 434] on div at bounding box center [476, 492] width 832 height 189
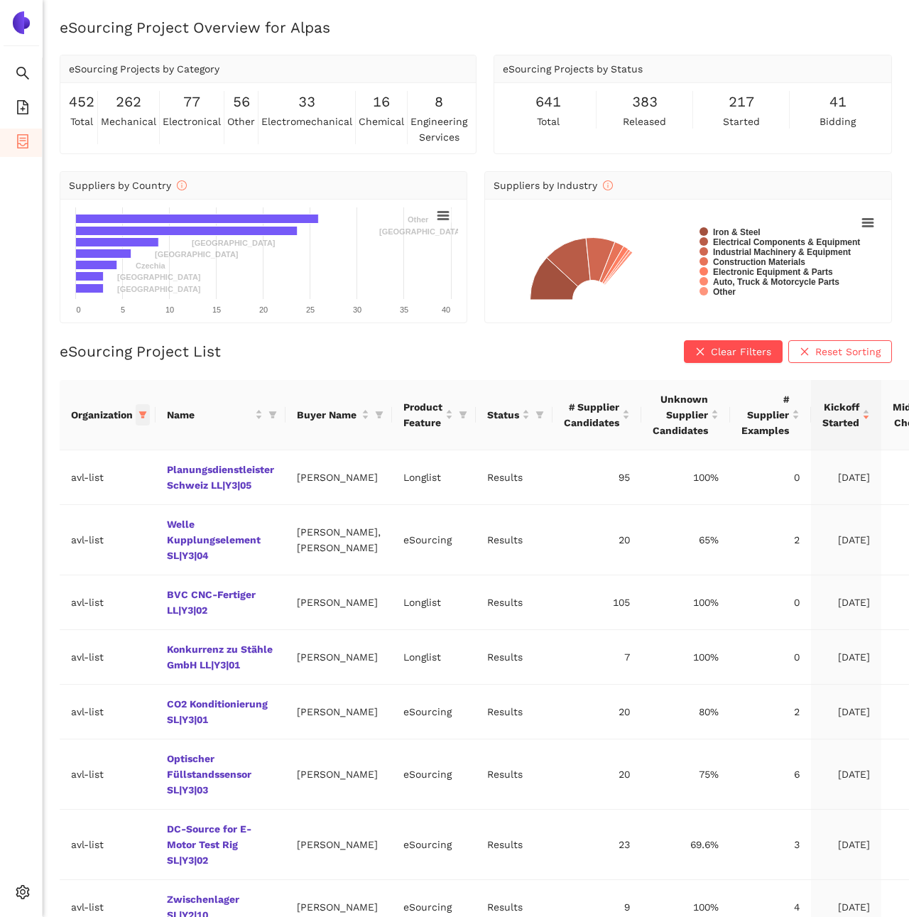
click at [143, 423] on span at bounding box center [143, 414] width 14 height 21
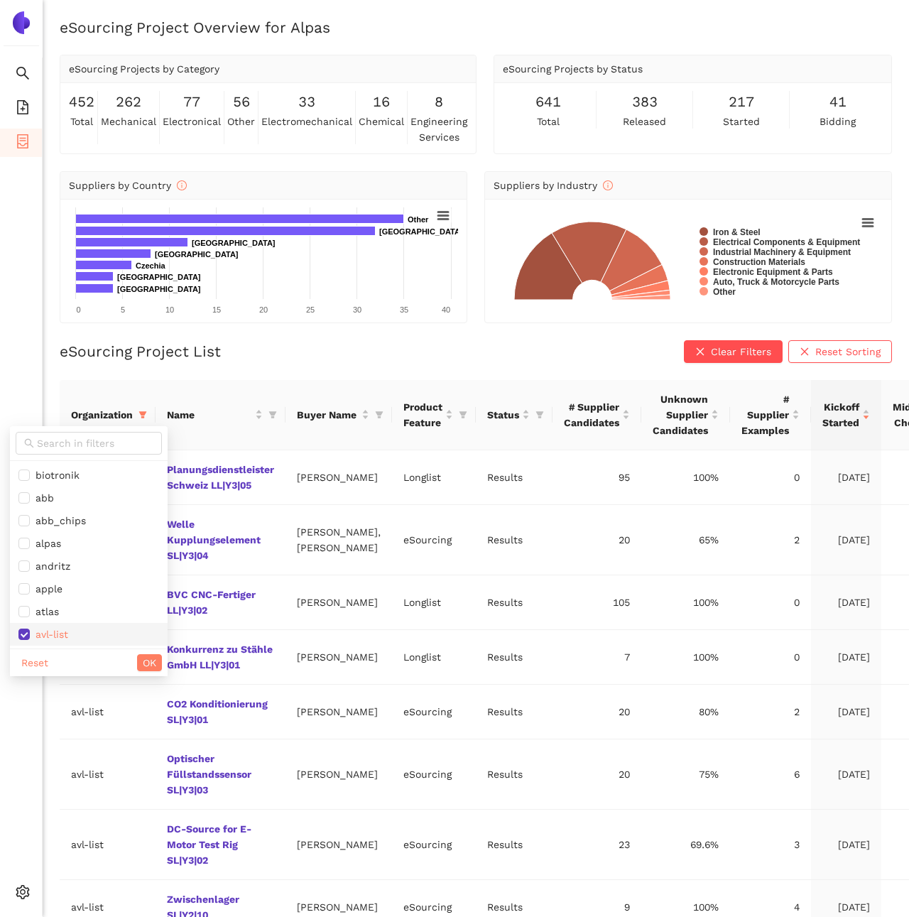
click at [45, 629] on span "avl-list" at bounding box center [49, 634] width 38 height 11
checkbox input "false"
click at [50, 440] on input "text" at bounding box center [95, 443] width 116 height 16
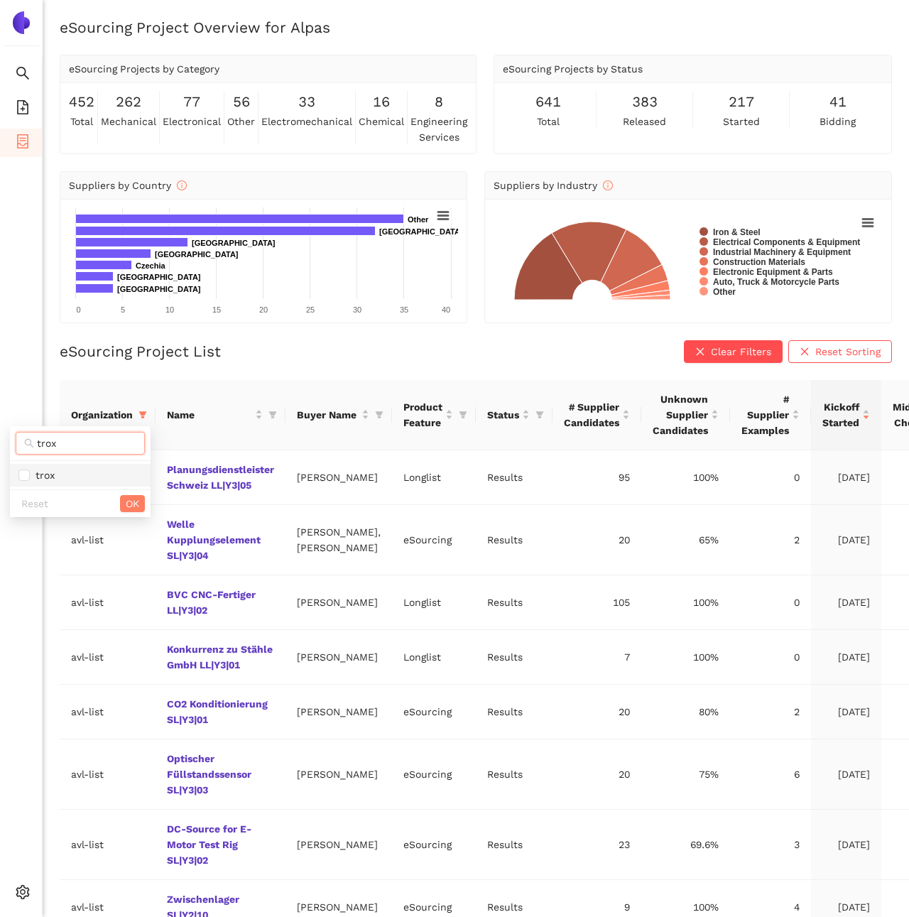
type input "trox"
click at [47, 474] on span "trox" at bounding box center [42, 474] width 25 height 11
checkbox input "true"
click at [124, 509] on button "OK" at bounding box center [132, 503] width 25 height 17
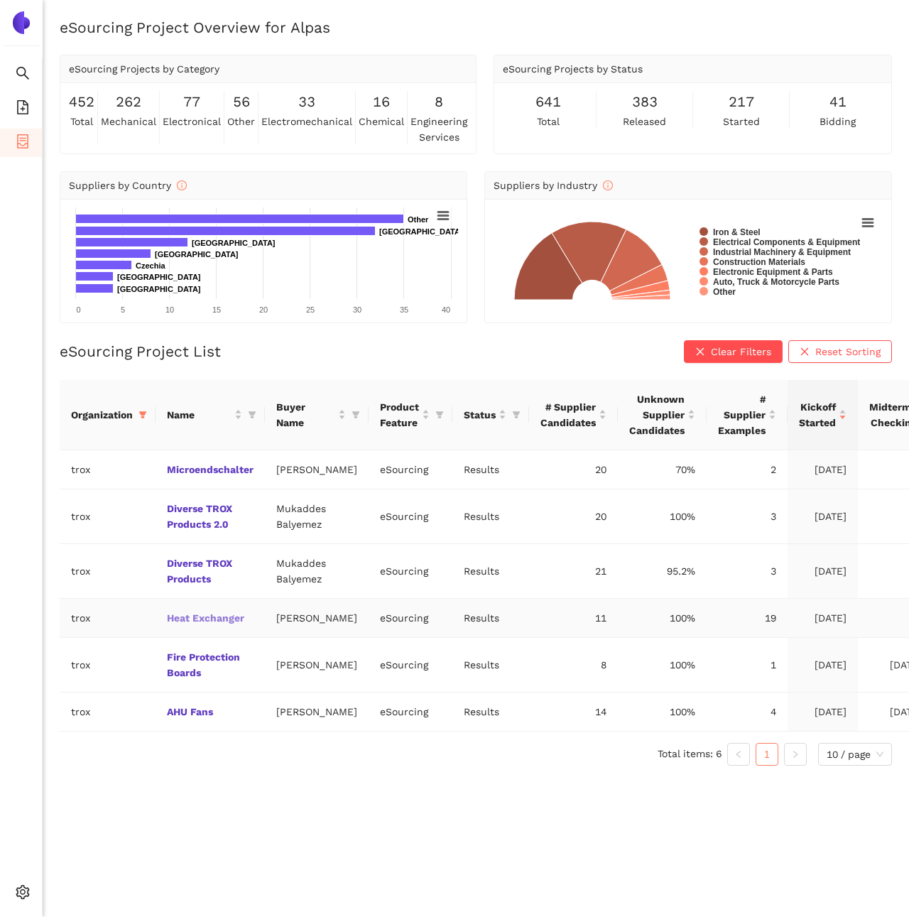
click at [0, 0] on link "Heat Exchanger" at bounding box center [0, 0] width 0 height 0
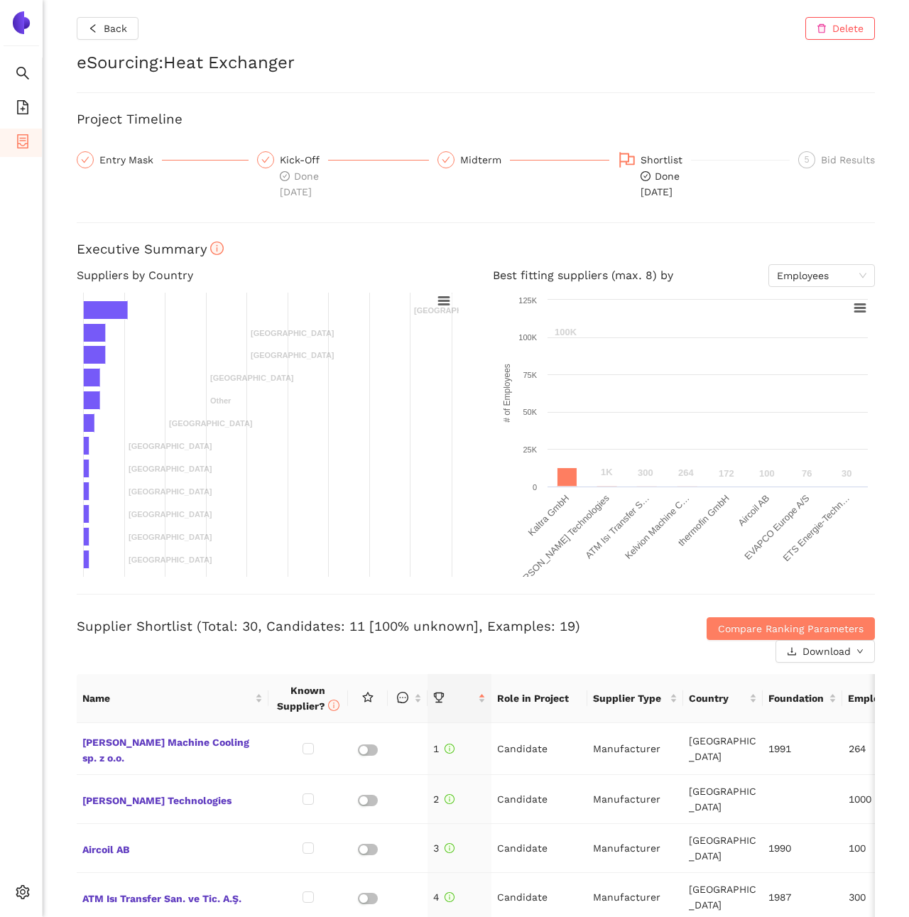
scroll to position [69, 0]
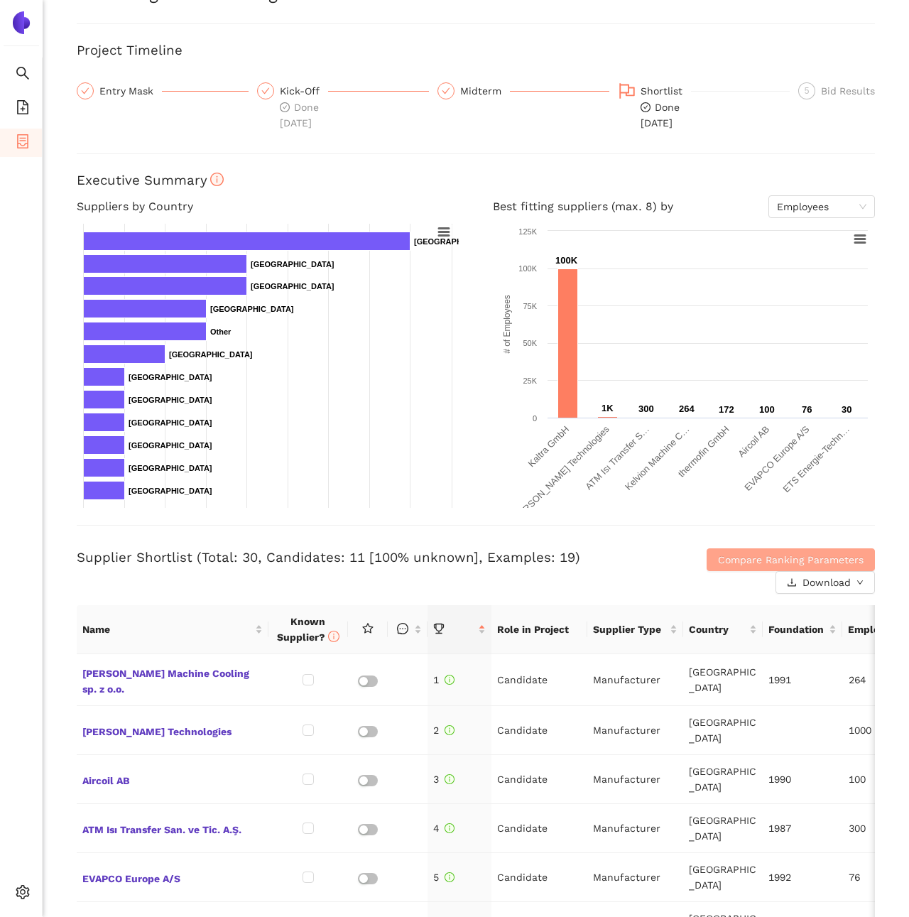
click at [756, 565] on span "Compare Ranking Parameters" at bounding box center [791, 560] width 146 height 16
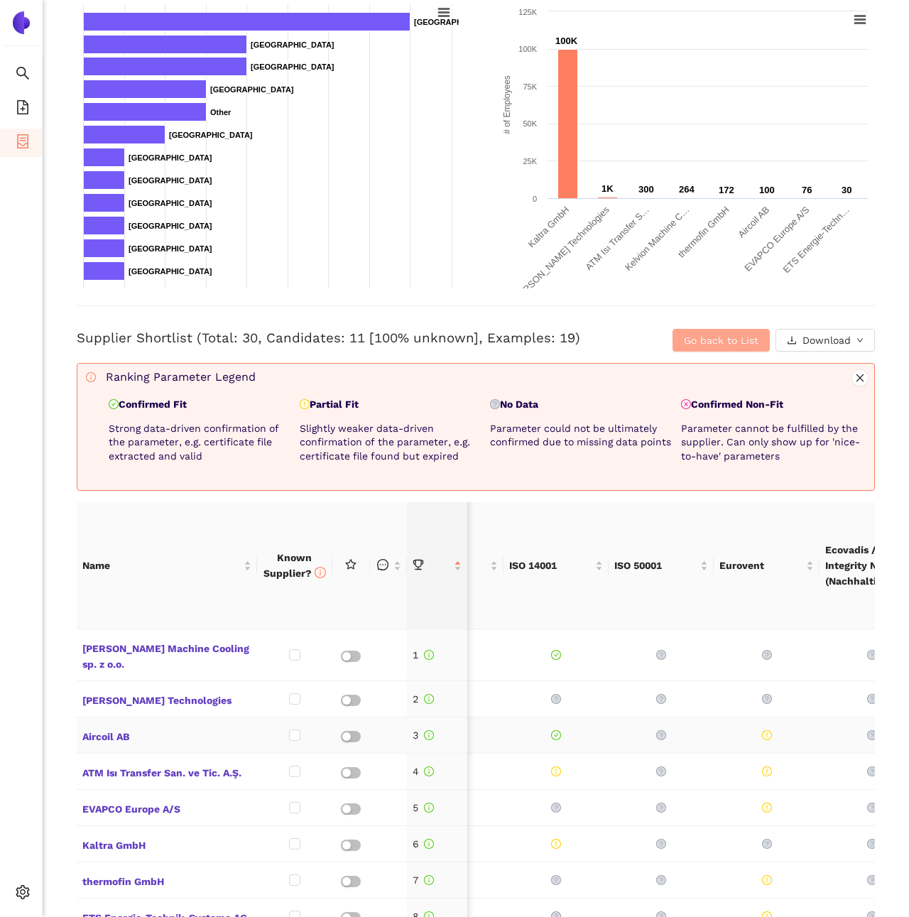
scroll to position [0, 0]
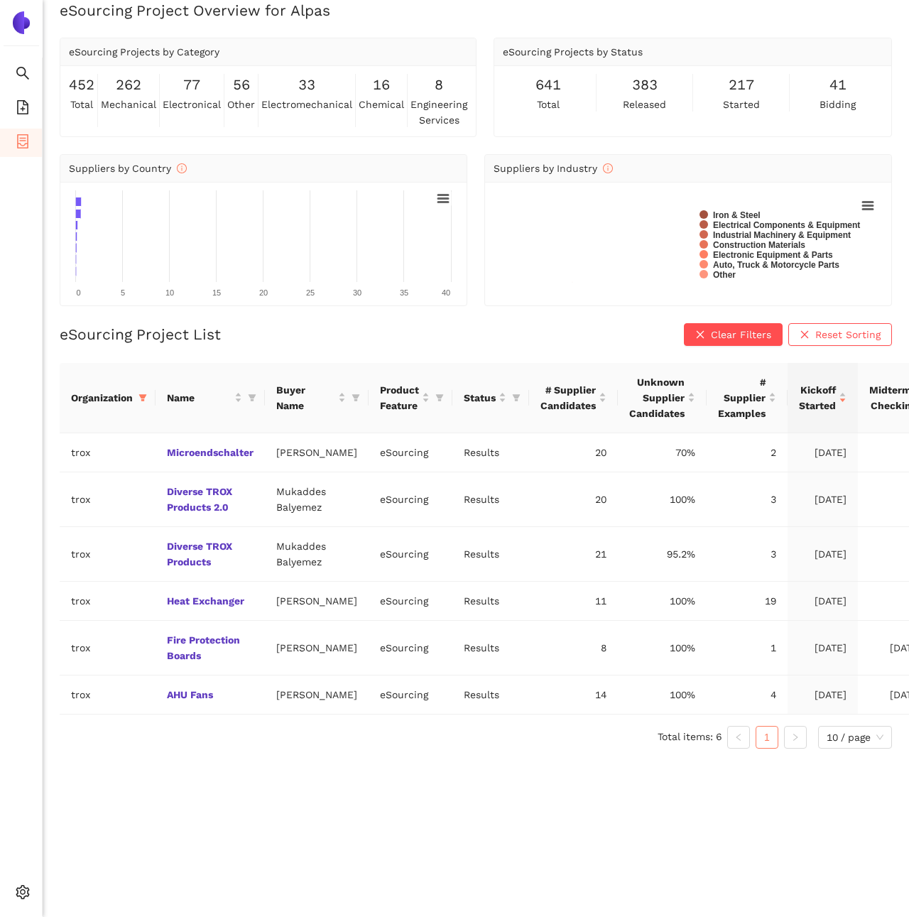
scroll to position [17, 0]
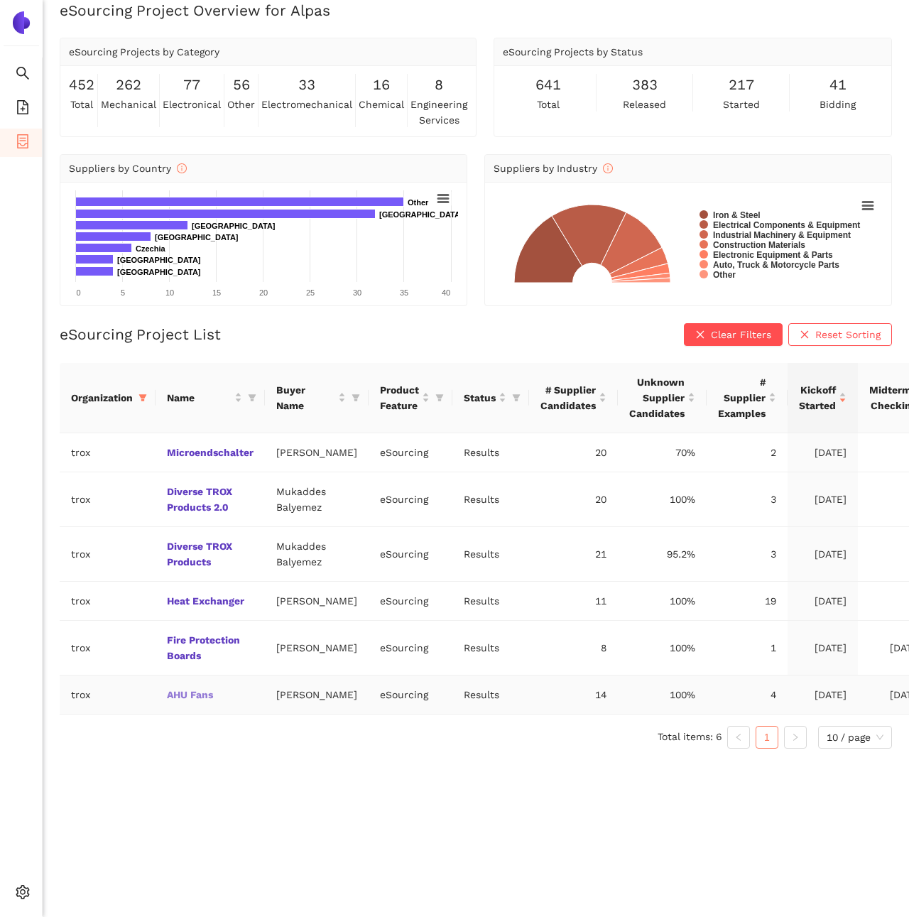
click at [0, 0] on link "AHU Fans" at bounding box center [0, 0] width 0 height 0
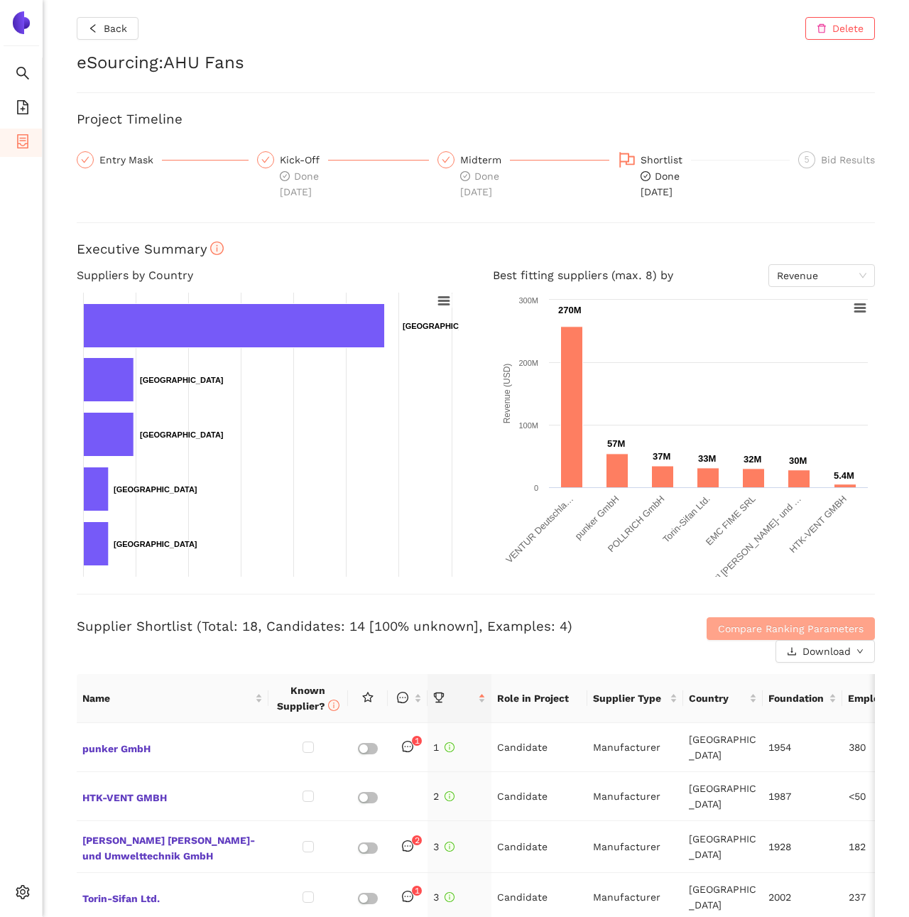
click at [779, 625] on span "Compare Ranking Parameters" at bounding box center [791, 629] width 146 height 16
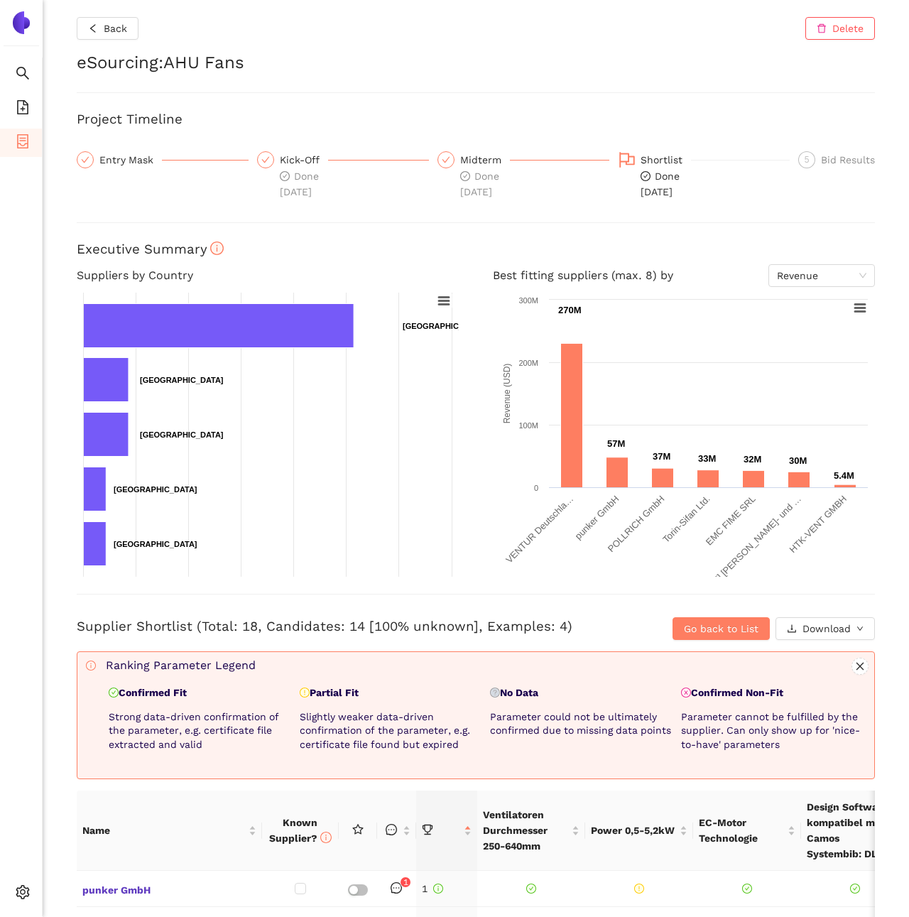
click at [808, 159] on span "5" at bounding box center [807, 160] width 5 height 10
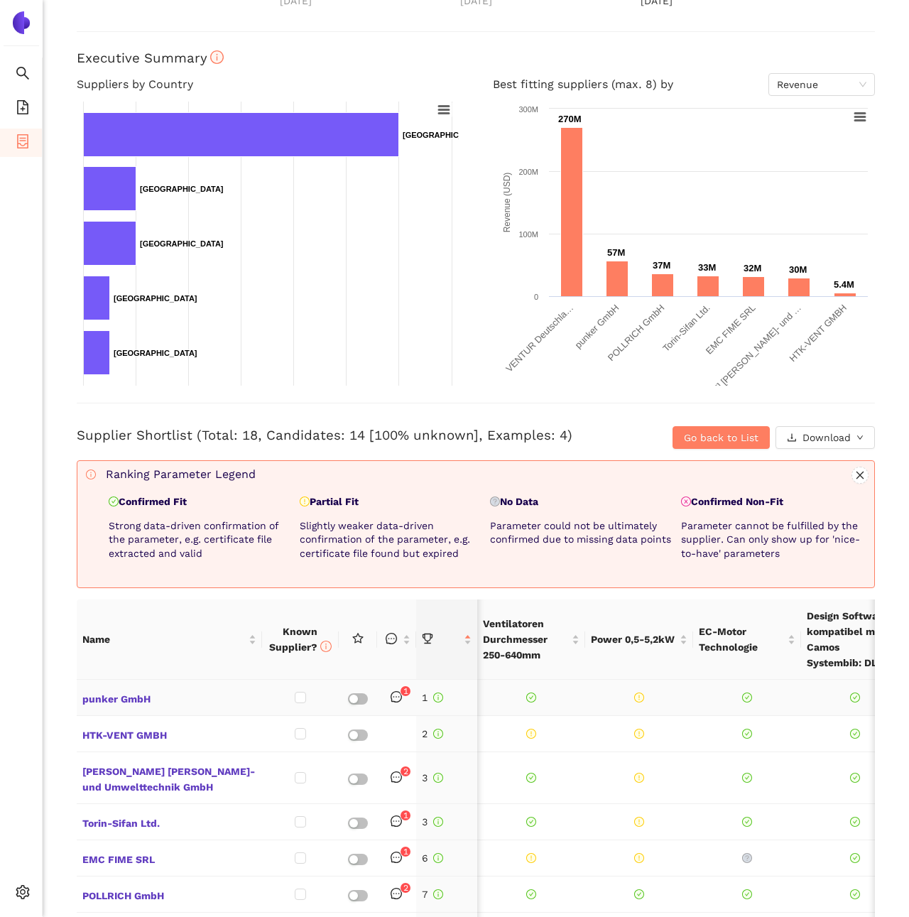
scroll to position [0, 1006]
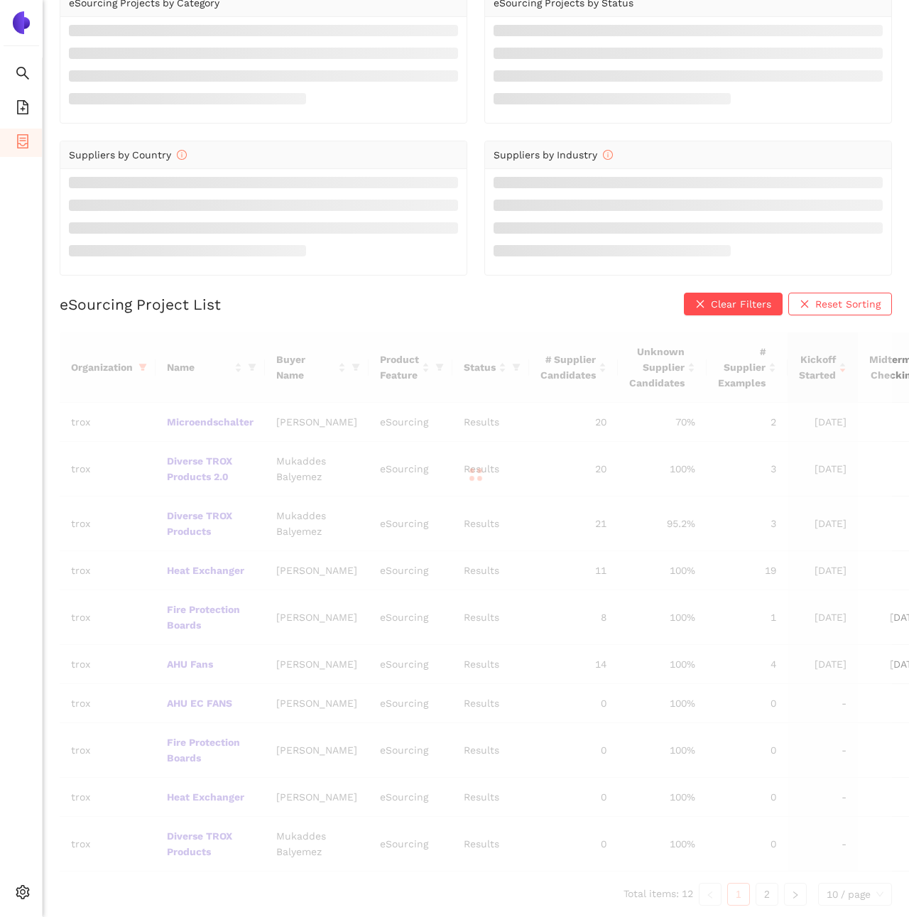
scroll to position [17, 0]
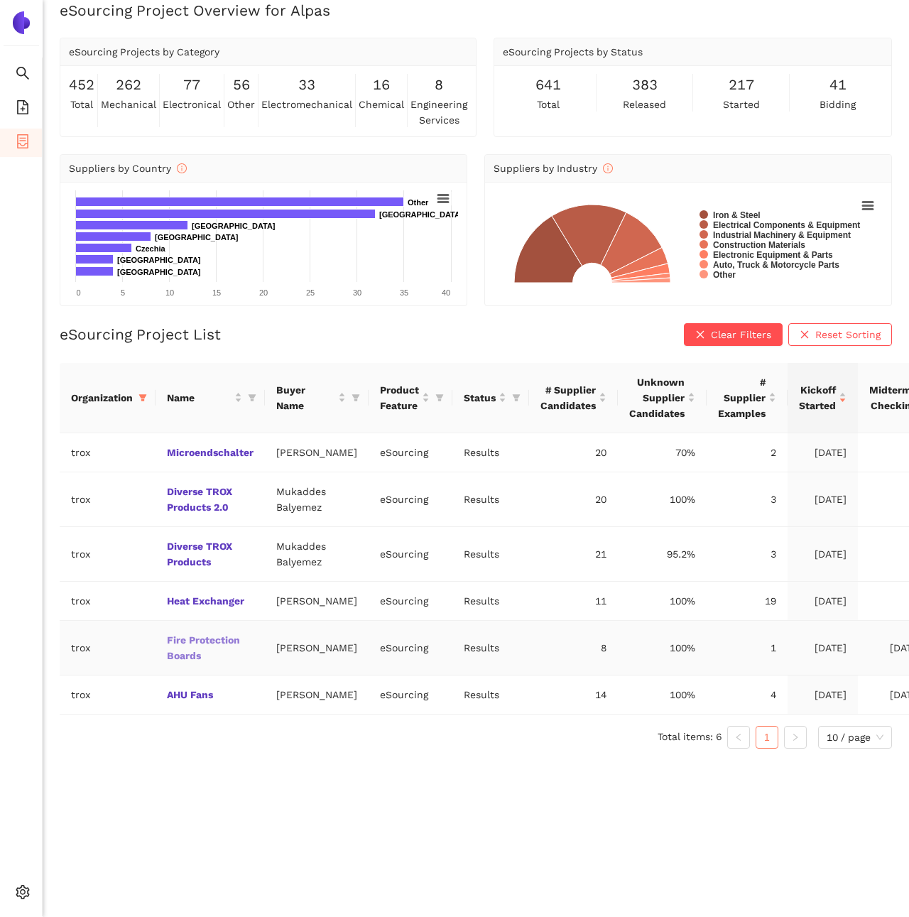
click at [0, 0] on link "Fire Protection Boards" at bounding box center [0, 0] width 0 height 0
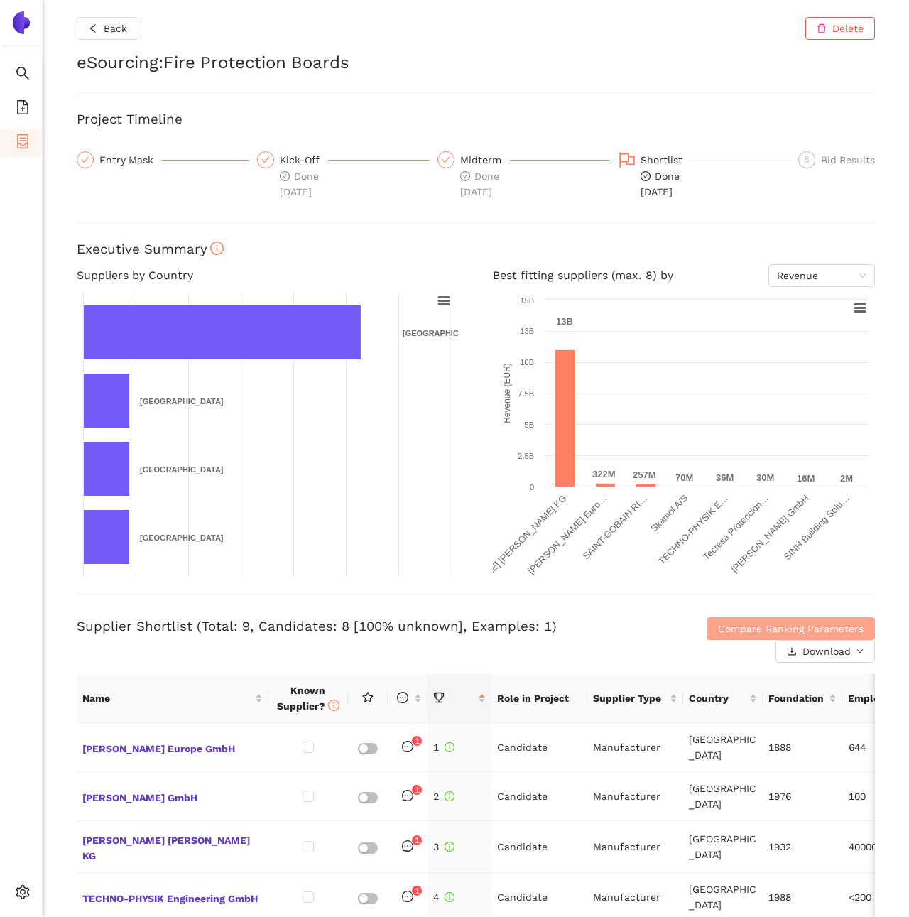
click at [794, 628] on span "Compare Ranking Parameters" at bounding box center [791, 629] width 146 height 16
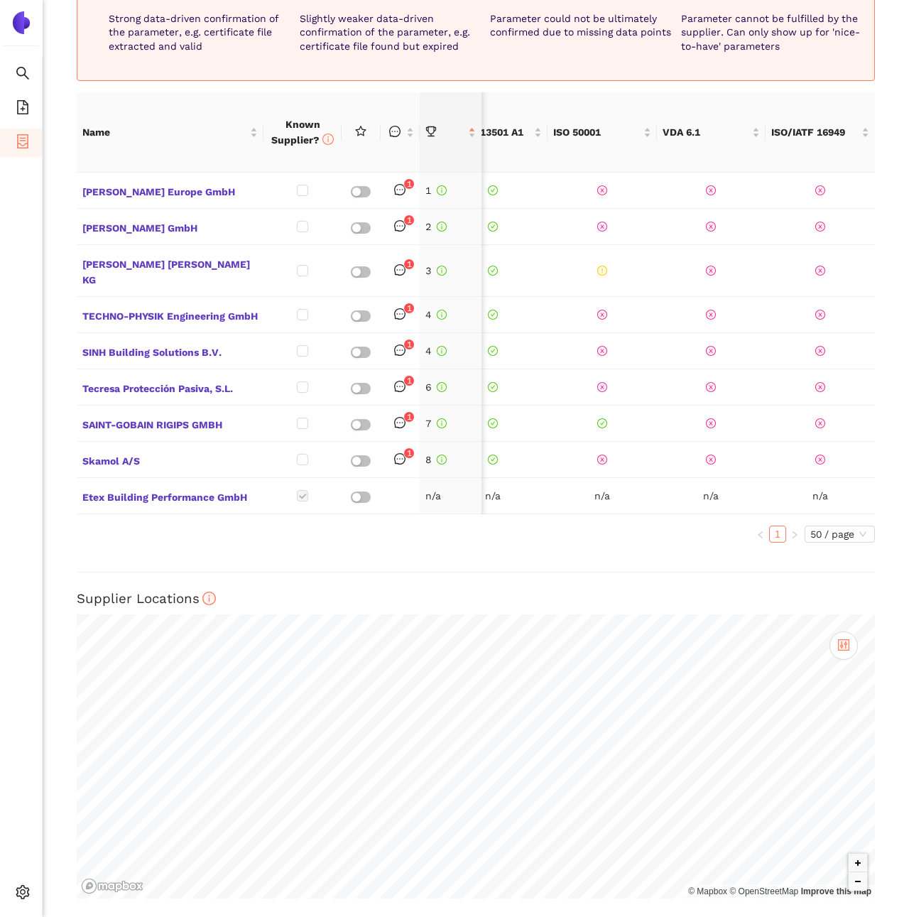
scroll to position [428, 0]
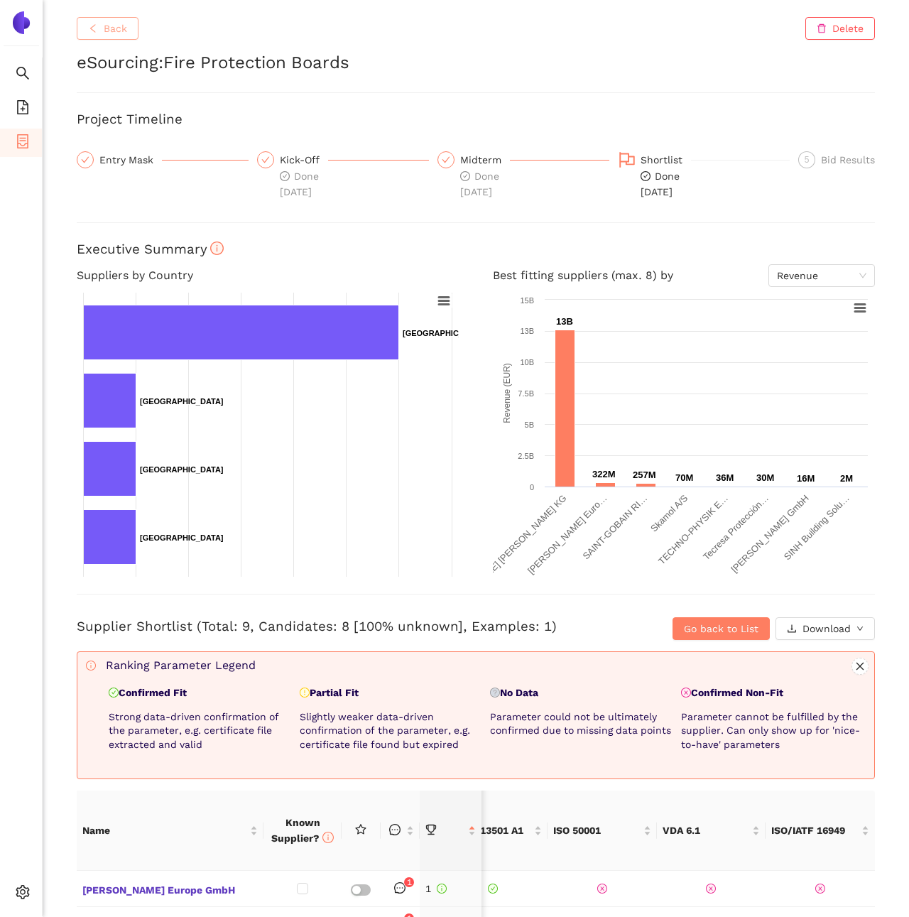
click at [88, 33] on icon "left" at bounding box center [93, 28] width 10 height 10
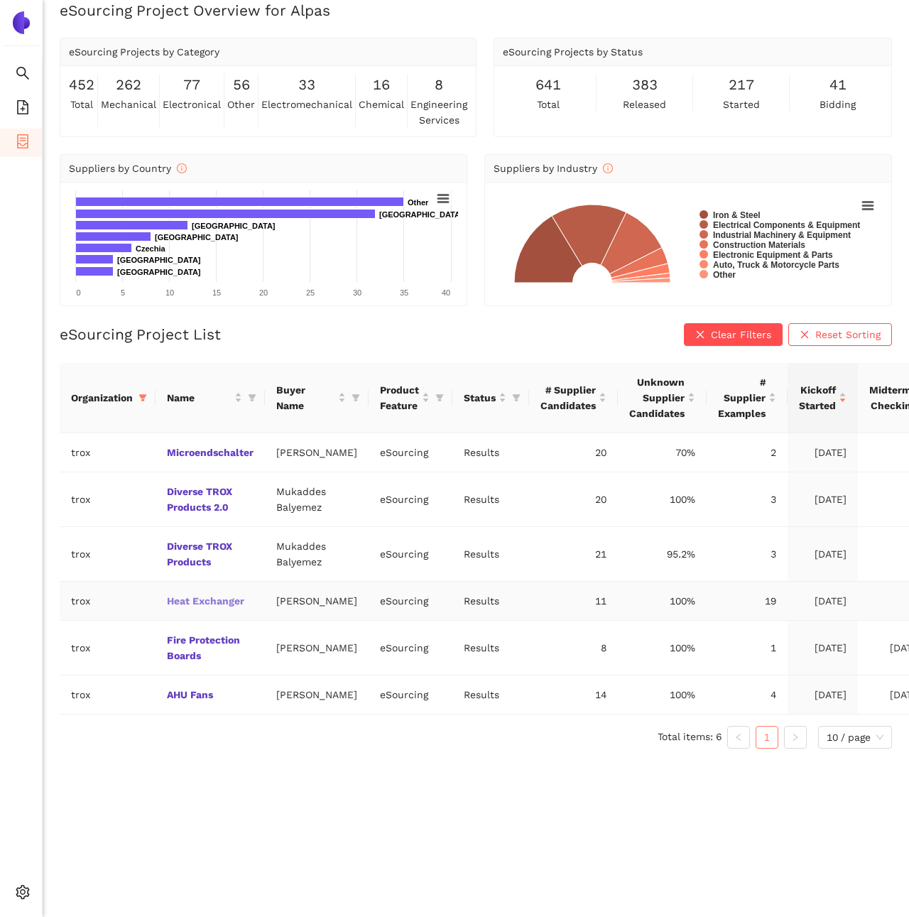
click at [0, 0] on link "Heat Exchanger" at bounding box center [0, 0] width 0 height 0
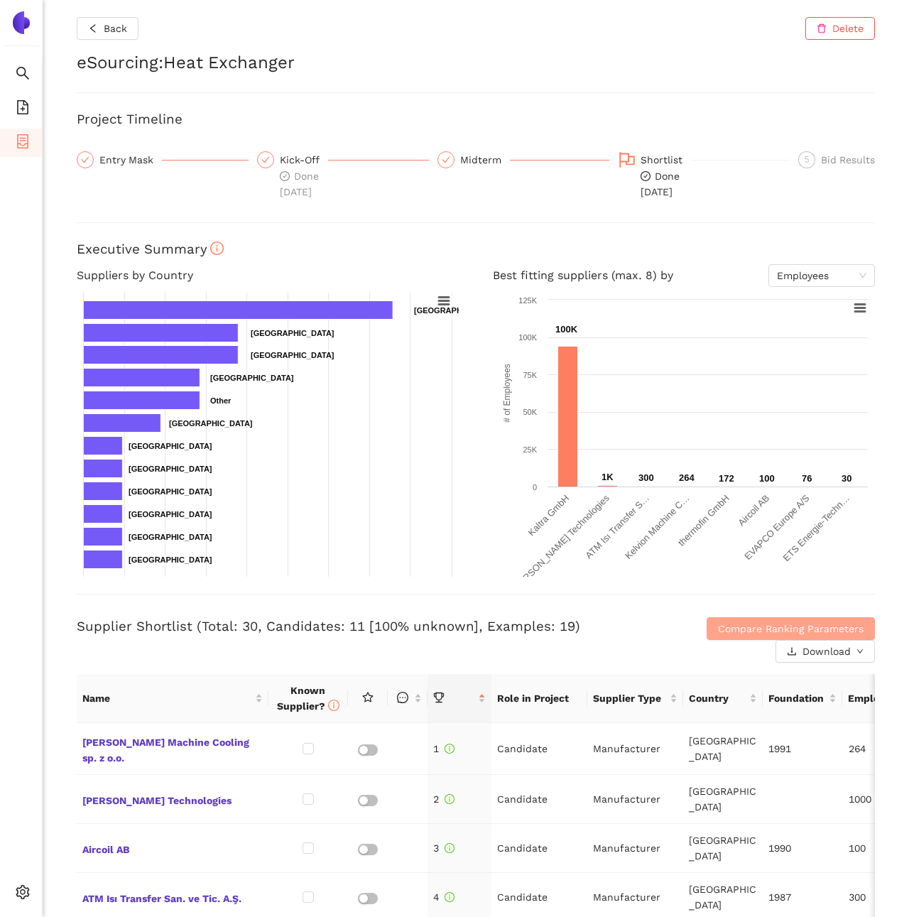
click at [714, 621] on button "Compare Ranking Parameters" at bounding box center [791, 628] width 168 height 23
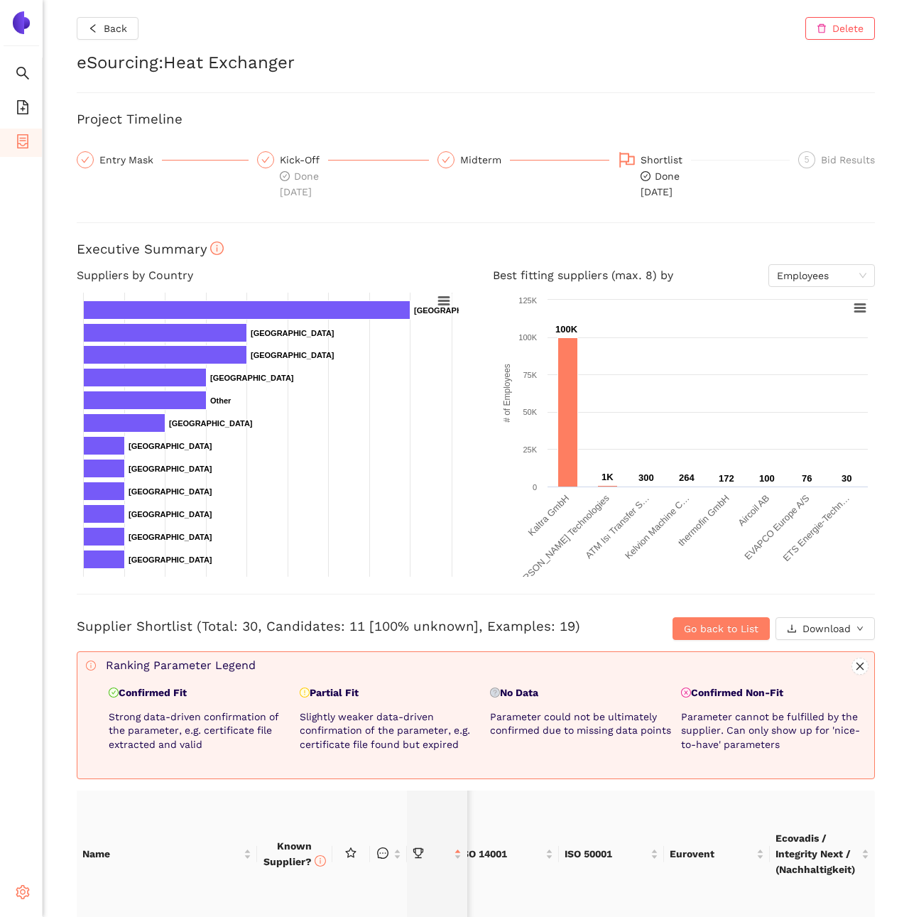
click at [16, 896] on icon "setting" at bounding box center [23, 892] width 14 height 14
click at [114, 778] on li "Internal Area" at bounding box center [101, 790] width 117 height 28
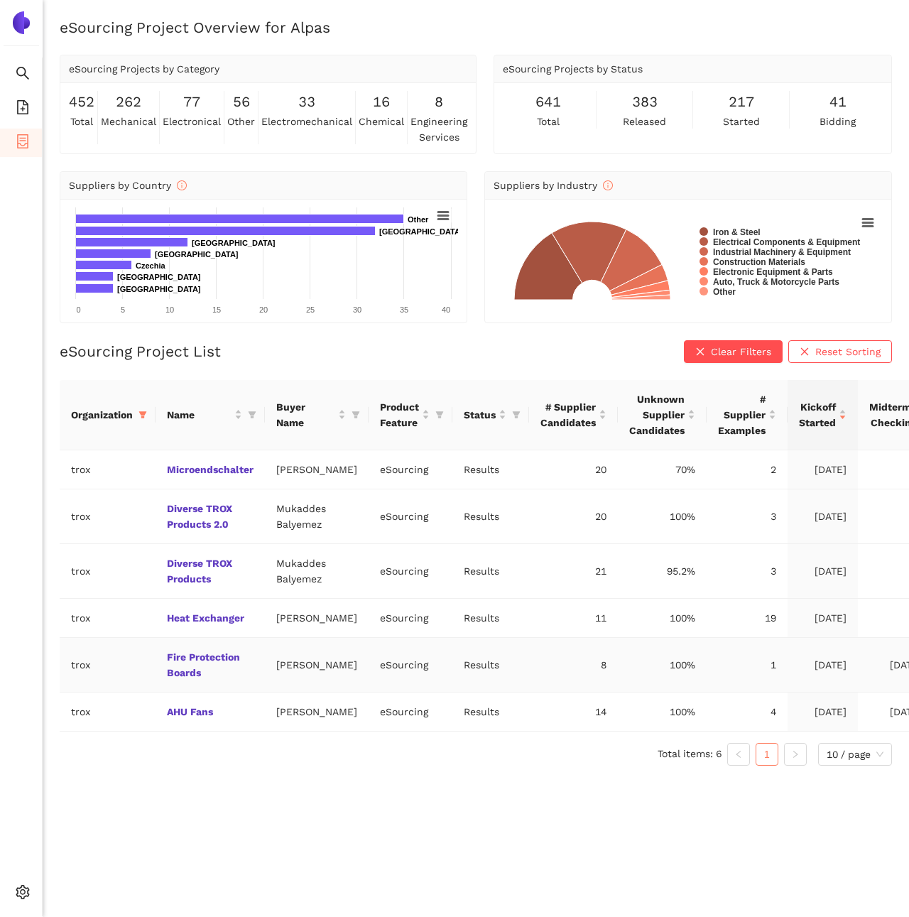
scroll to position [0, 79]
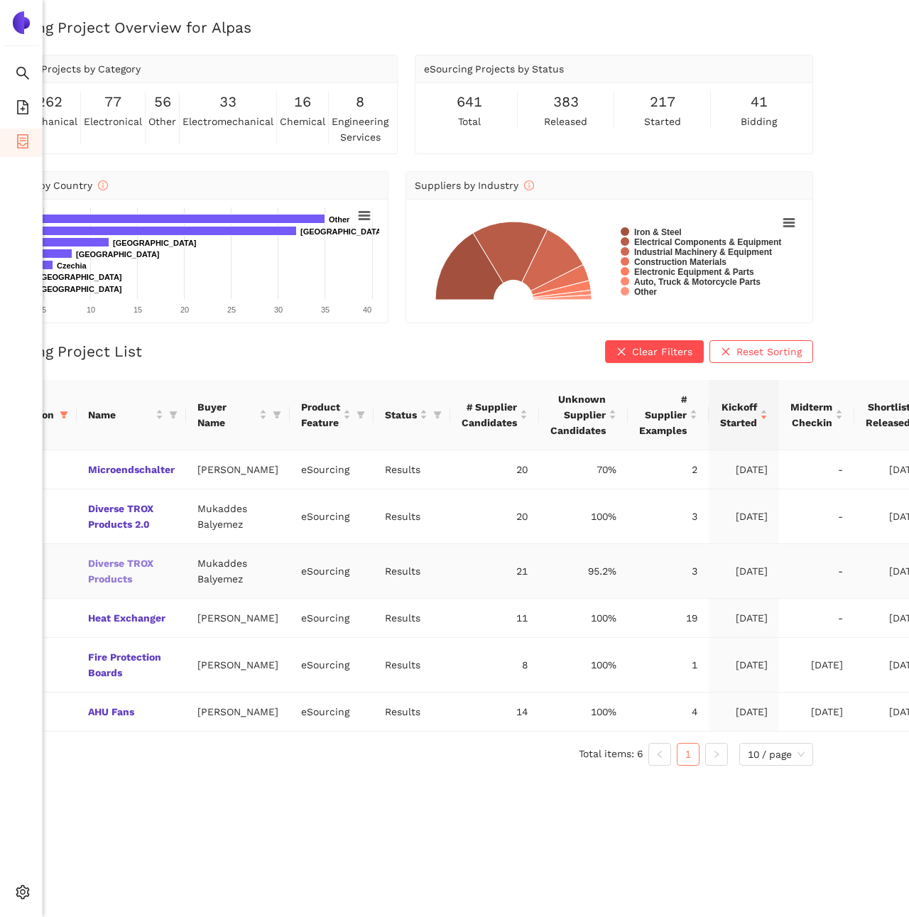
click at [0, 0] on link "Diverse TROX Products" at bounding box center [0, 0] width 0 height 0
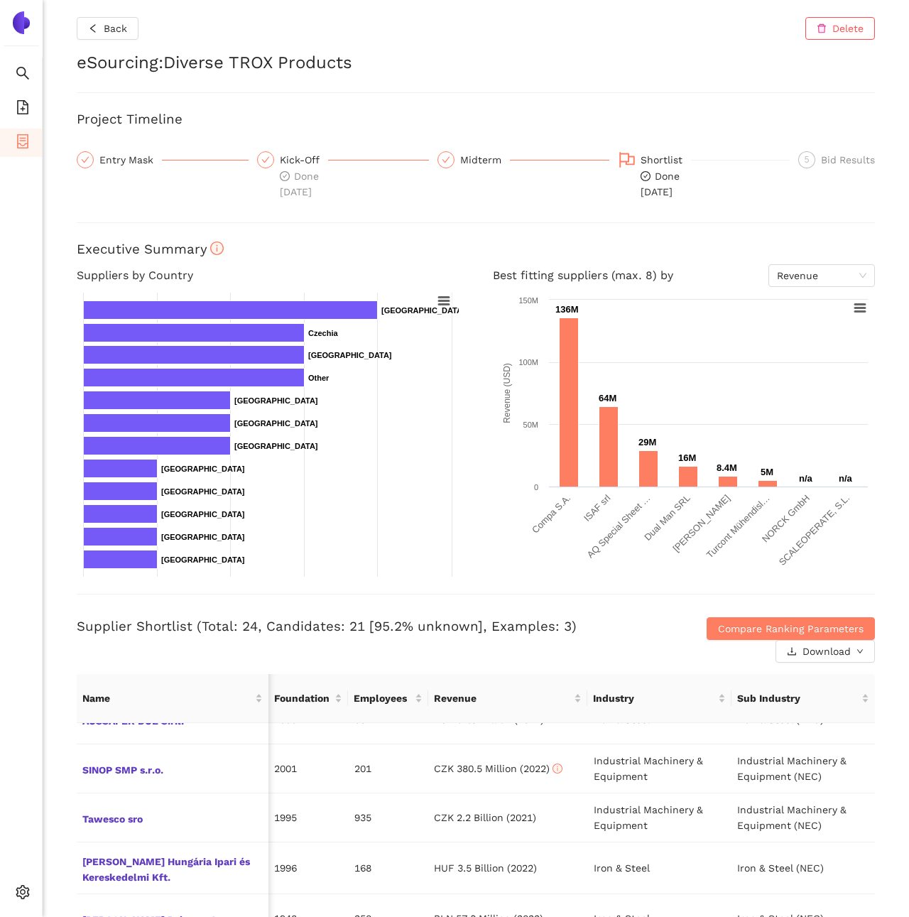
click at [834, 173] on div "5 Bid Results" at bounding box center [832, 175] width 85 height 48
click at [739, 617] on button "Compare Ranking Parameters" at bounding box center [791, 628] width 168 height 23
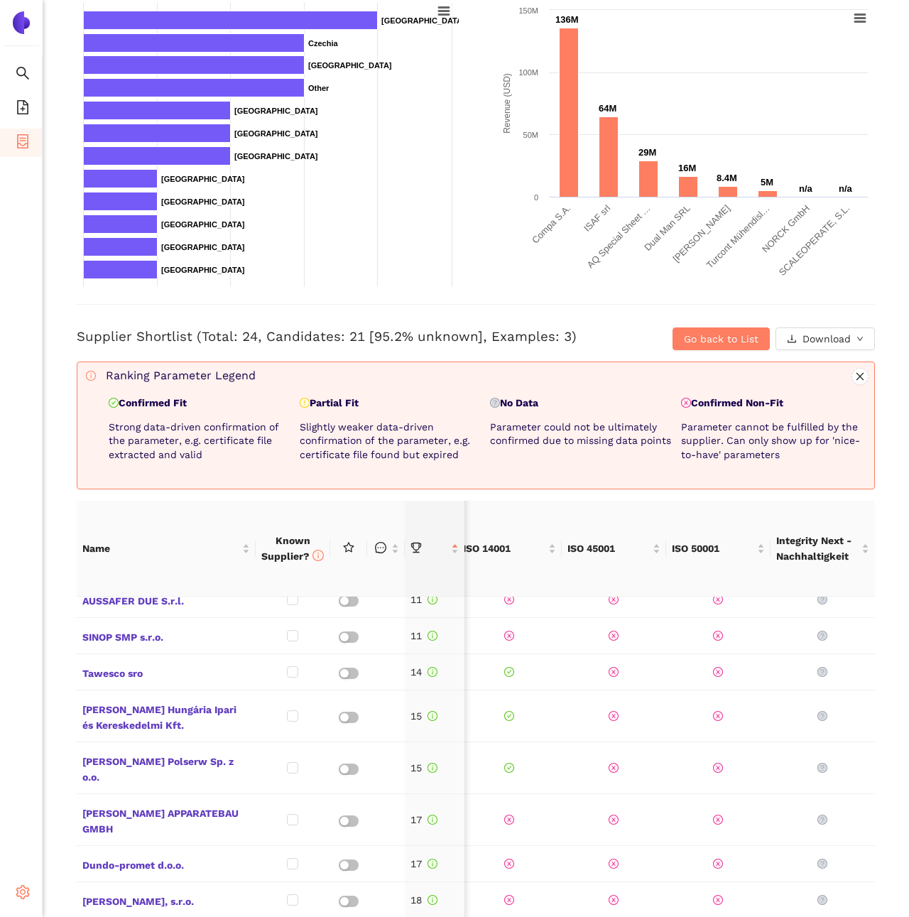
click at [31, 893] on div "Settings" at bounding box center [21, 894] width 43 height 28
click at [121, 800] on li "Internal Area" at bounding box center [101, 790] width 117 height 28
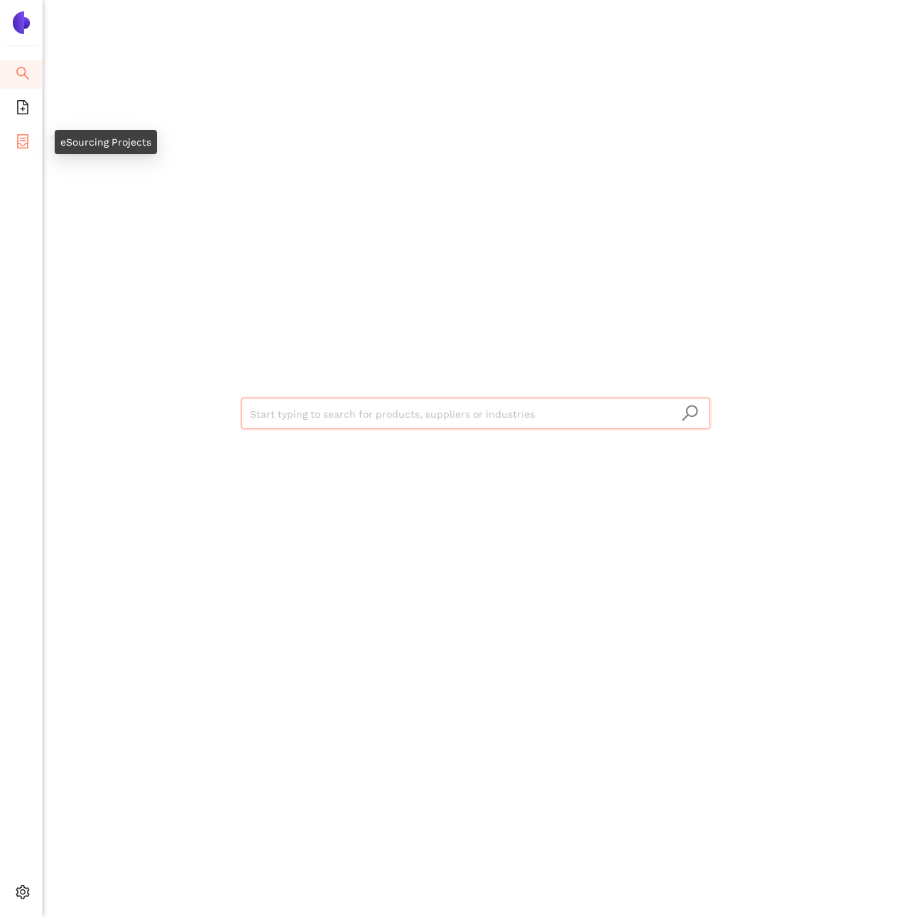
click at [30, 149] on li "eSourcing Projects" at bounding box center [21, 143] width 42 height 28
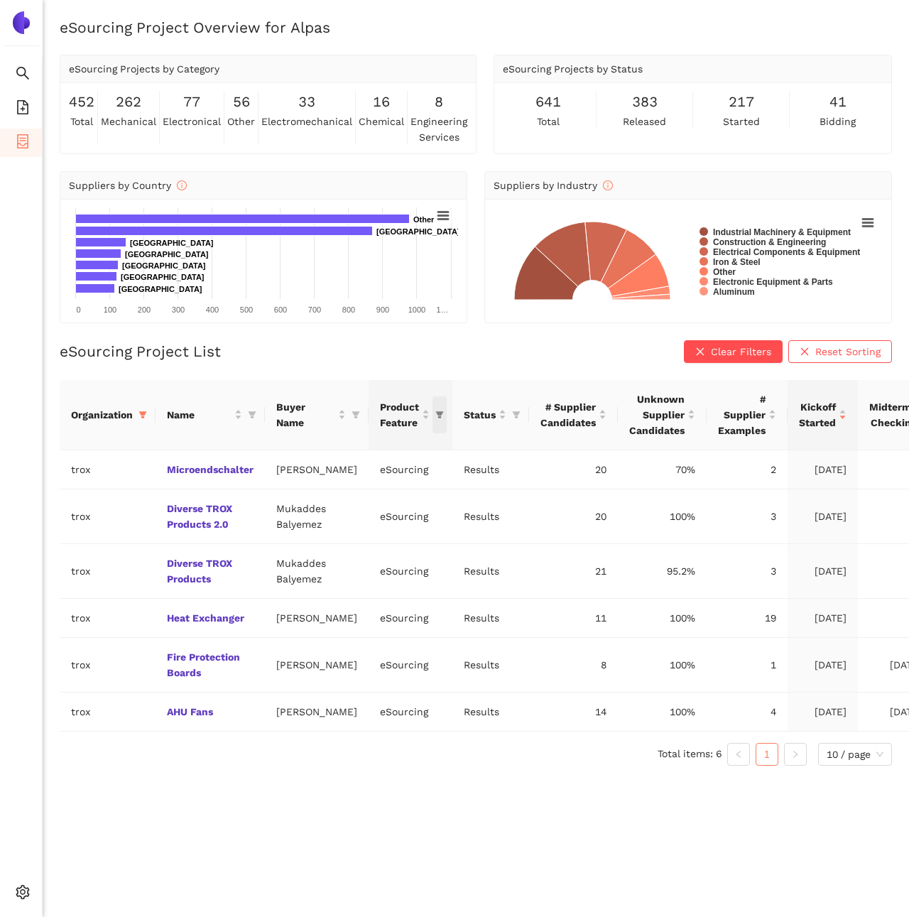
click at [433, 419] on span "this column's title is Product Feature,this column is sortable" at bounding box center [440, 414] width 14 height 37
click at [414, 766] on ul "Total items: 6 1 10 / page" at bounding box center [476, 754] width 832 height 23
click at [807, 766] on ul "Total items: 6 1 10 / page" at bounding box center [476, 754] width 832 height 23
click at [143, 415] on icon "filter" at bounding box center [143, 414] width 8 height 7
click at [34, 658] on span "Reset" at bounding box center [34, 663] width 27 height 16
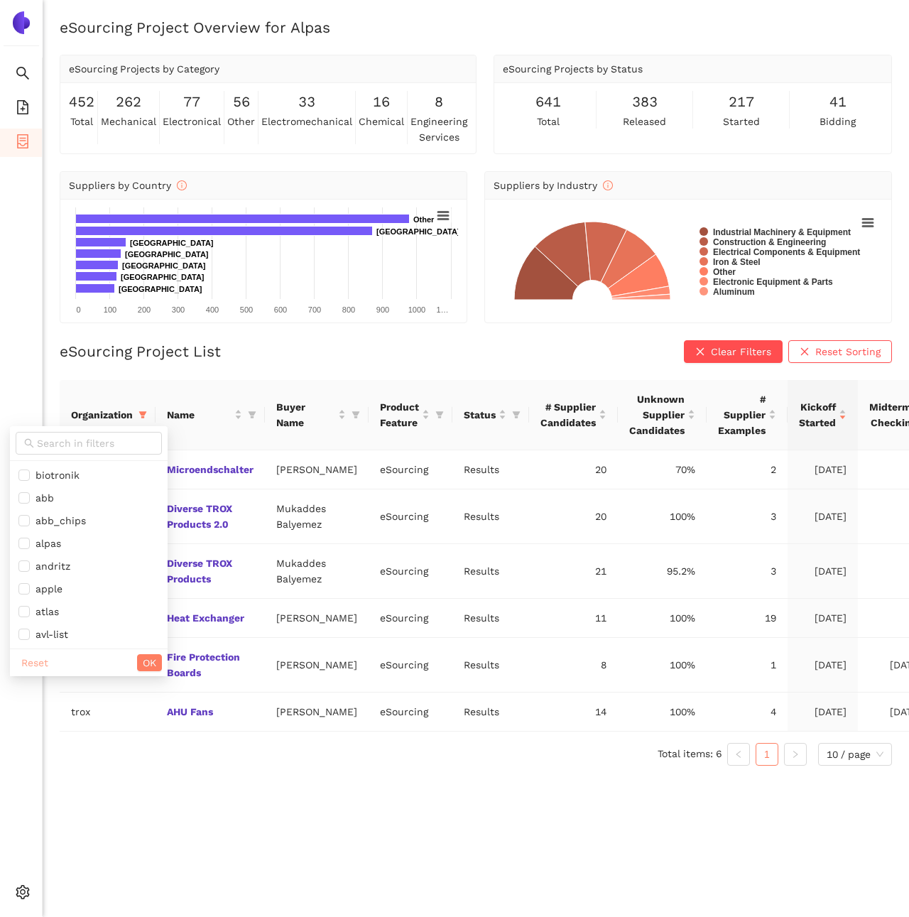
checkbox input "false"
click at [31, 629] on span "avl-list" at bounding box center [49, 634] width 38 height 11
checkbox input "true"
click at [139, 652] on div "Reset OK" at bounding box center [89, 662] width 158 height 28
click at [140, 663] on button "OK" at bounding box center [149, 662] width 25 height 17
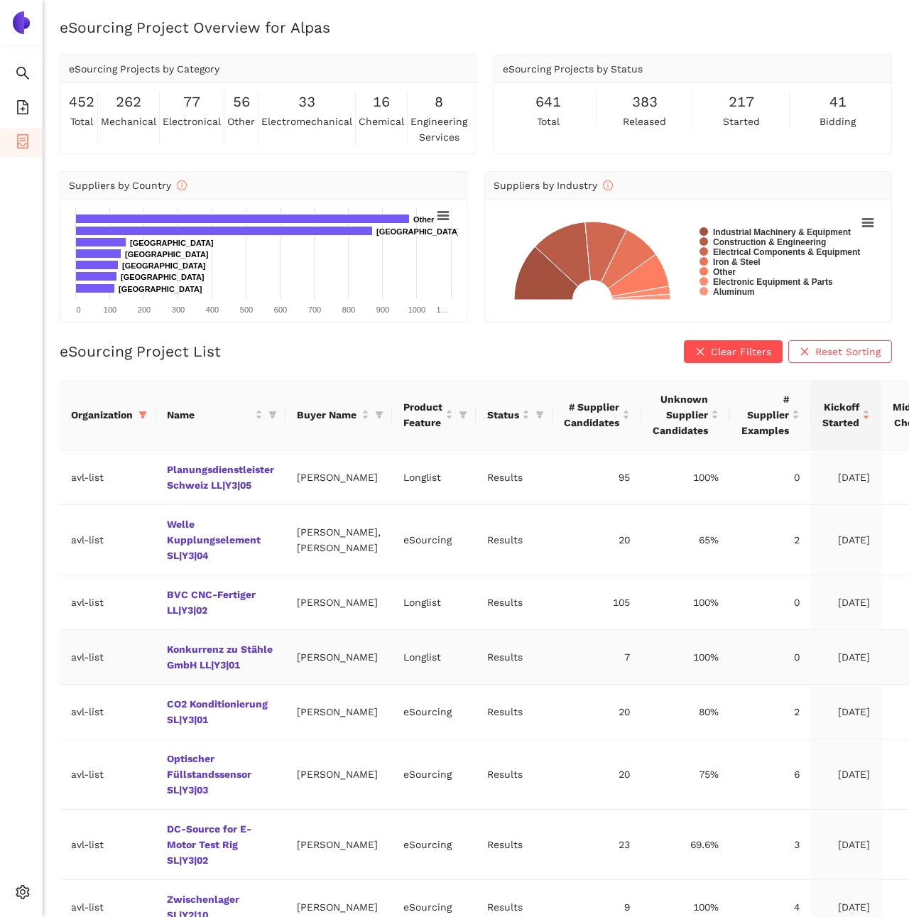
scroll to position [184, 0]
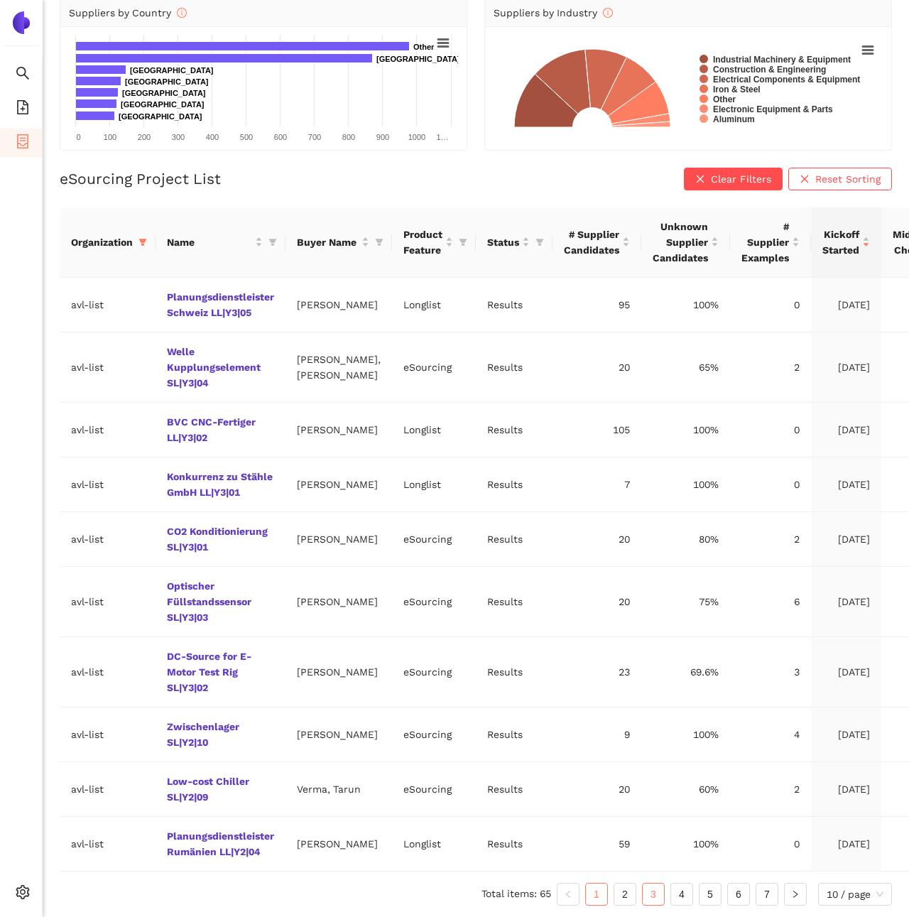
click at [657, 899] on link "3" at bounding box center [653, 894] width 21 height 21
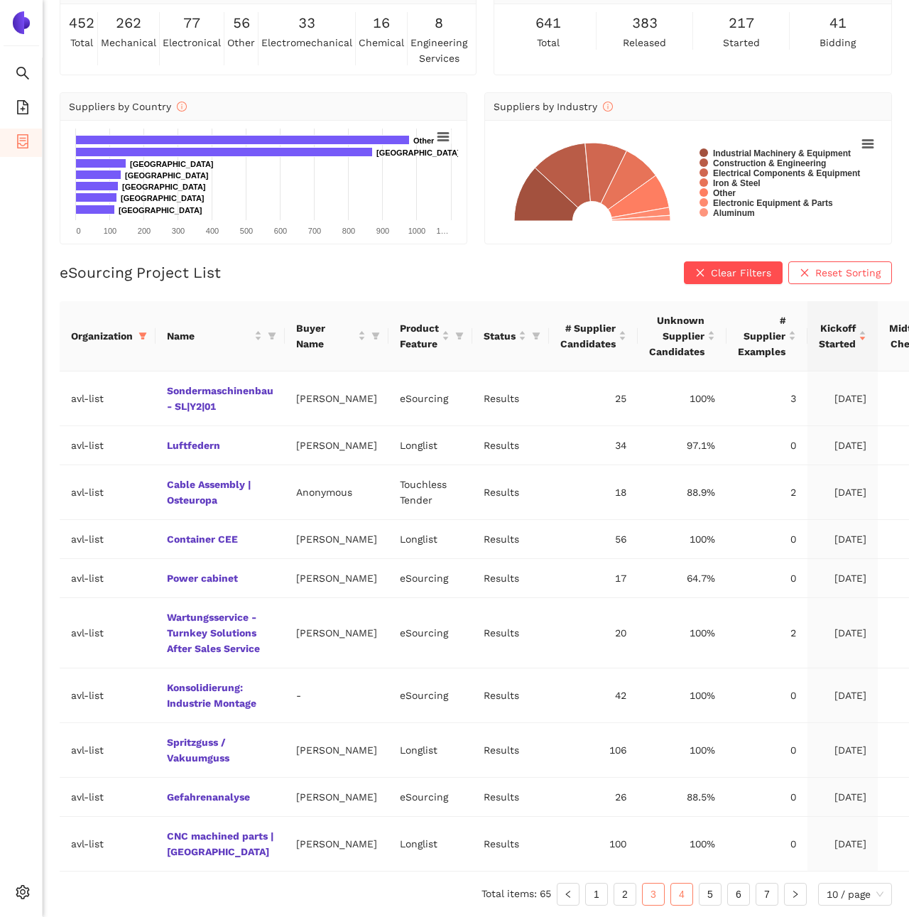
click at [681, 899] on link "4" at bounding box center [681, 894] width 21 height 21
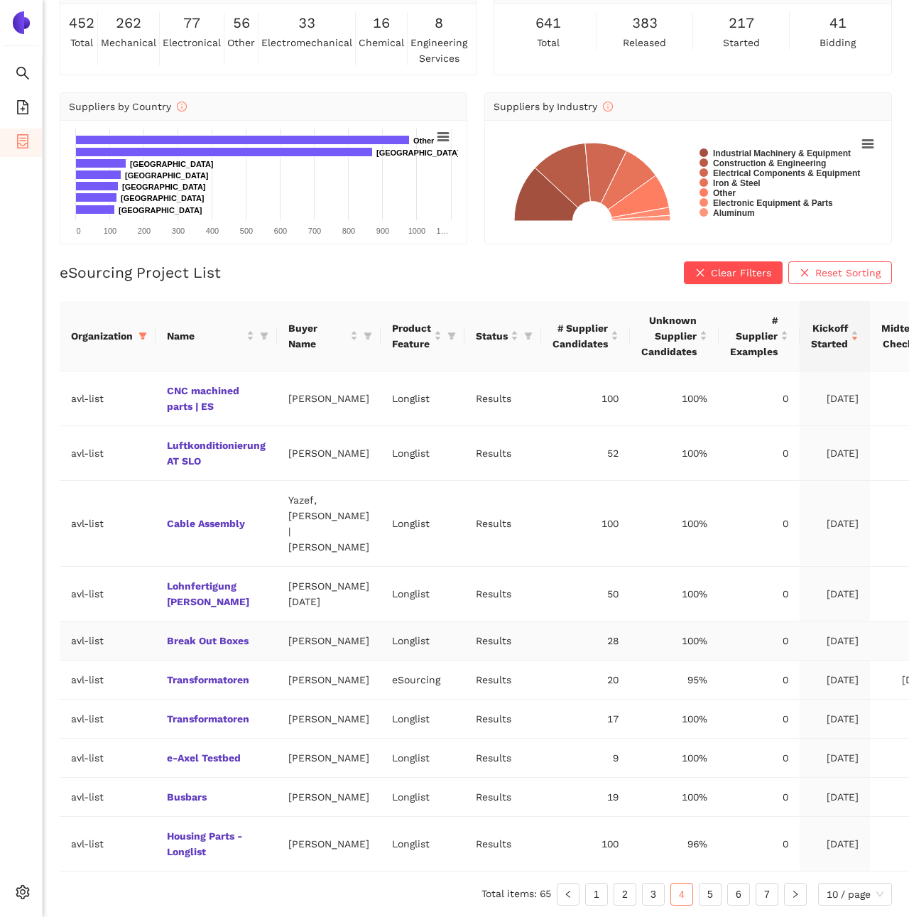
scroll to position [153, 0]
click at [708, 896] on link "5" at bounding box center [710, 894] width 21 height 21
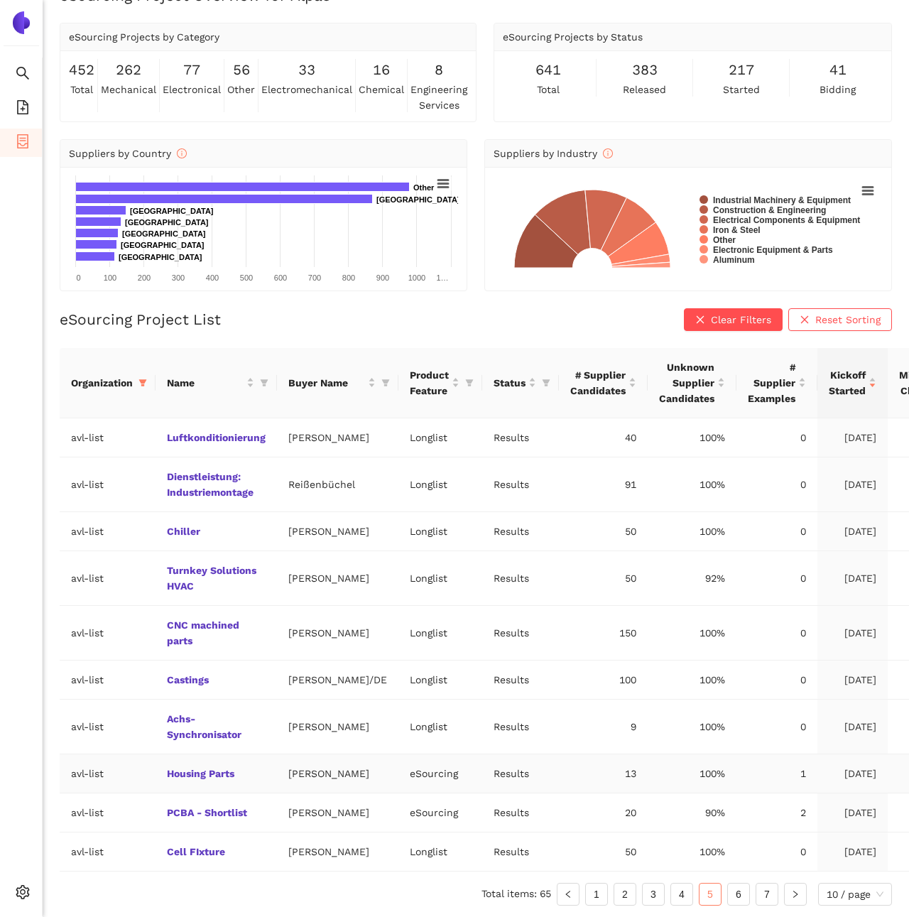
scroll to position [106, 0]
click at [687, 901] on link "4" at bounding box center [681, 894] width 21 height 21
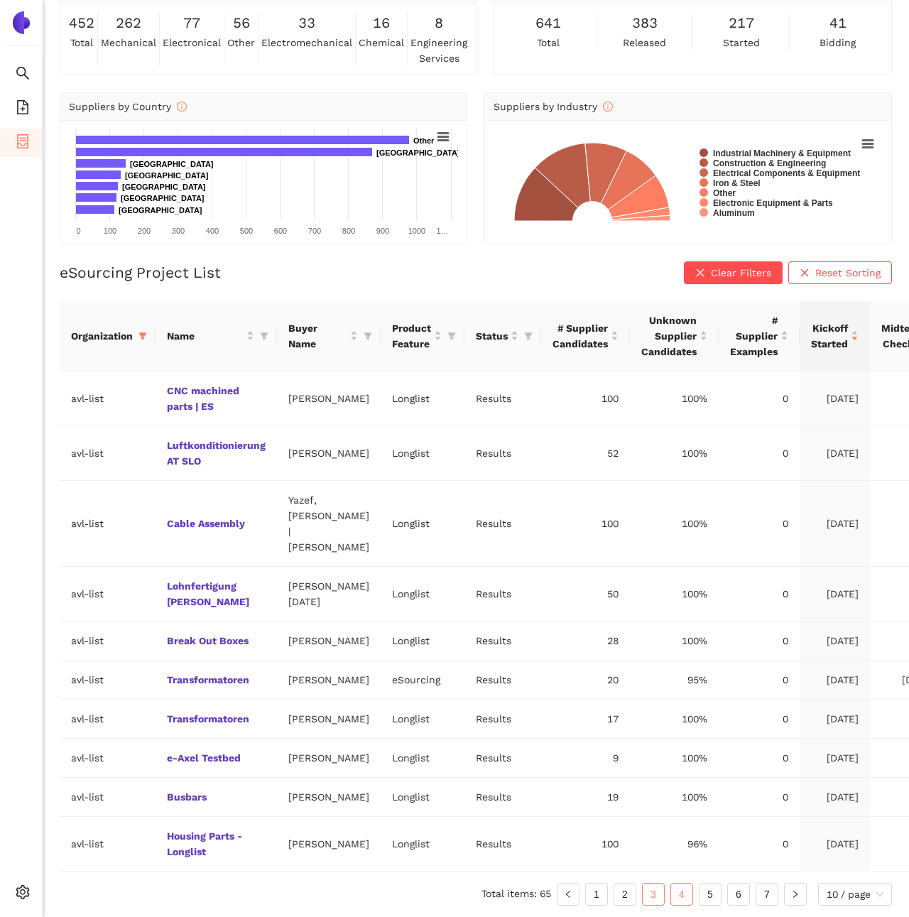
click at [644, 889] on link "3" at bounding box center [653, 894] width 21 height 21
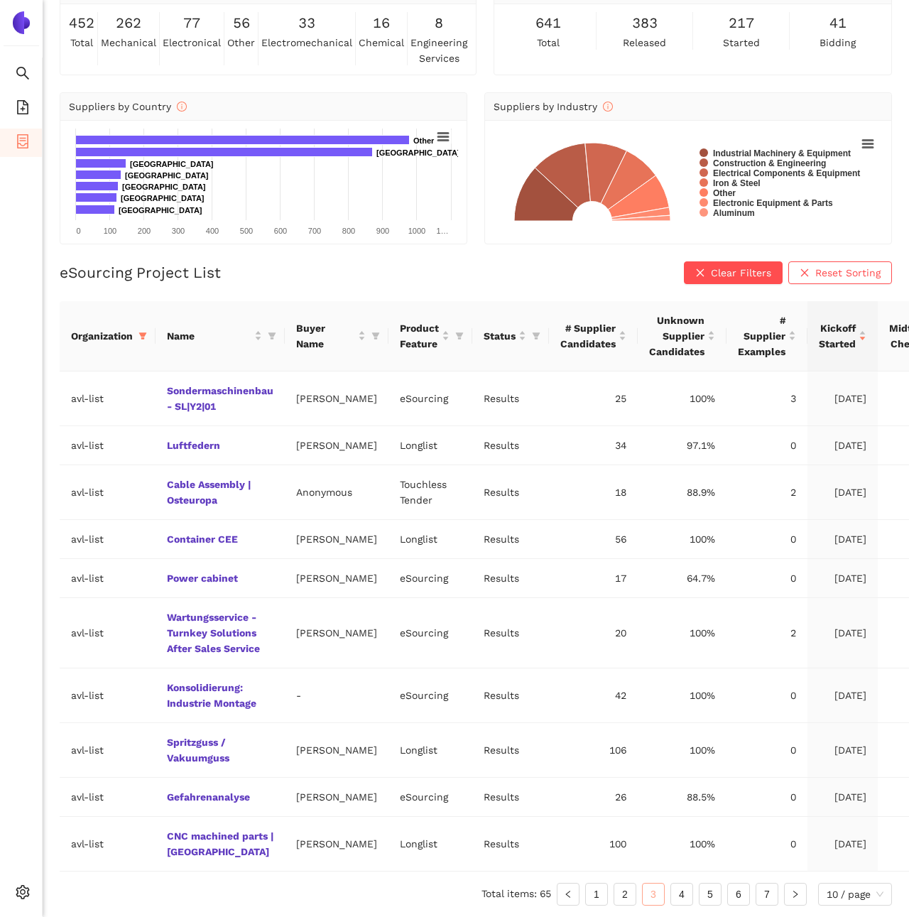
scroll to position [90, 0]
click at [614, 894] on link "2" at bounding box center [624, 894] width 21 height 21
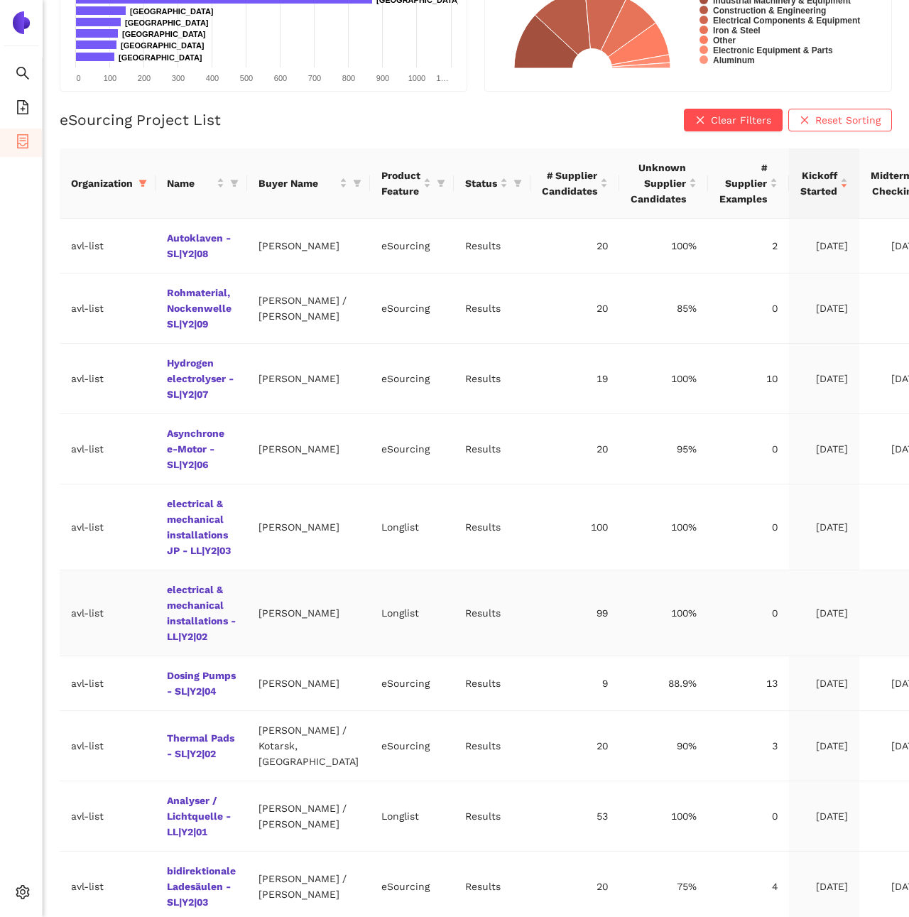
scroll to position [356, 0]
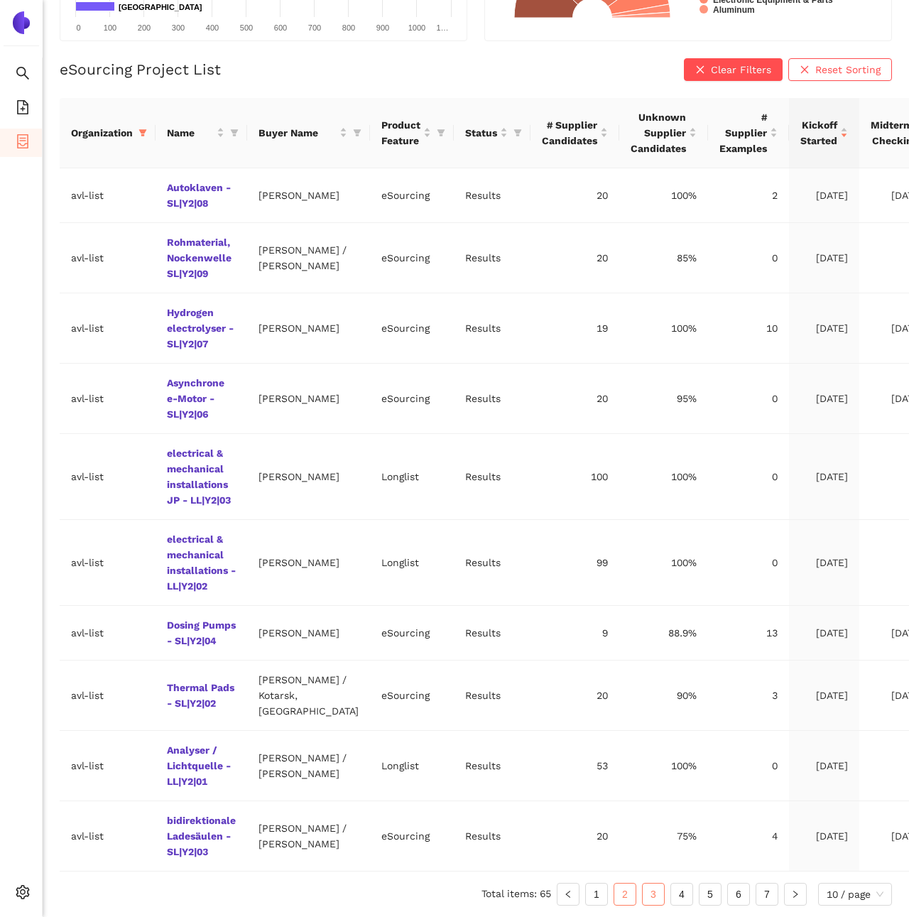
click at [654, 891] on link "3" at bounding box center [653, 894] width 21 height 21
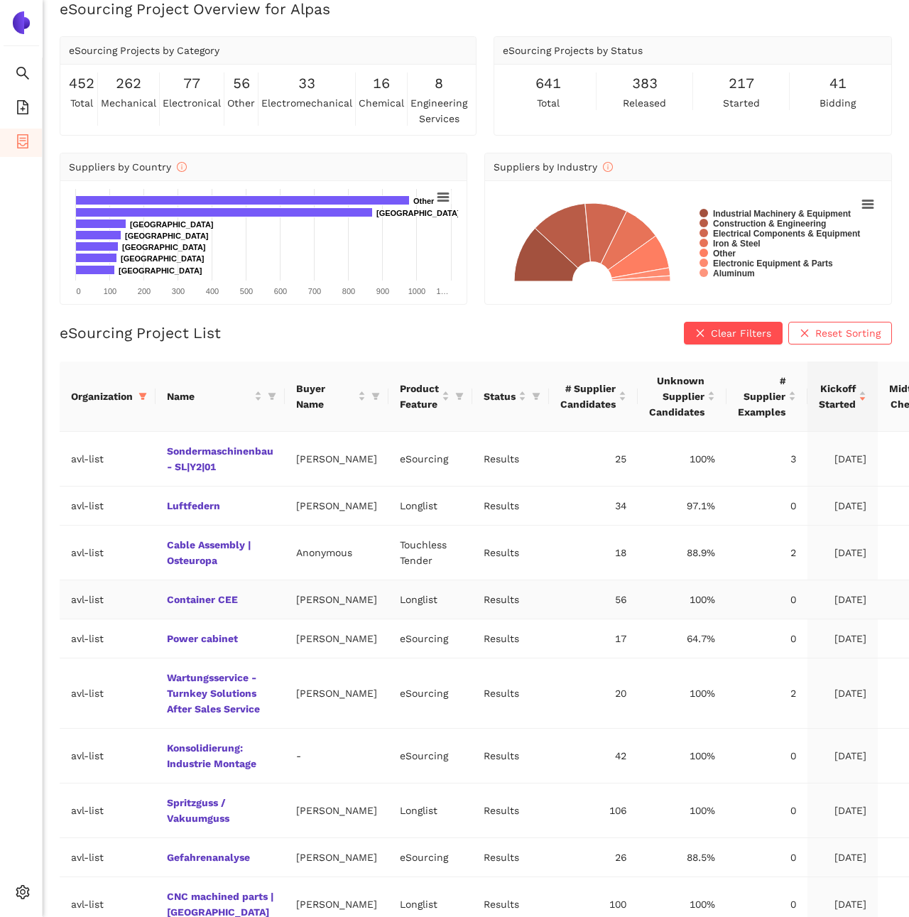
scroll to position [0, 0]
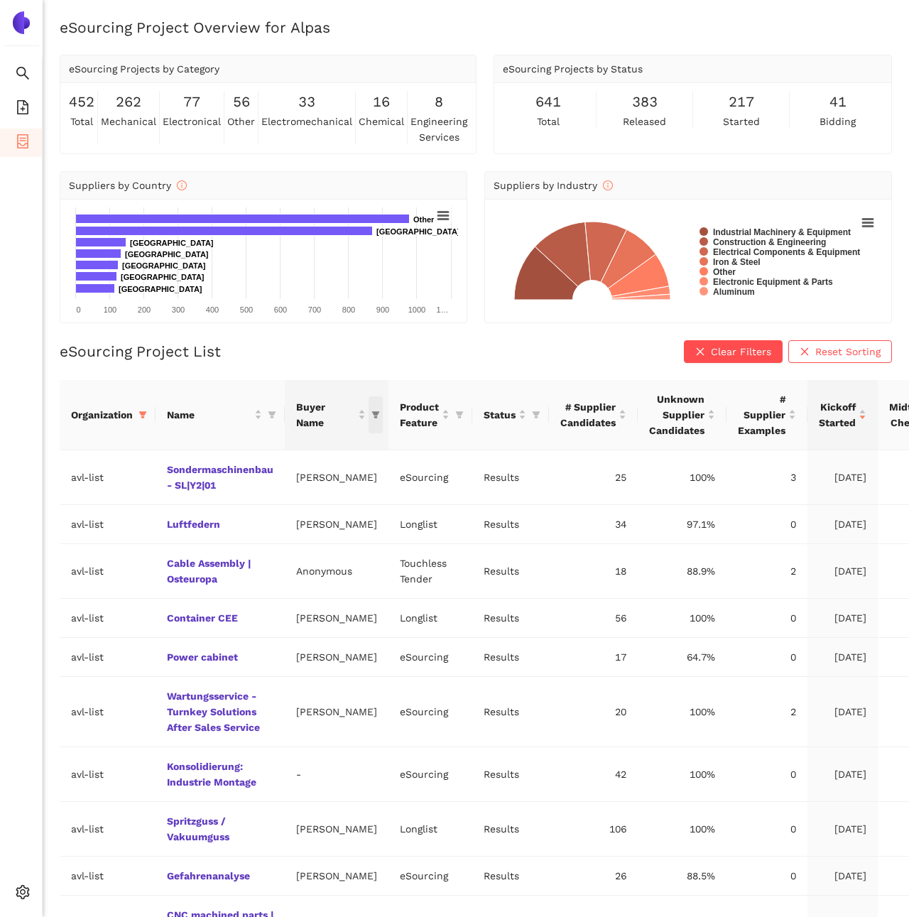
click at [369, 415] on span "this column's title is Buyer Name,this column is sortable" at bounding box center [376, 414] width 14 height 37
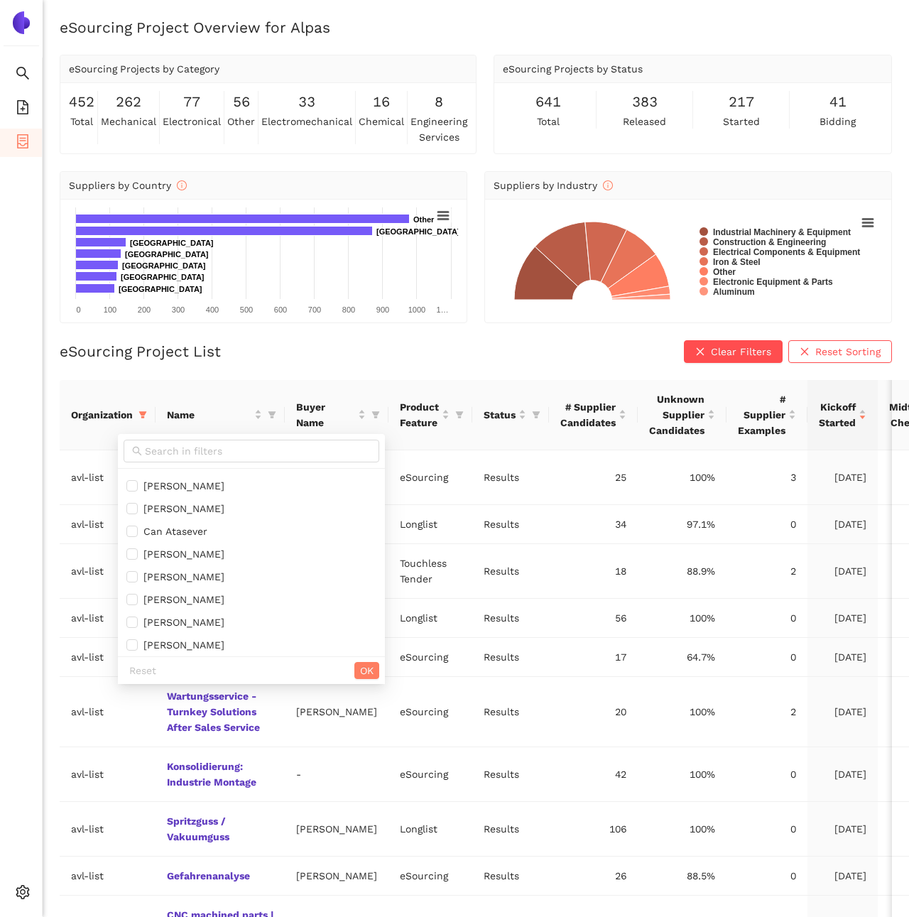
scroll to position [874, 0]
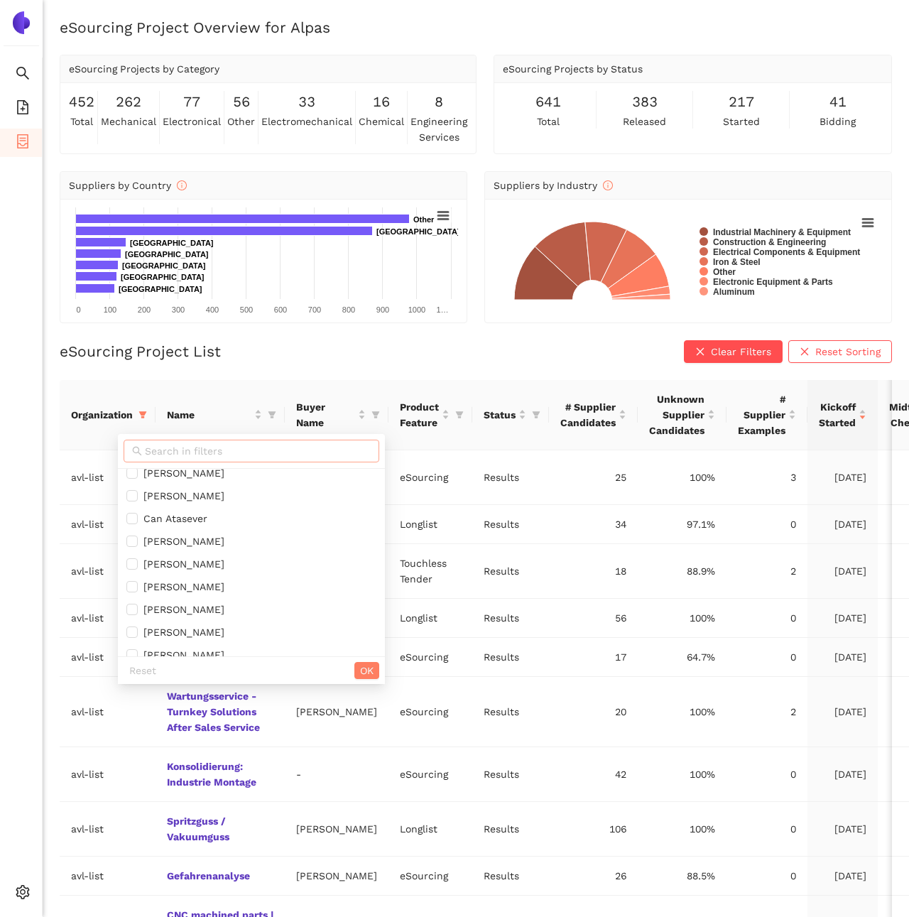
click at [198, 453] on input "text" at bounding box center [258, 451] width 226 height 16
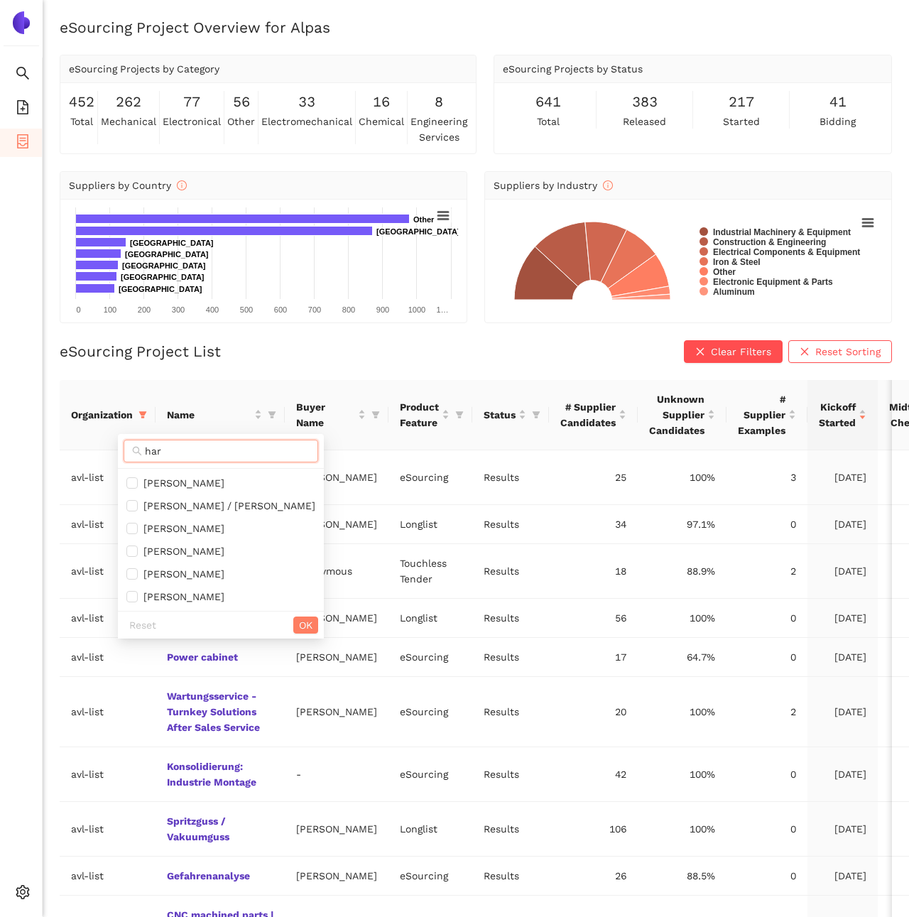
scroll to position [0, 0]
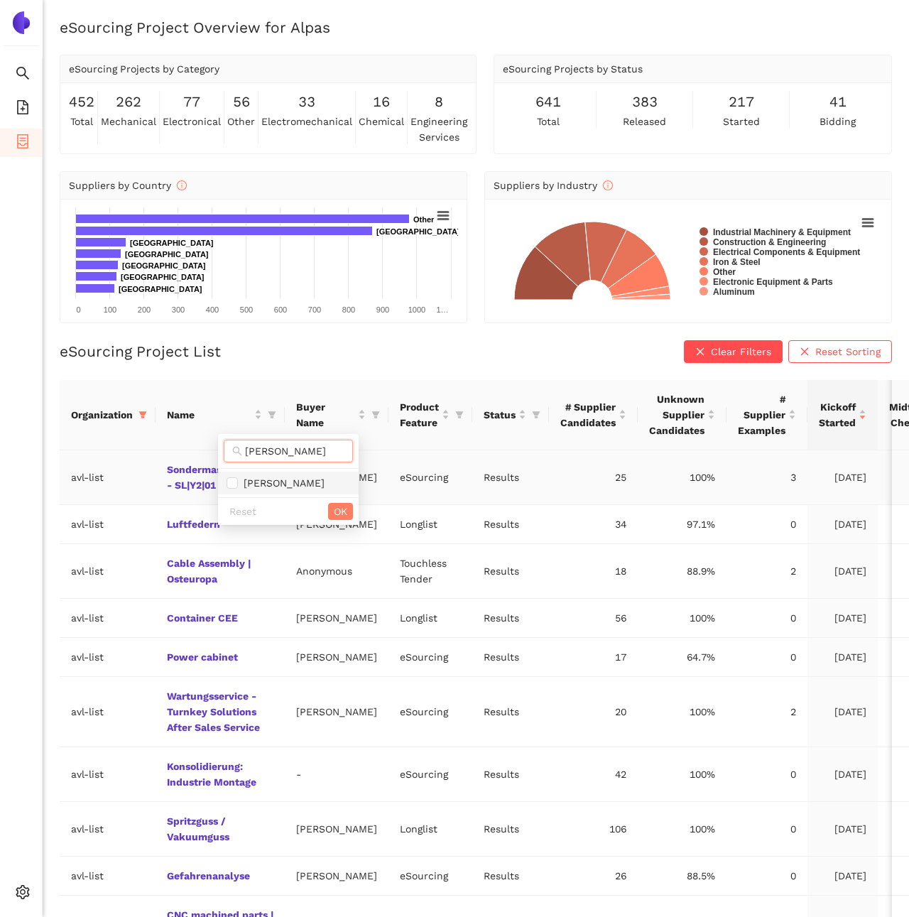
type input "[PERSON_NAME]"
click at [254, 487] on span "[PERSON_NAME]" at bounding box center [281, 482] width 87 height 11
checkbox input "true"
click at [337, 511] on span "OK" at bounding box center [340, 512] width 13 height 16
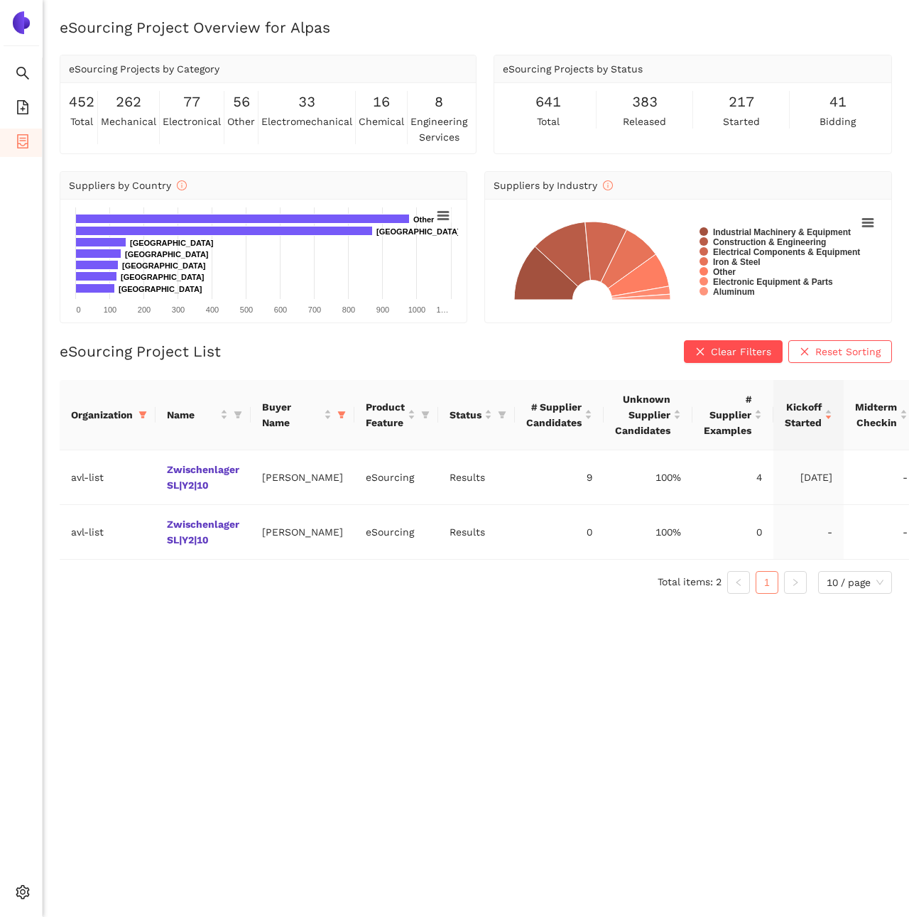
click at [333, 609] on div "eSourcing Project Overview for Alpas eSourcing Projects by Category 452 total 2…" at bounding box center [476, 475] width 866 height 917
click at [162, 462] on td "Zwischenlager SL|Y2|10" at bounding box center [203, 477] width 95 height 55
click at [191, 475] on td "Zwischenlager SL|Y2|10" at bounding box center [203, 477] width 95 height 55
click at [0, 0] on link "Zwischenlager SL|Y2|10" at bounding box center [0, 0] width 0 height 0
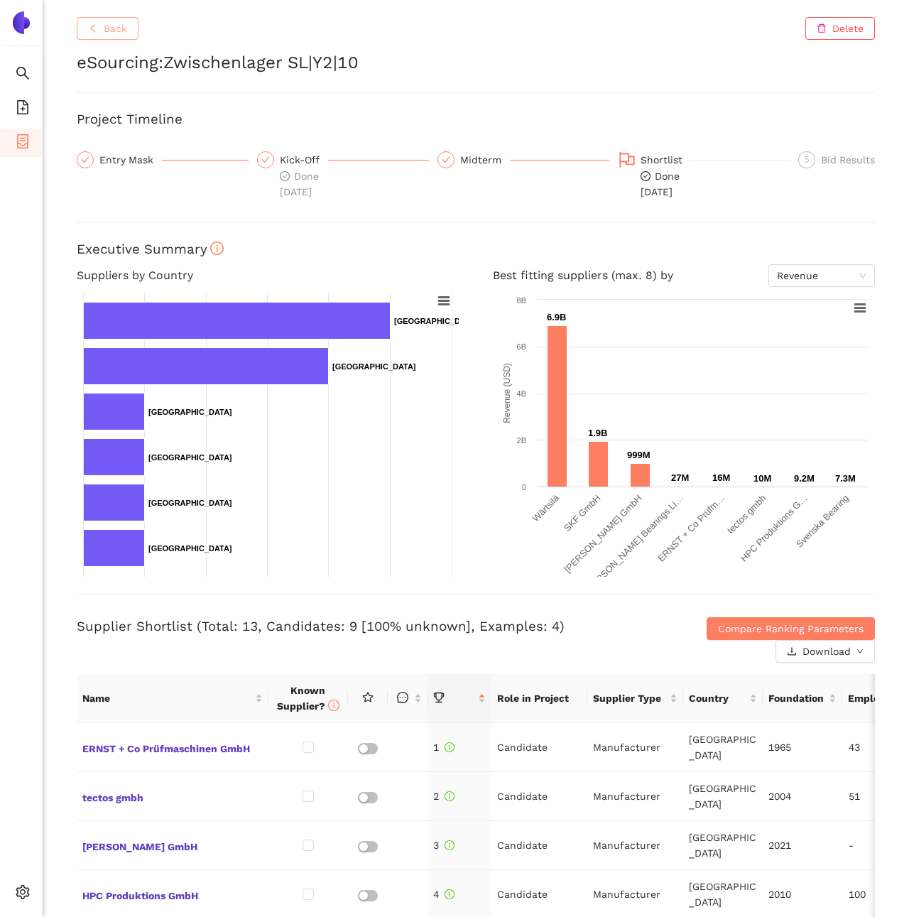
click at [107, 24] on span "Back" at bounding box center [115, 29] width 23 height 16
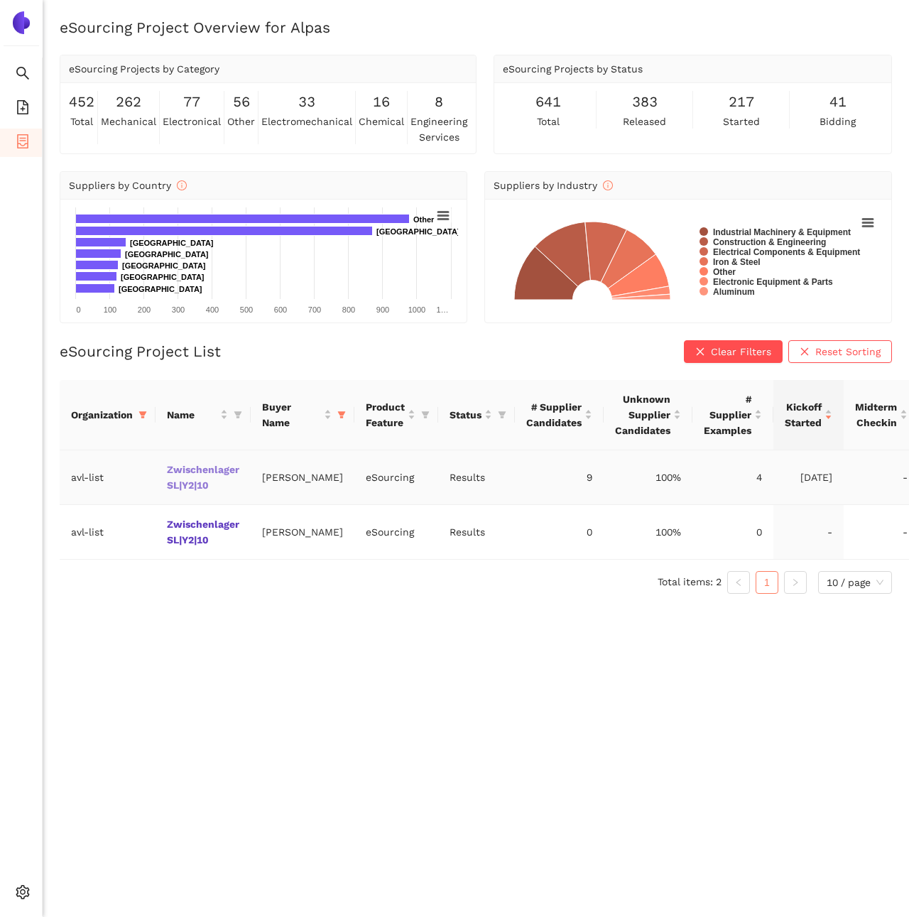
click at [0, 0] on link "Zwischenlager SL|Y2|10" at bounding box center [0, 0] width 0 height 0
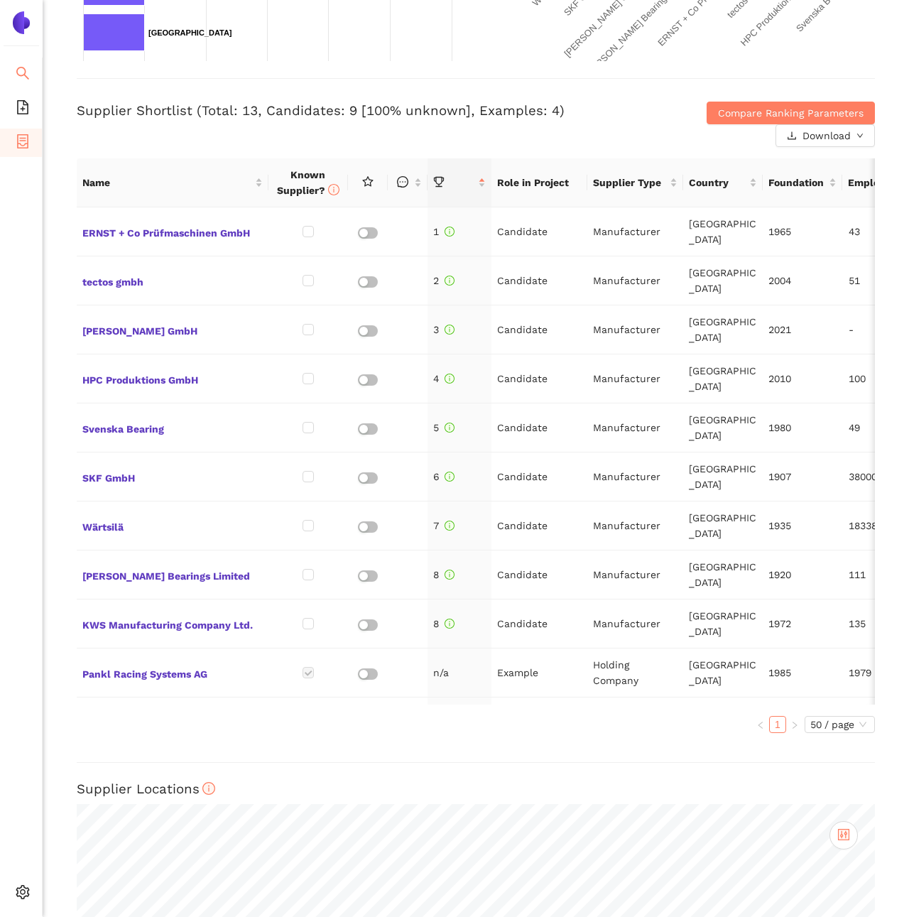
click at [19, 85] on span "search" at bounding box center [23, 75] width 14 height 28
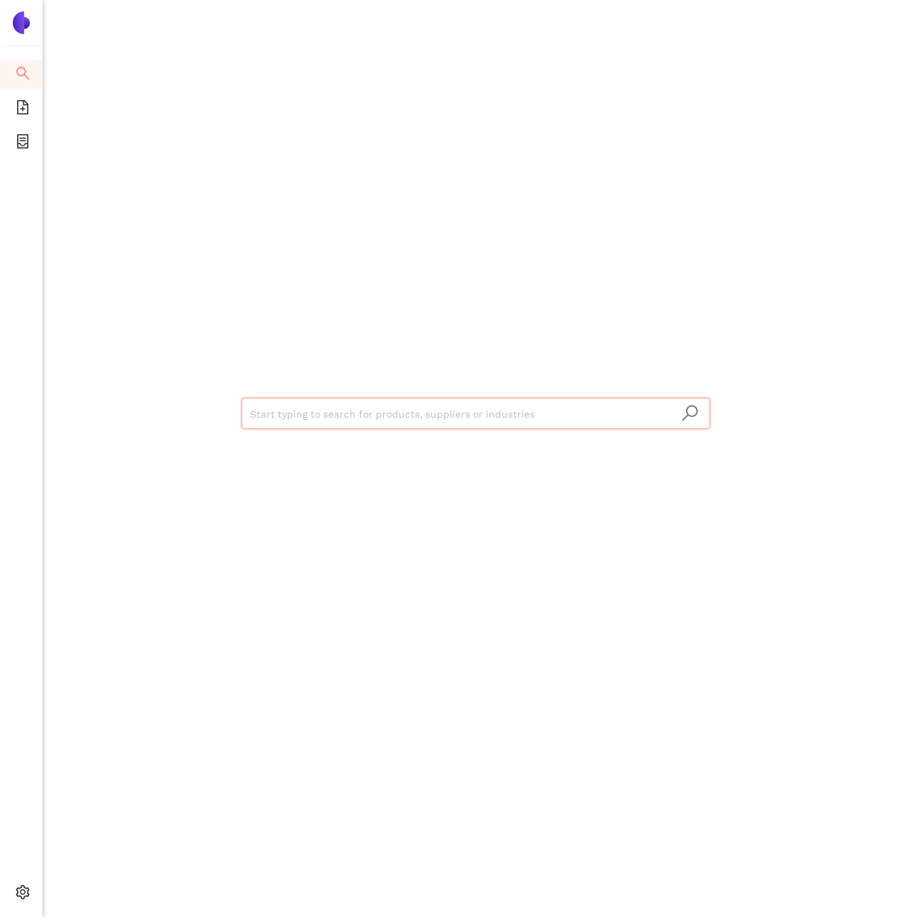
click at [348, 417] on input "search" at bounding box center [476, 413] width 452 height 31
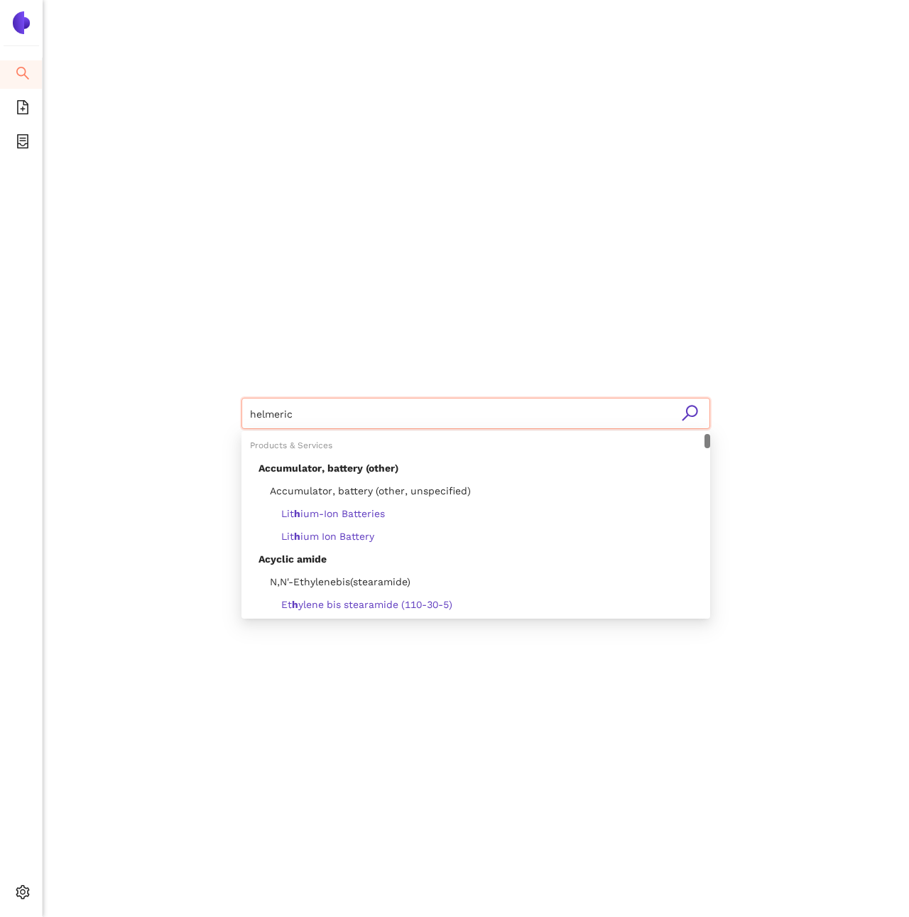
type input "helmerich"
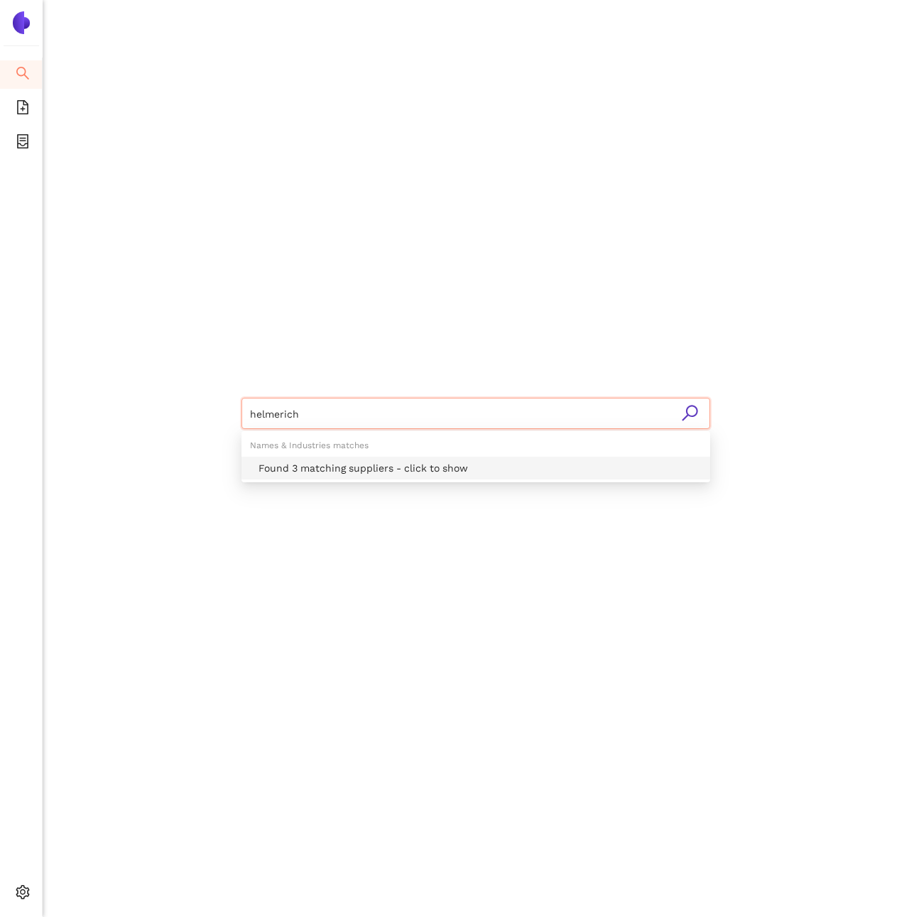
click at [323, 471] on div "Found 3 matching suppliers - click to show" at bounding box center [480, 468] width 443 height 16
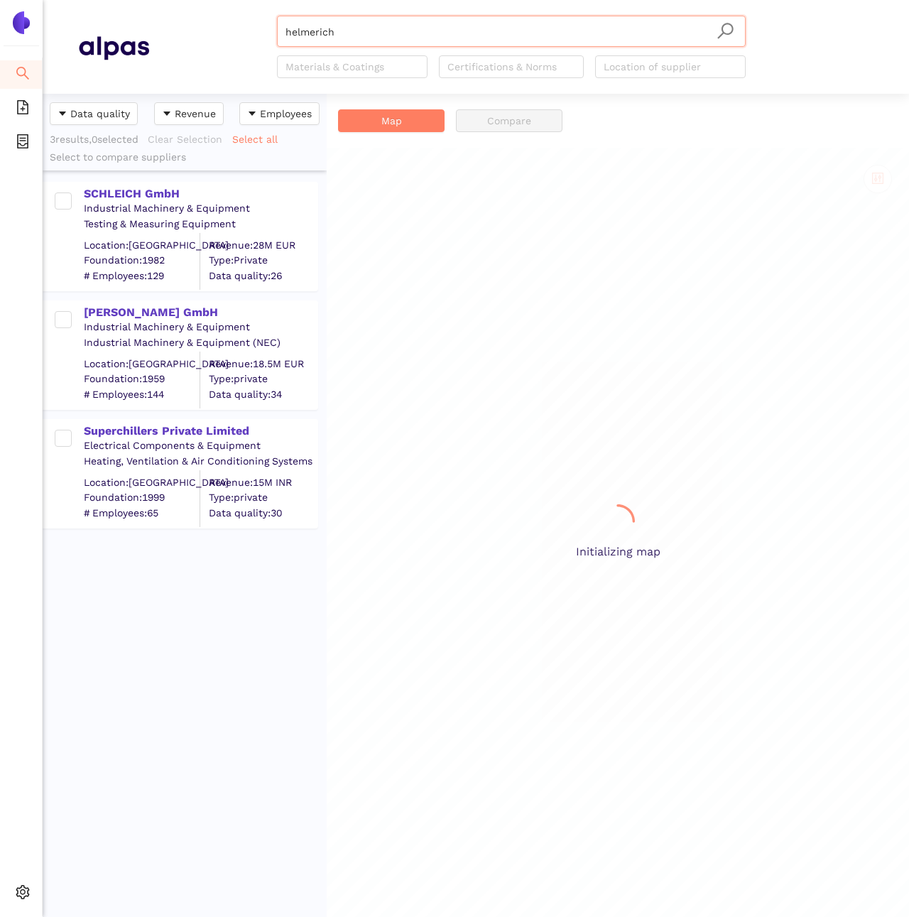
scroll to position [822, 284]
click at [225, 317] on div "[PERSON_NAME] GmbH" at bounding box center [200, 313] width 233 height 16
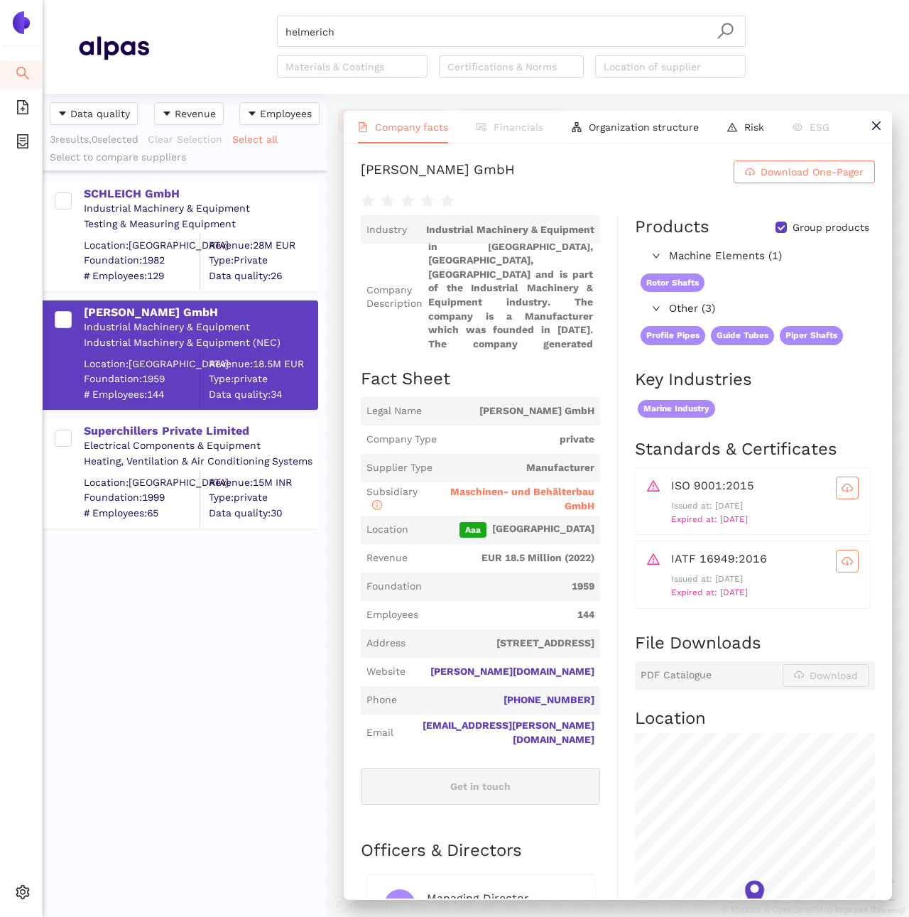
scroll to position [0, 0]
click at [22, 141] on icon "container" at bounding box center [23, 141] width 14 height 14
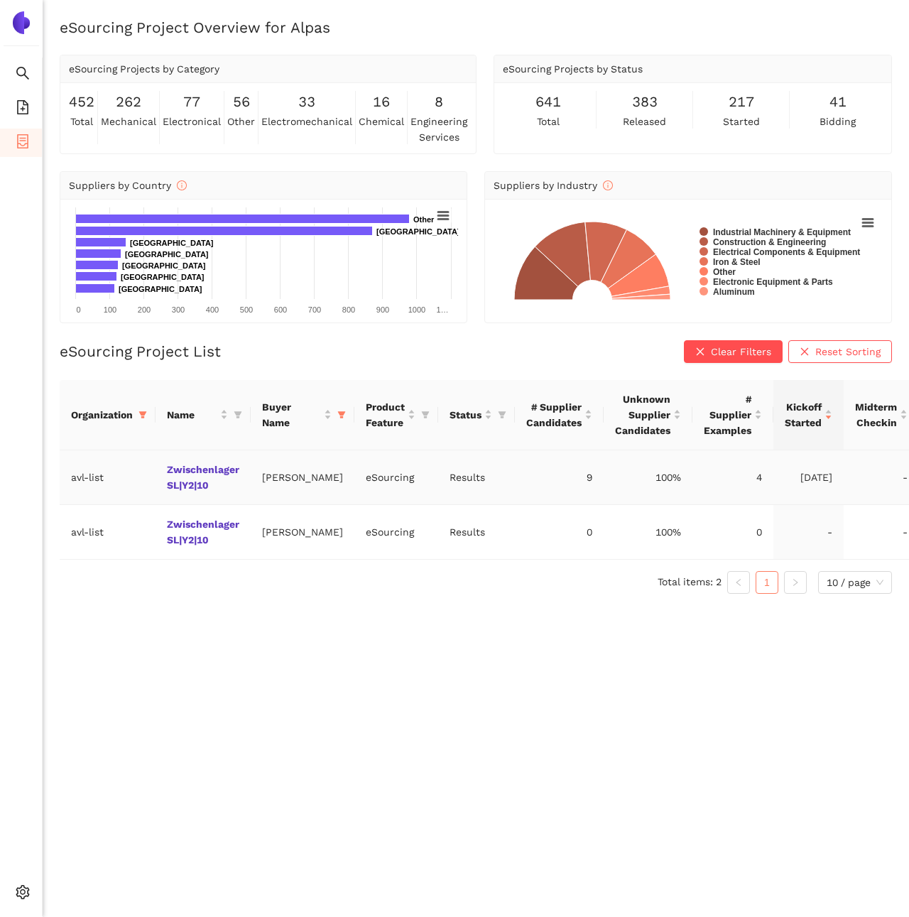
click at [188, 489] on td "Zwischenlager SL|Y2|10" at bounding box center [203, 477] width 95 height 55
click at [0, 0] on link "Zwischenlager SL|Y2|10" at bounding box center [0, 0] width 0 height 0
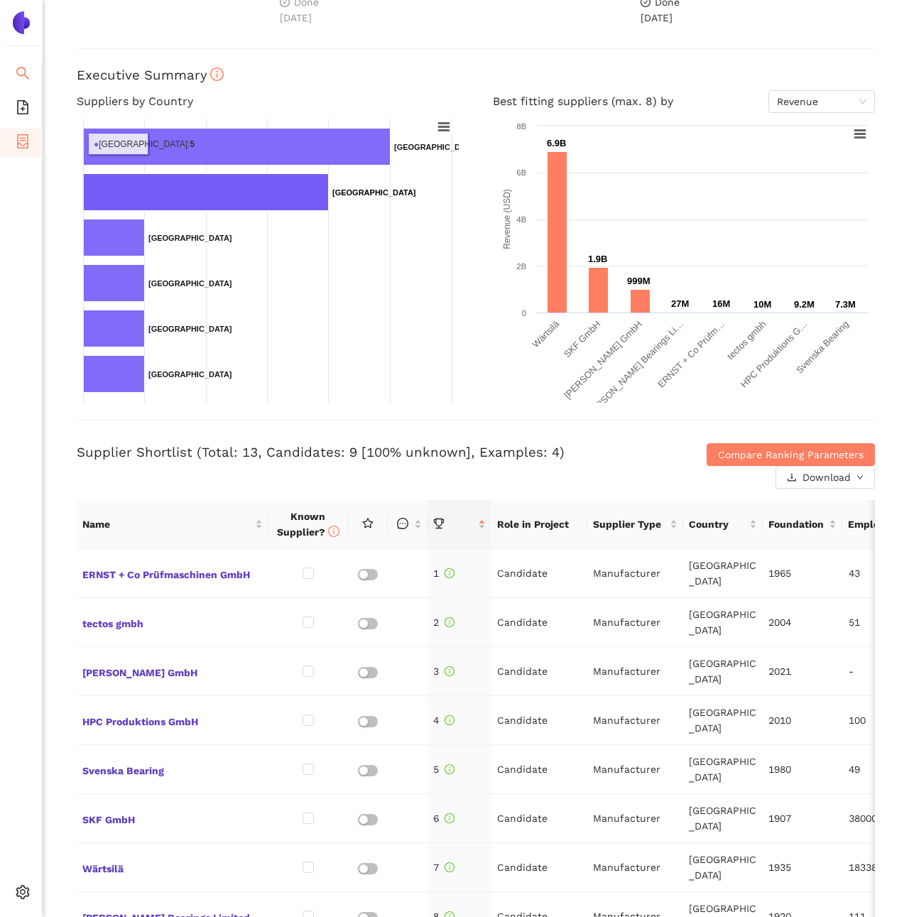
click at [23, 80] on span "search" at bounding box center [23, 75] width 14 height 28
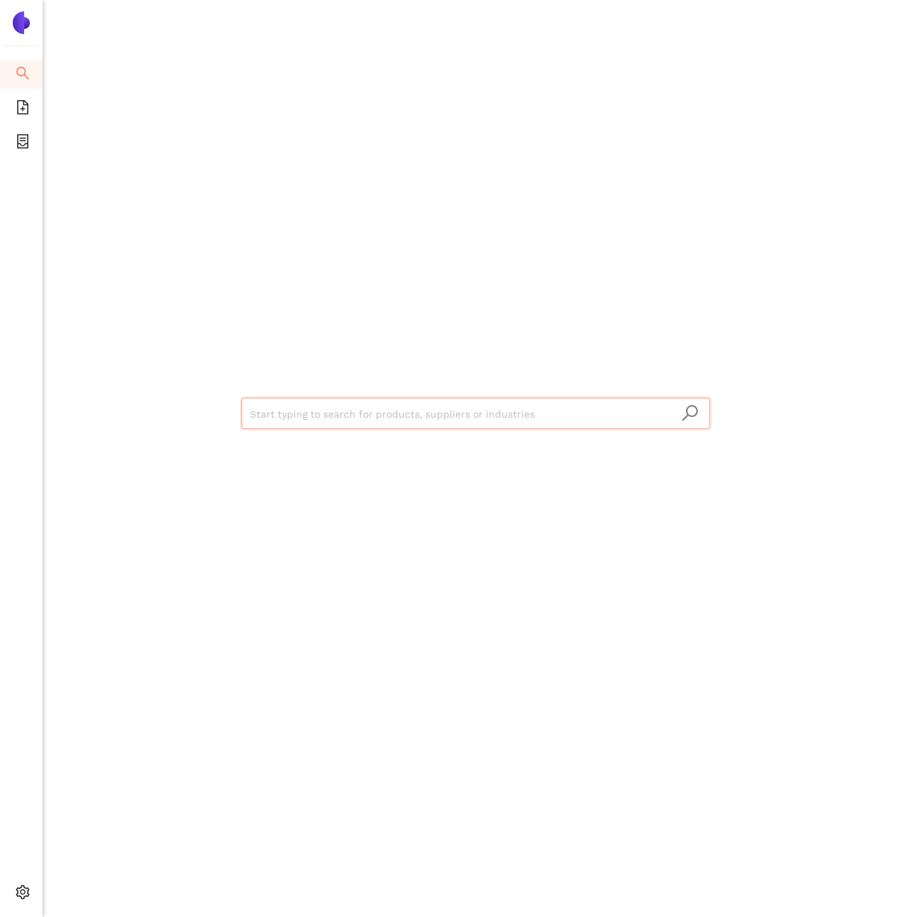
click at [363, 411] on input "search" at bounding box center [476, 413] width 452 height 31
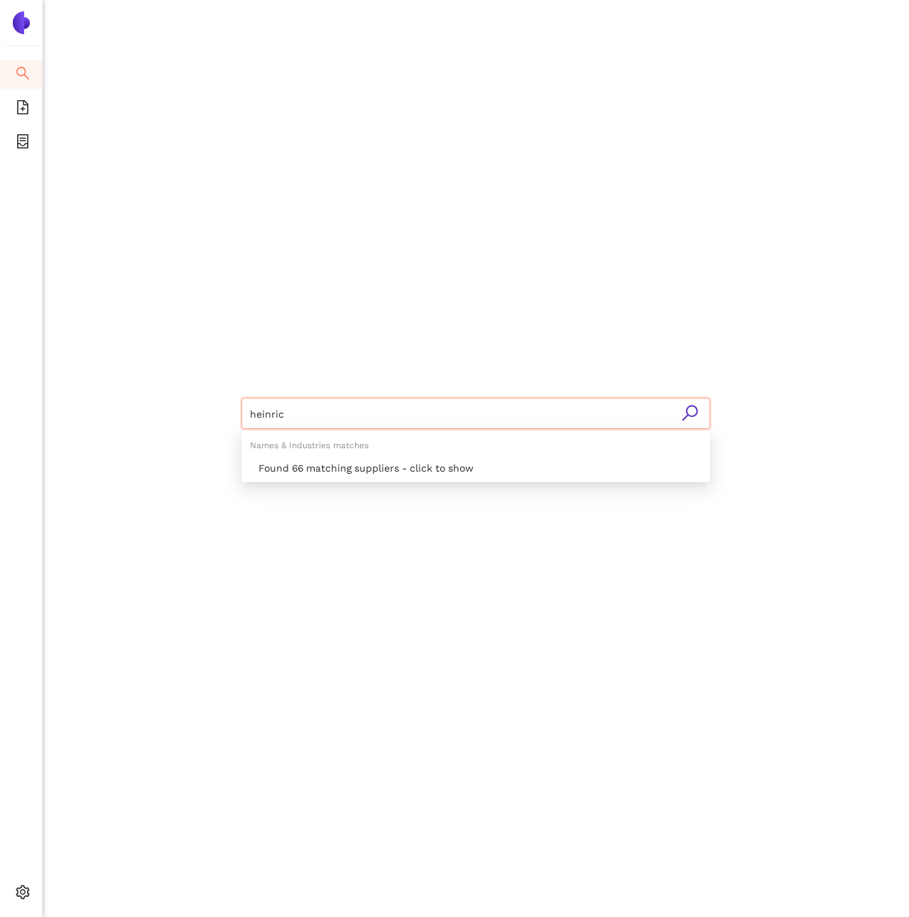
type input "[PERSON_NAME]"
click at [413, 466] on div "Found 2 matching suppliers - click to show" at bounding box center [480, 468] width 443 height 16
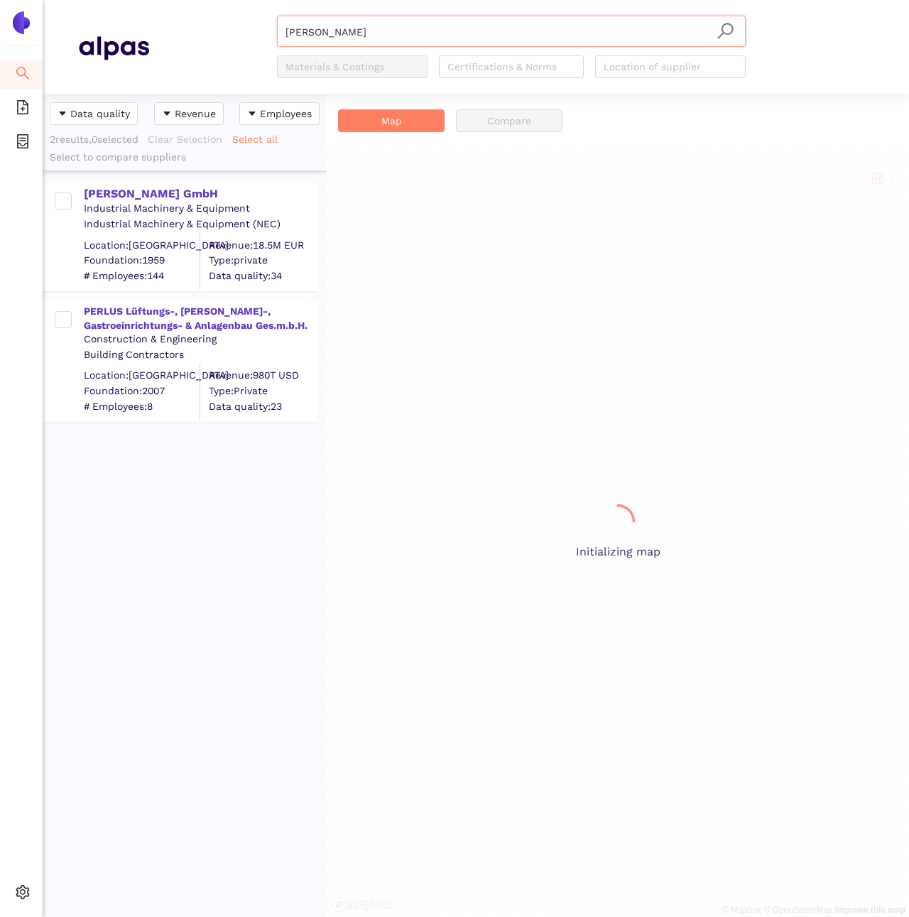
scroll to position [822, 284]
click at [173, 216] on div "[PERSON_NAME] GmbH Industrial Machinery & Equipment Industrial Machinery & Equi…" at bounding box center [187, 236] width 259 height 107
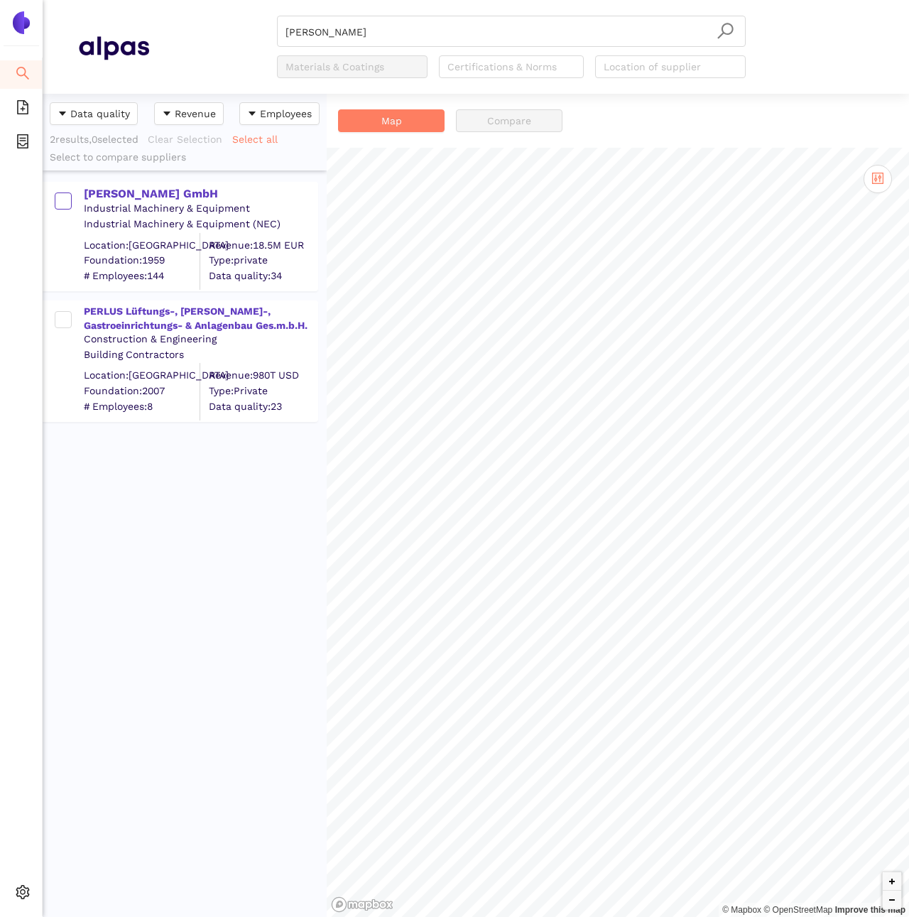
click at [67, 202] on span at bounding box center [63, 200] width 17 height 17
click at [55, 202] on input "checkbox" at bounding box center [55, 208] width 0 height 33
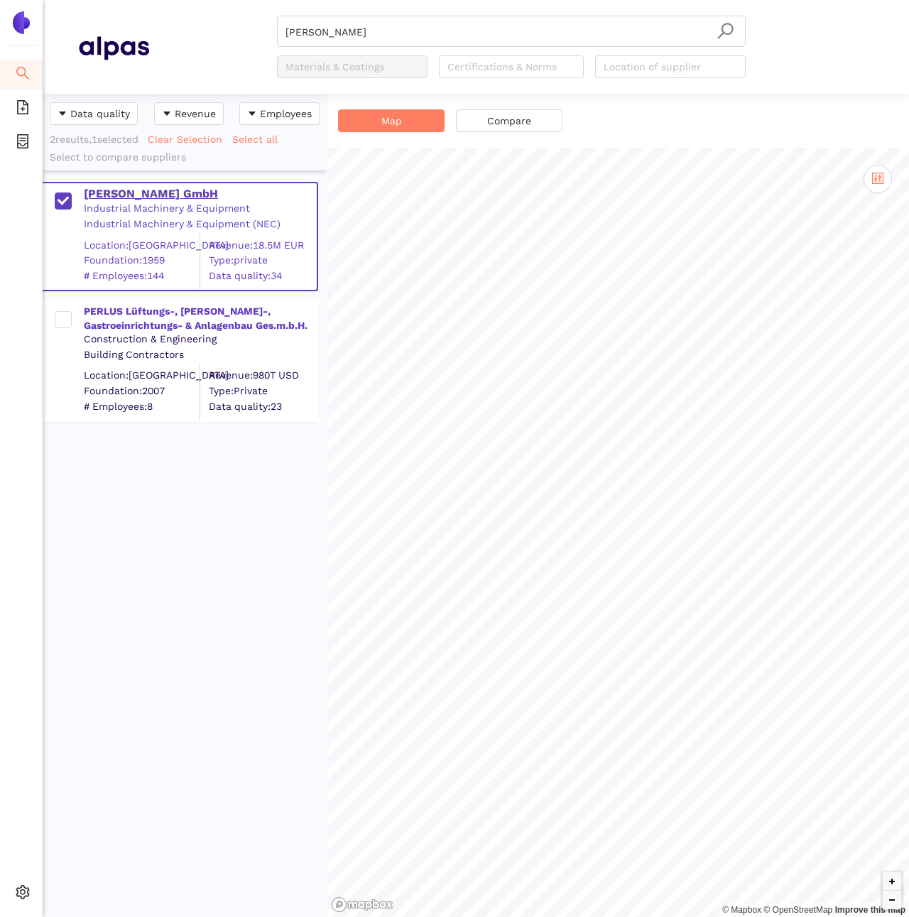
click at [185, 194] on div "[PERSON_NAME] GmbH" at bounding box center [200, 194] width 233 height 16
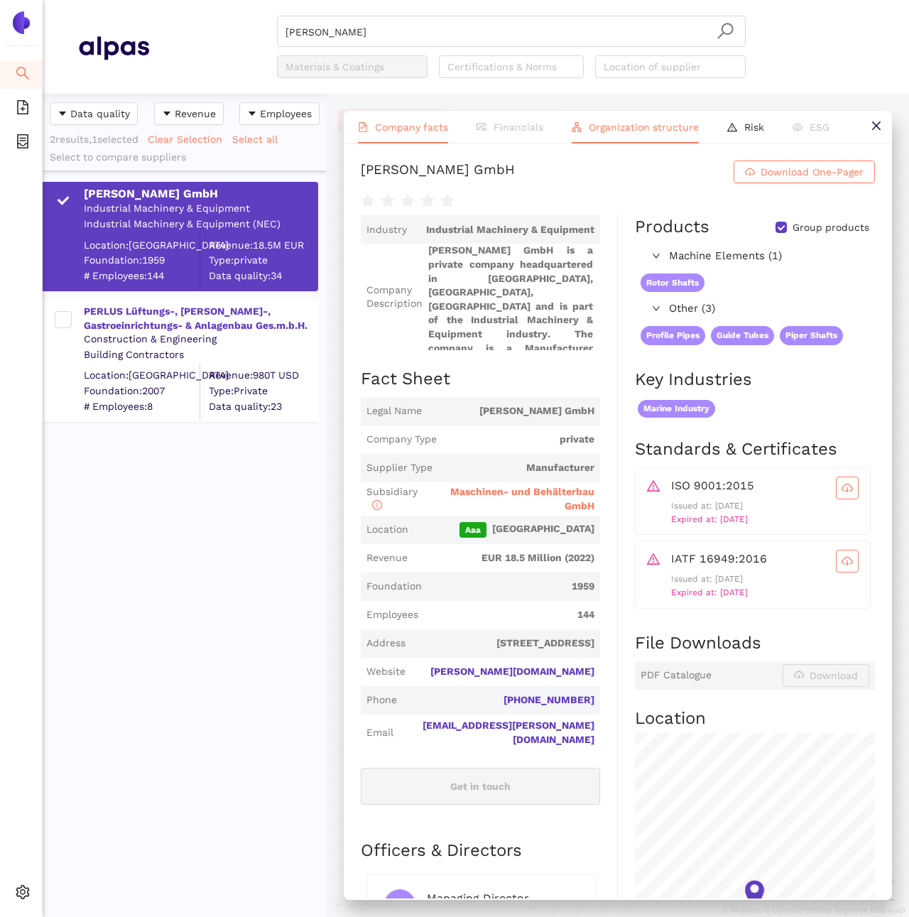
click at [665, 121] on span "Organization structure" at bounding box center [644, 126] width 110 height 11
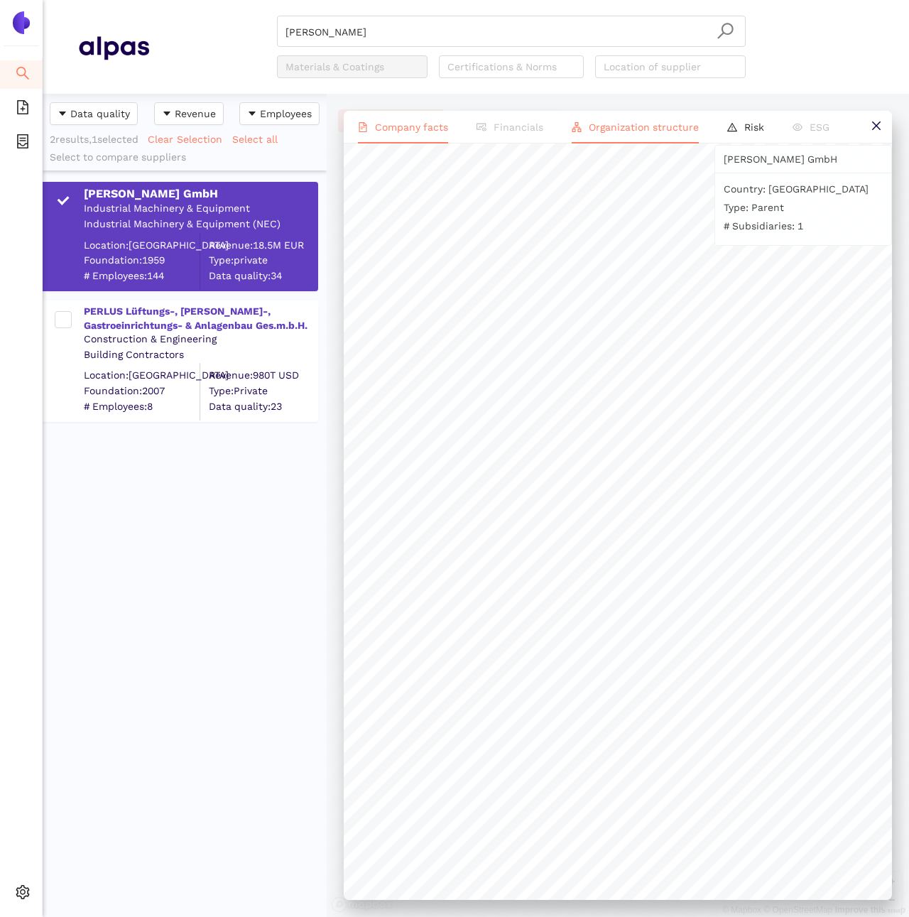
click at [422, 131] on span "Company facts" at bounding box center [411, 126] width 73 height 11
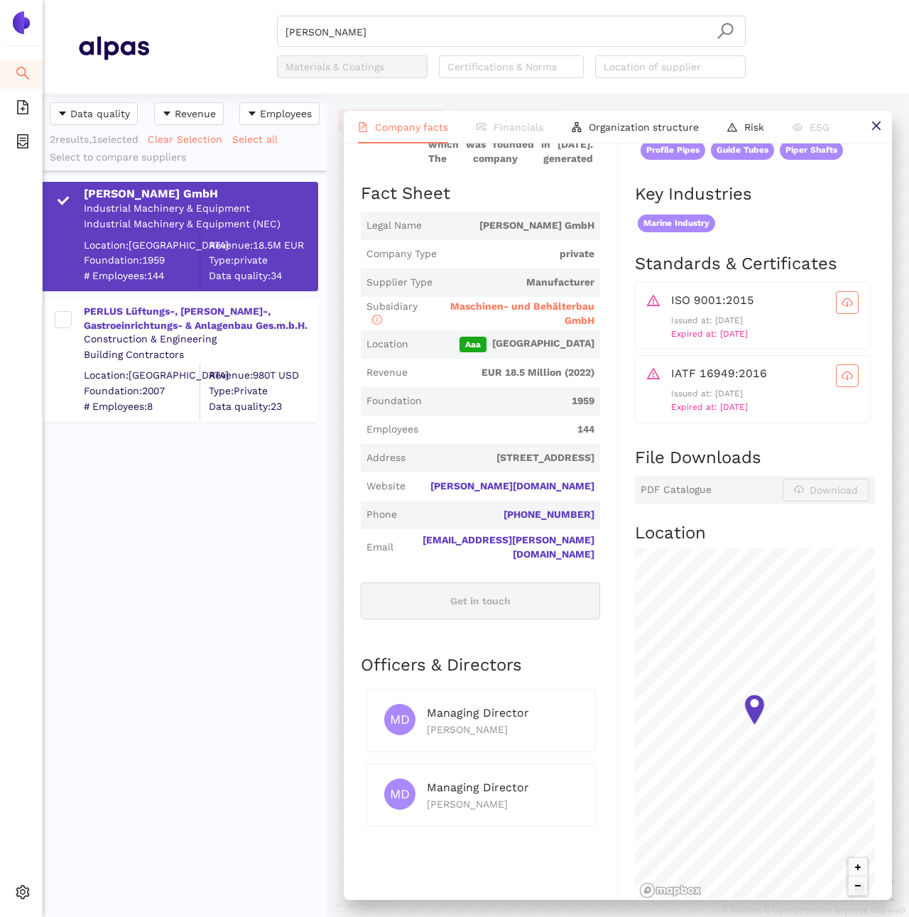
scroll to position [0, 0]
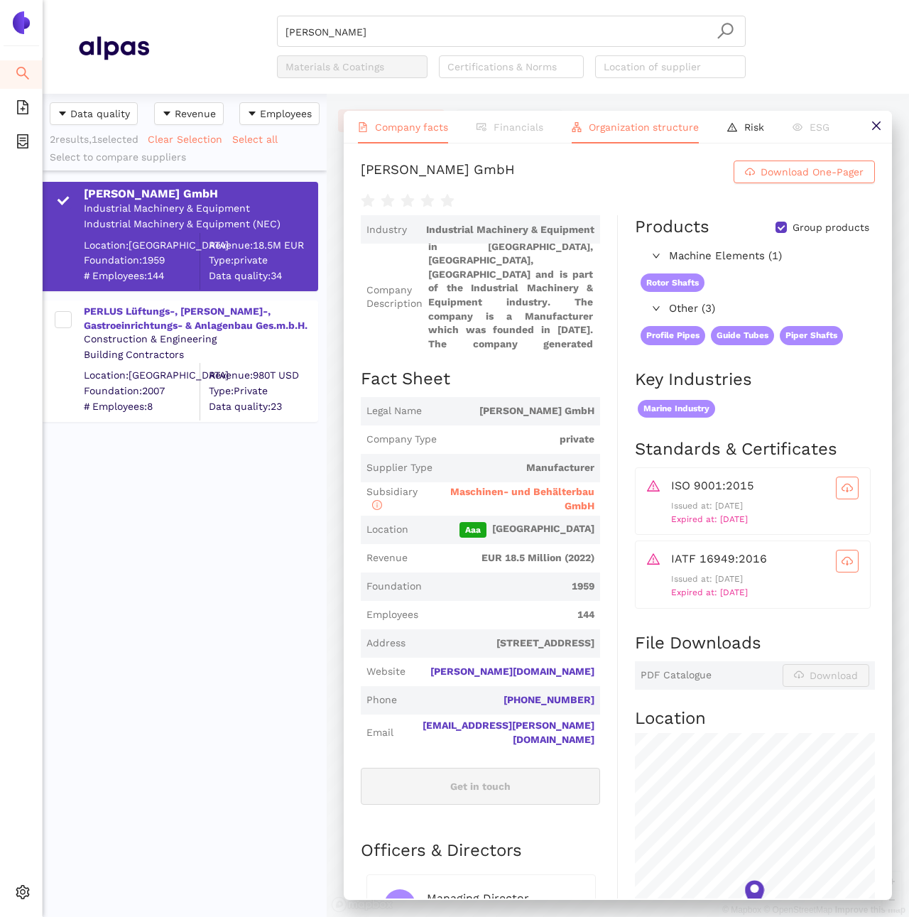
click at [656, 125] on span "Organization structure" at bounding box center [644, 126] width 110 height 11
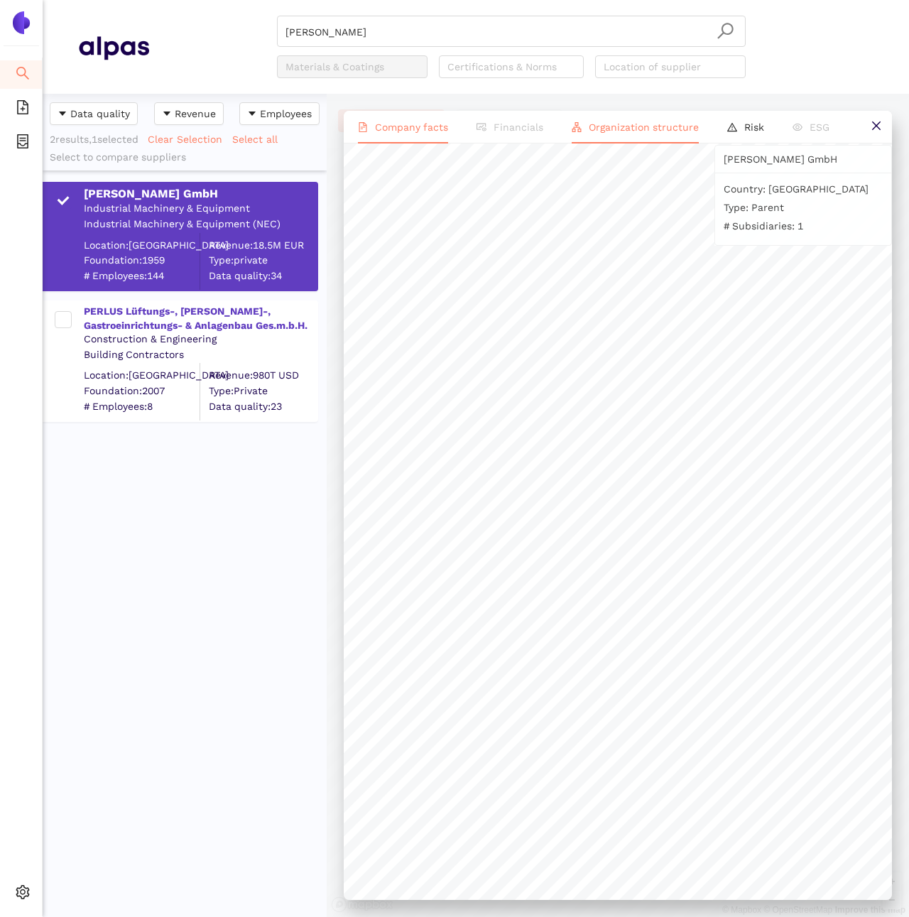
click at [415, 131] on span "Company facts" at bounding box center [411, 126] width 73 height 11
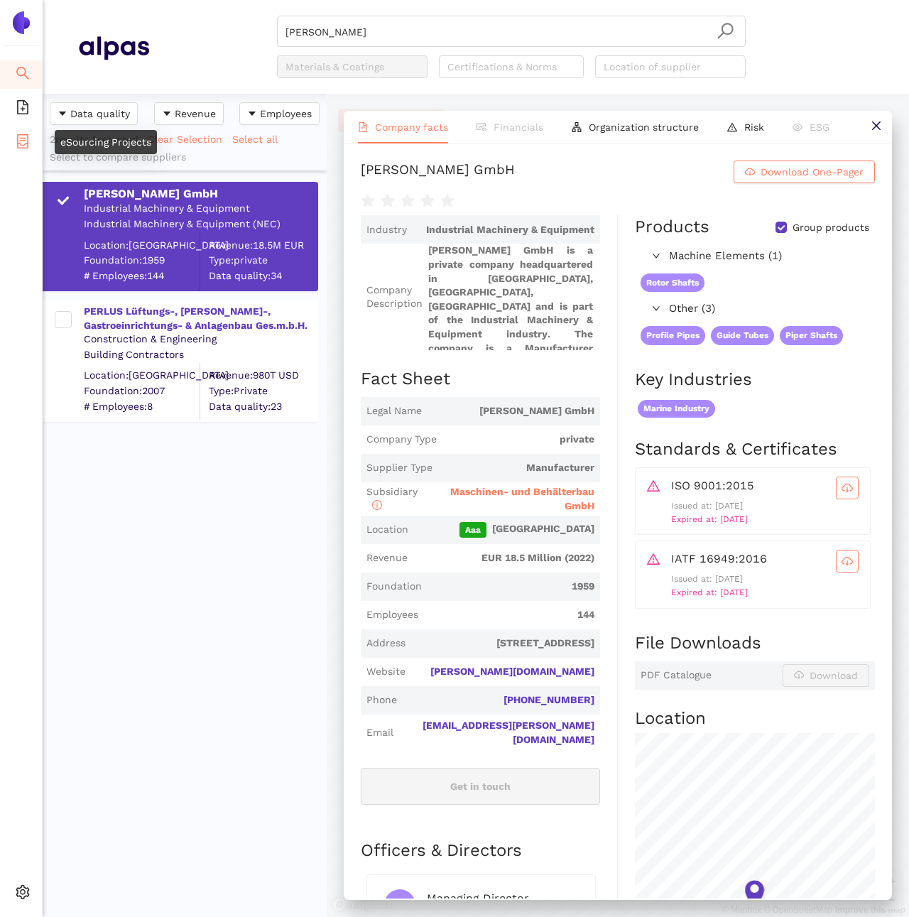
click at [13, 138] on li "eSourcing Projects" at bounding box center [21, 143] width 42 height 28
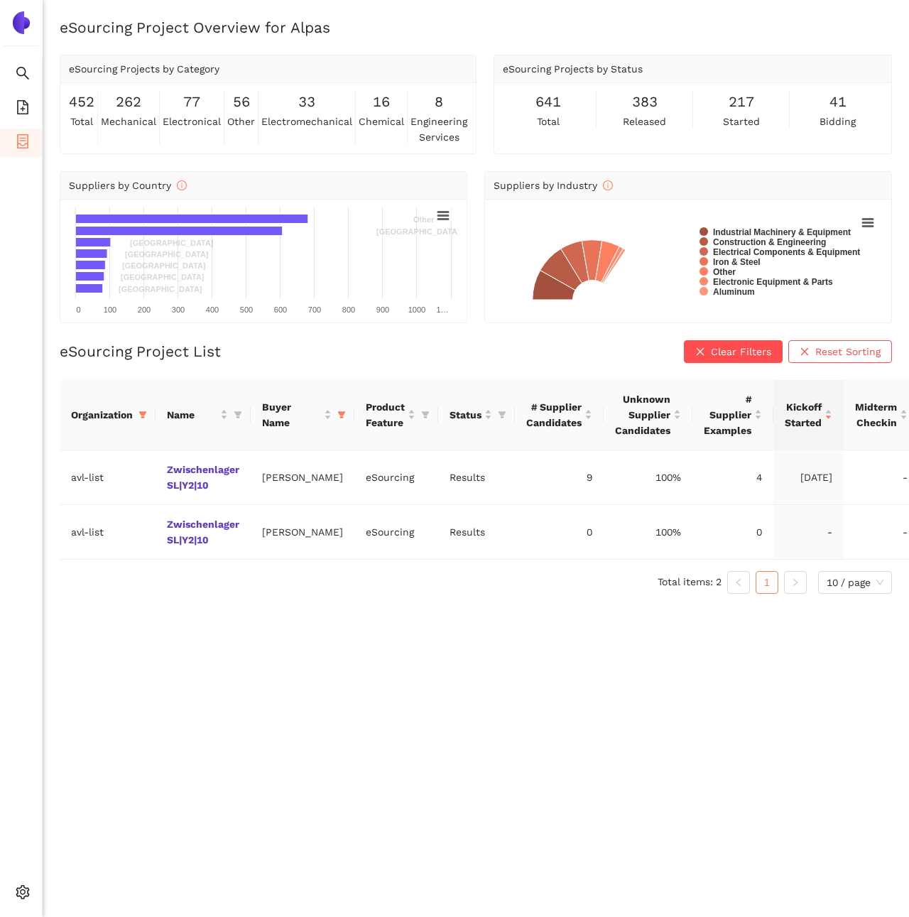
click at [0, 0] on link "Zwischenlager SL|Y2|10" at bounding box center [0, 0] width 0 height 0
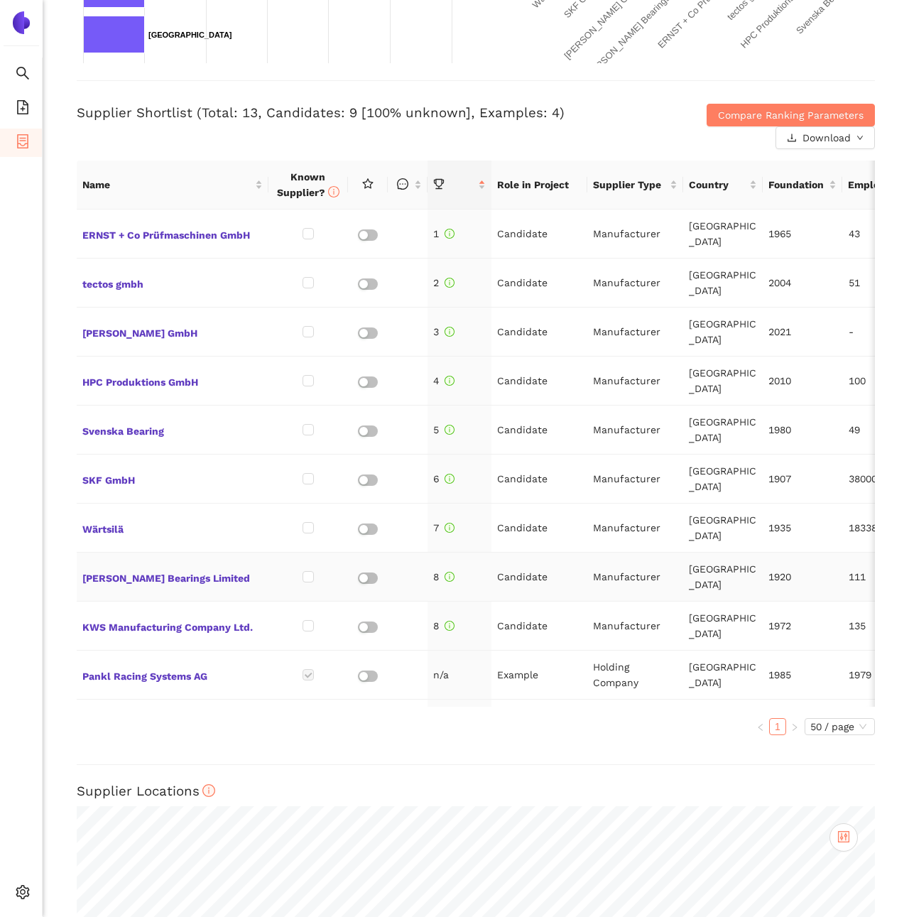
scroll to position [513, 0]
click at [30, 148] on li "eSourcing Projects" at bounding box center [21, 143] width 42 height 28
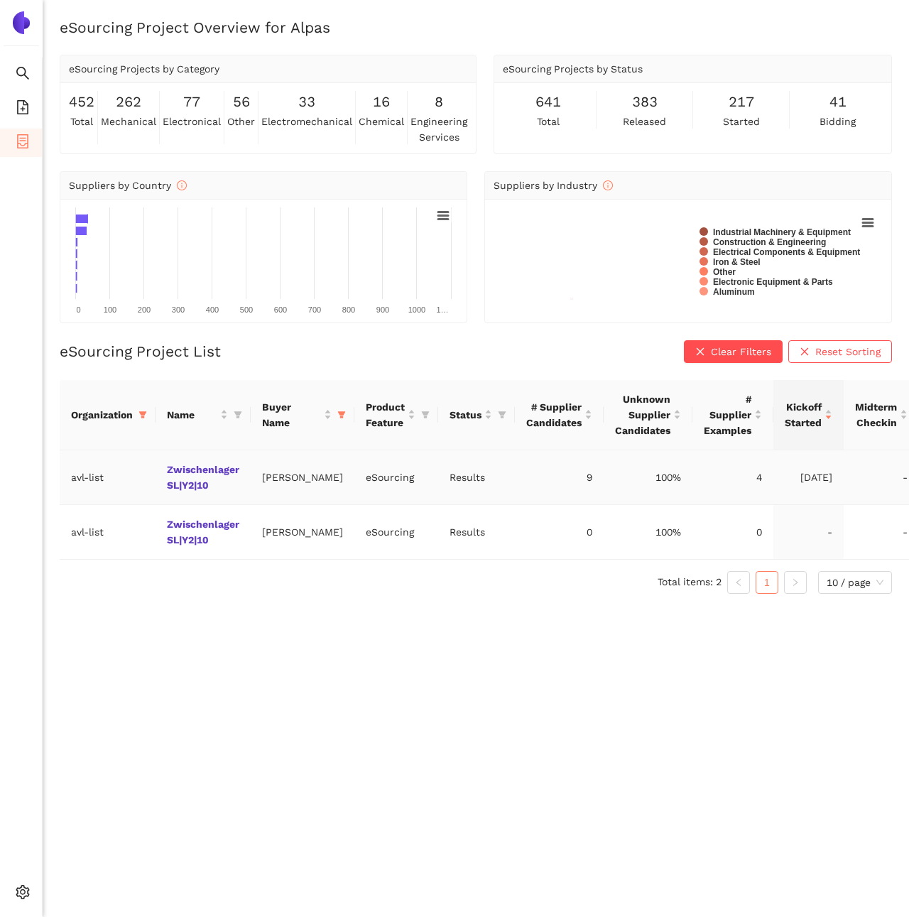
click at [320, 451] on td "[PERSON_NAME]" at bounding box center [303, 477] width 104 height 55
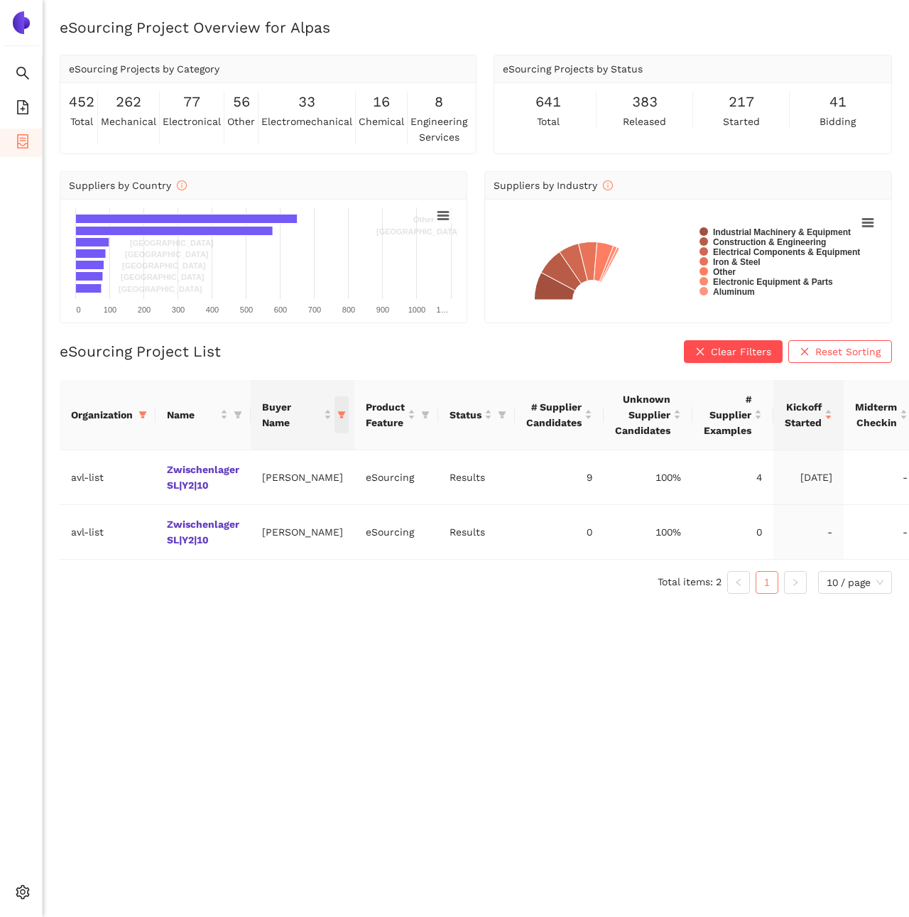
click at [335, 420] on span "this column's title is Buyer Name,this column is sortable" at bounding box center [342, 414] width 14 height 37
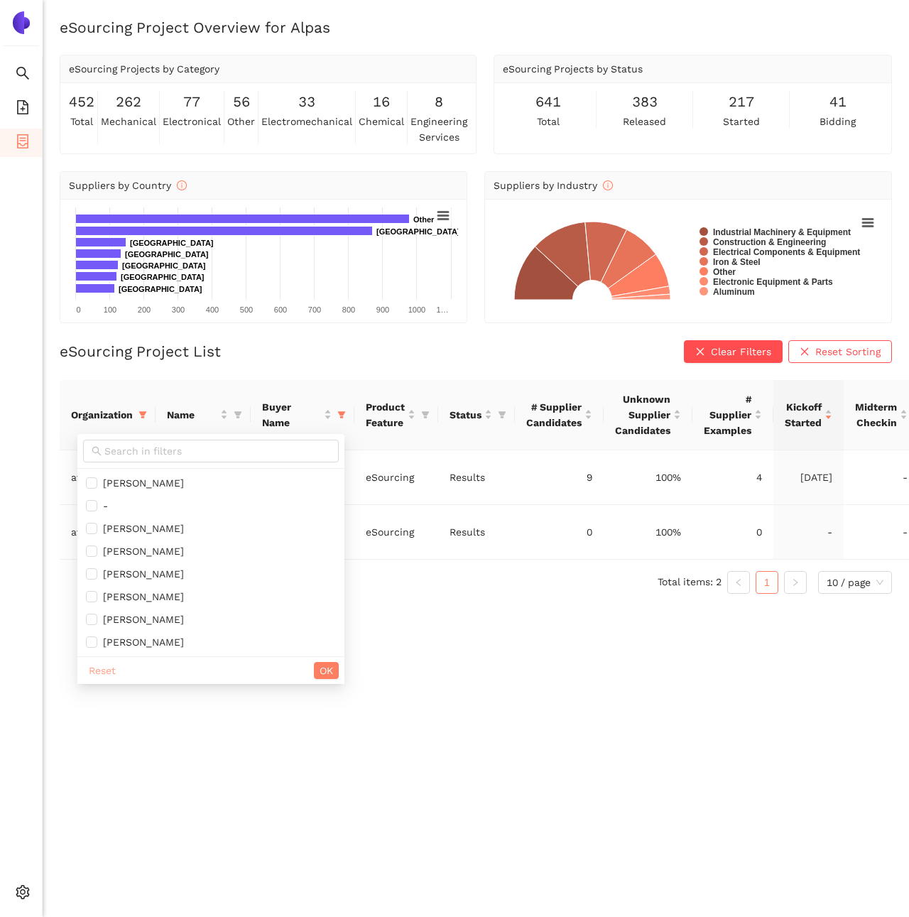
click at [99, 668] on span "Reset" at bounding box center [102, 671] width 27 height 16
checkbox input "false"
click at [237, 408] on div "Name" at bounding box center [203, 415] width 72 height 16
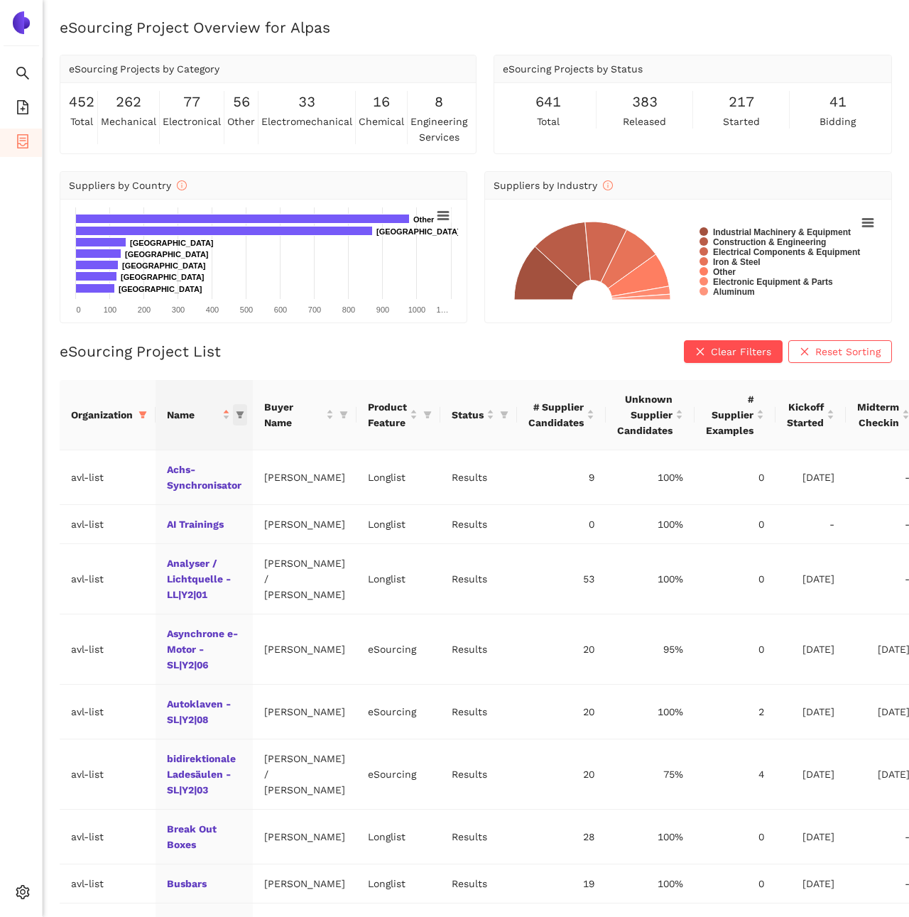
click at [241, 412] on icon "filter" at bounding box center [241, 414] width 8 height 7
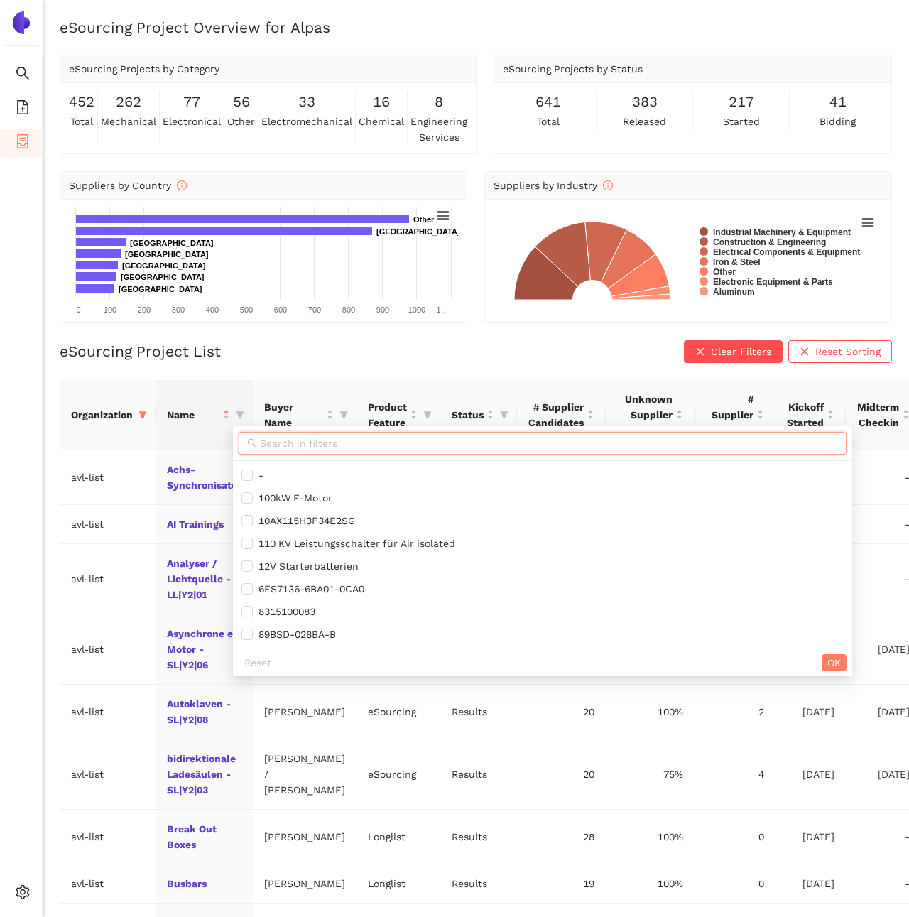
click at [313, 440] on input "text" at bounding box center [549, 443] width 578 height 16
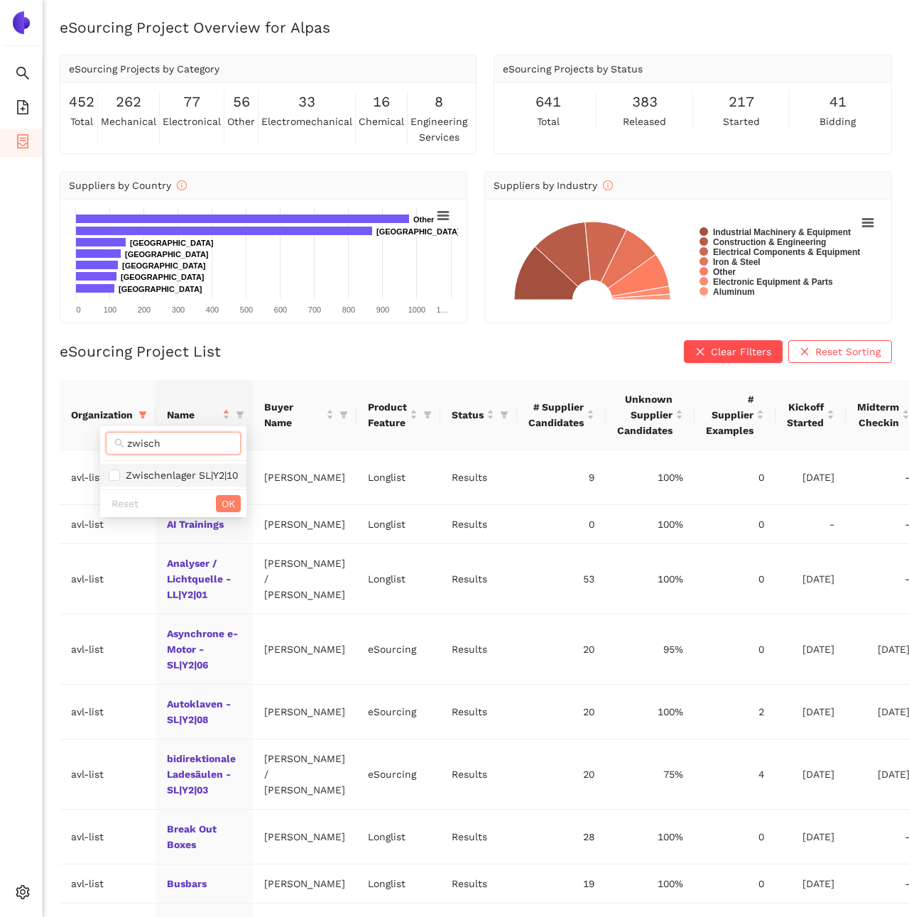
type input "zwisch"
click at [178, 478] on span "Zwischenlager SL|Y2|10" at bounding box center [179, 474] width 118 height 11
checkbox input "true"
click at [219, 502] on button "OK" at bounding box center [228, 503] width 25 height 17
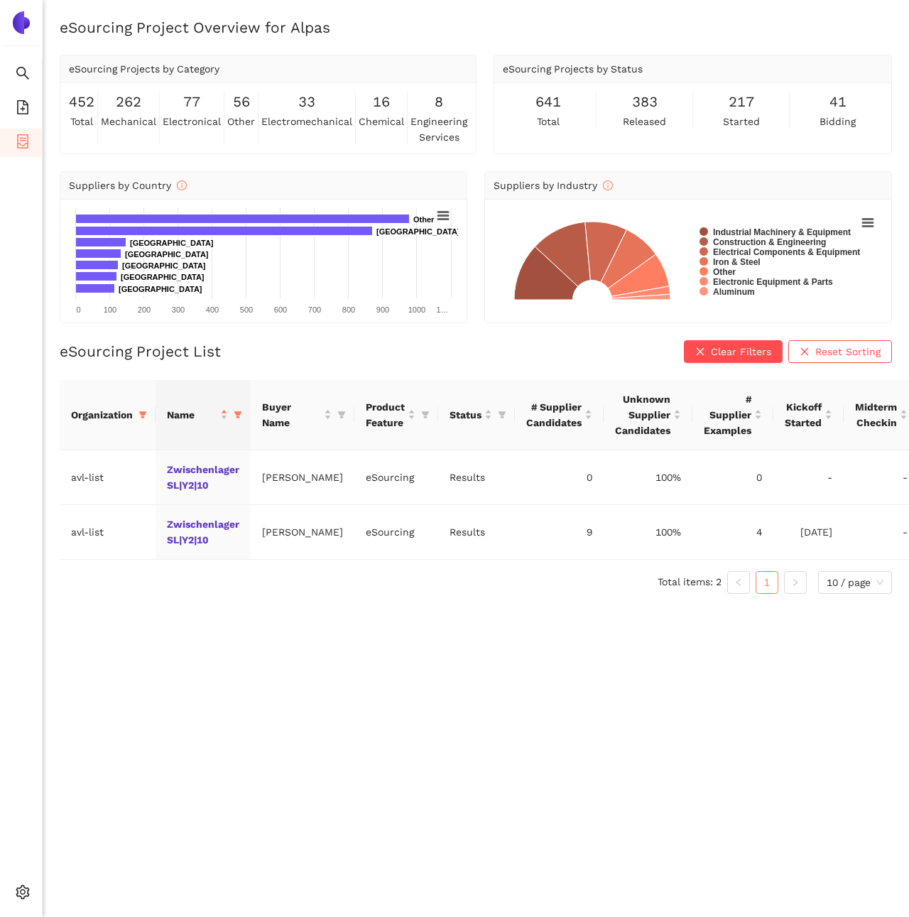
click at [271, 633] on div "eSourcing Project Overview for Alpas eSourcing Projects by Category 452 total 2…" at bounding box center [476, 475] width 866 height 917
click at [191, 474] on td "Zwischenlager SL|Y2|10" at bounding box center [203, 477] width 95 height 55
click at [0, 0] on link "Zwischenlager SL|Y2|10" at bounding box center [0, 0] width 0 height 0
